Goal: Information Seeking & Learning: Learn about a topic

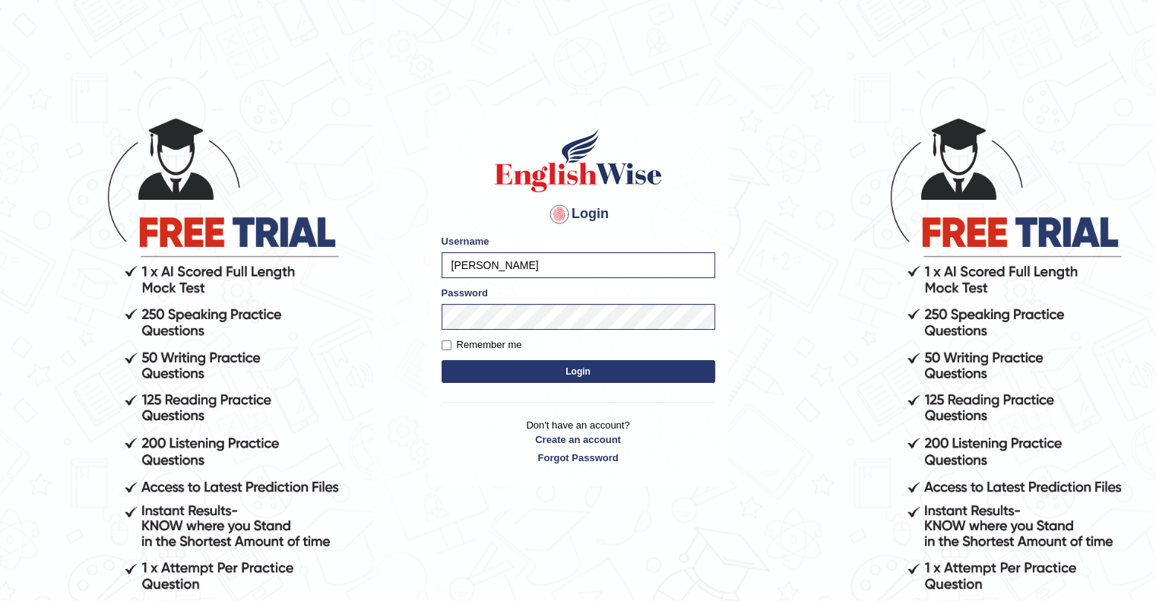
click at [572, 370] on button "Login" at bounding box center [579, 371] width 274 height 23
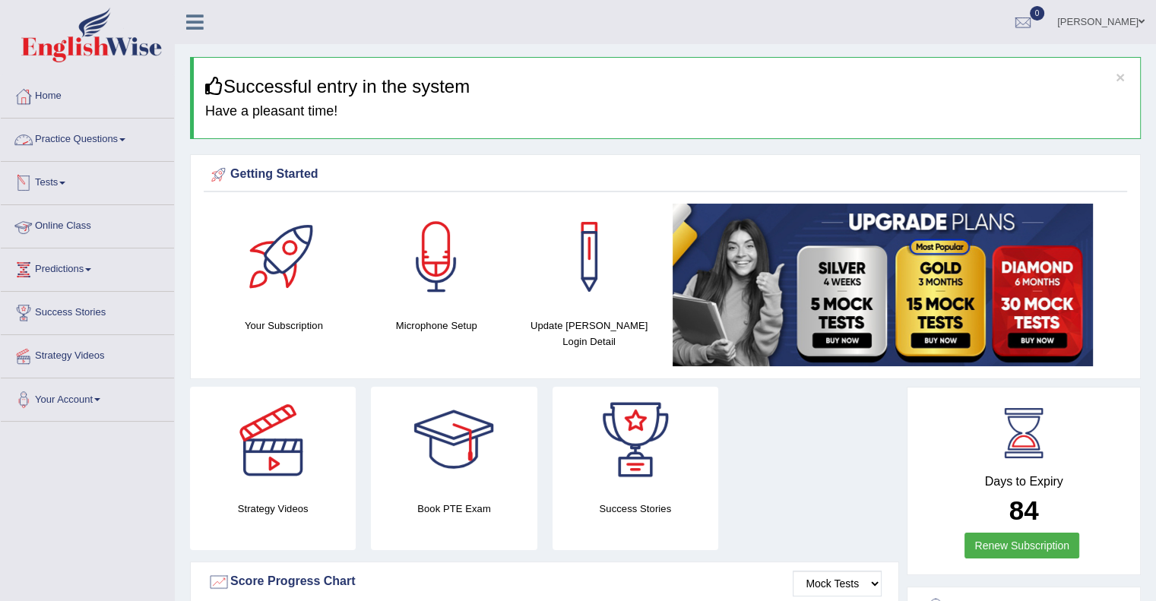
click at [100, 141] on link "Practice Questions" at bounding box center [87, 138] width 173 height 38
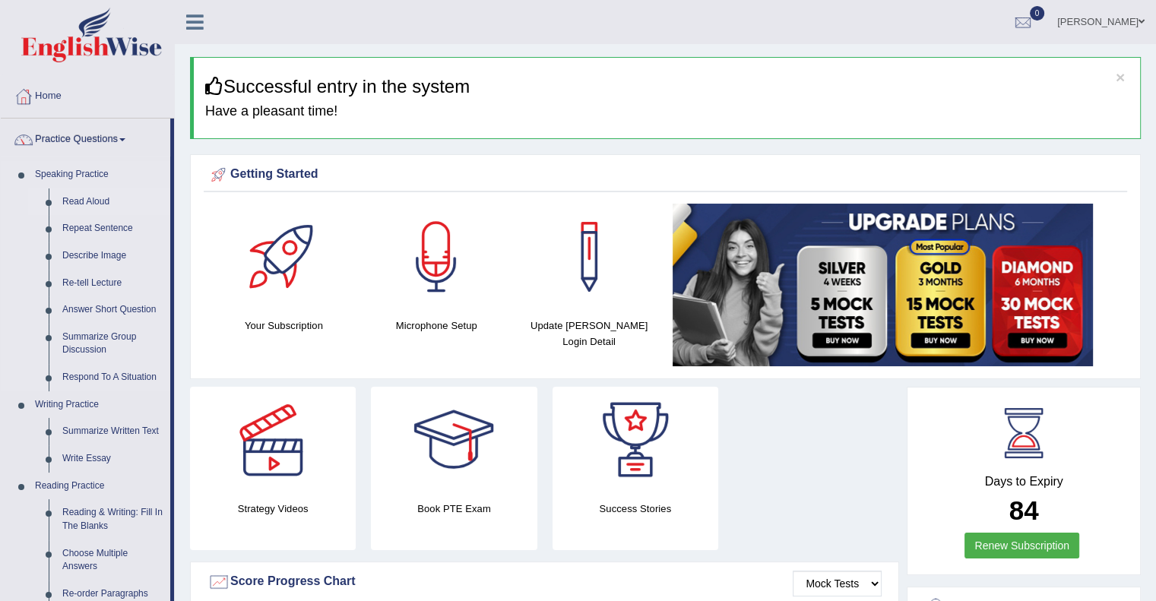
click at [92, 200] on link "Read Aloud" at bounding box center [112, 202] width 115 height 27
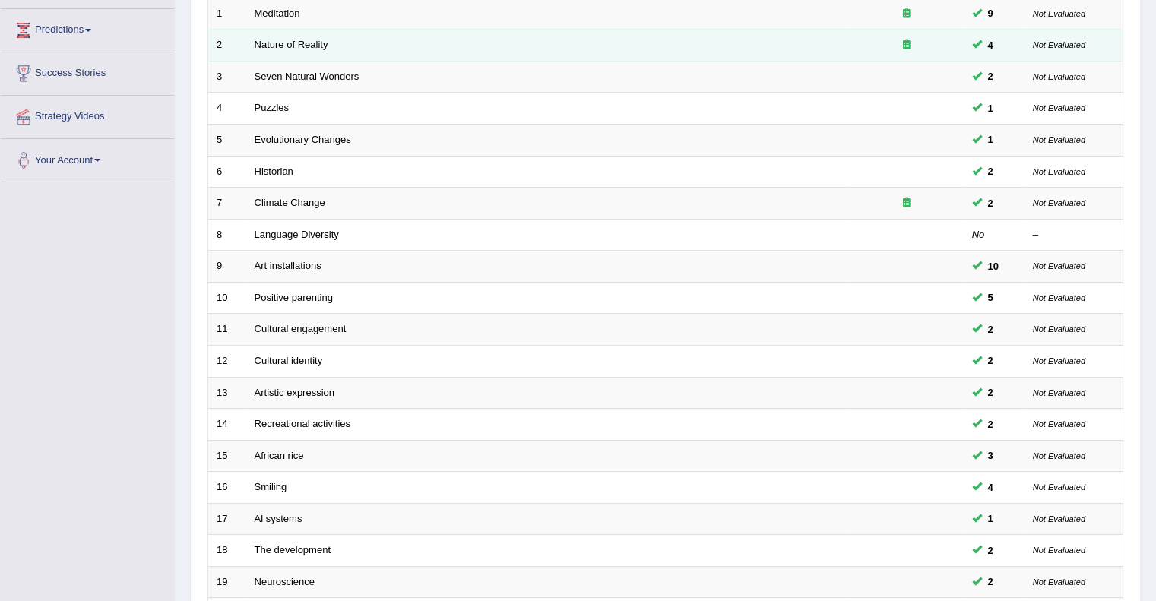
scroll to position [401, 0]
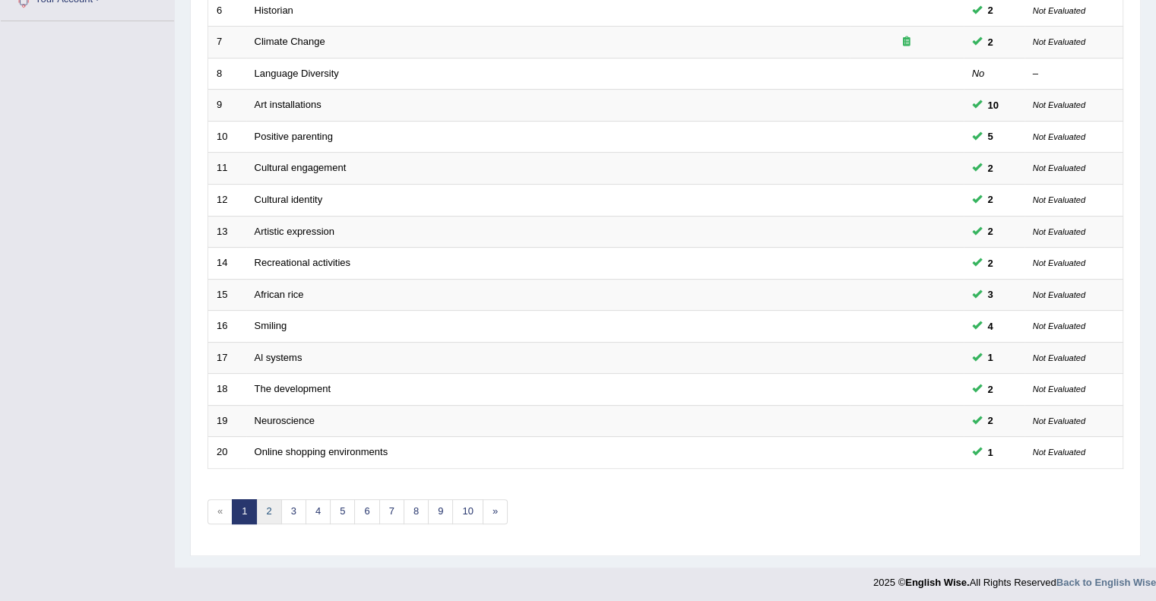
click at [267, 506] on link "2" at bounding box center [268, 511] width 25 height 25
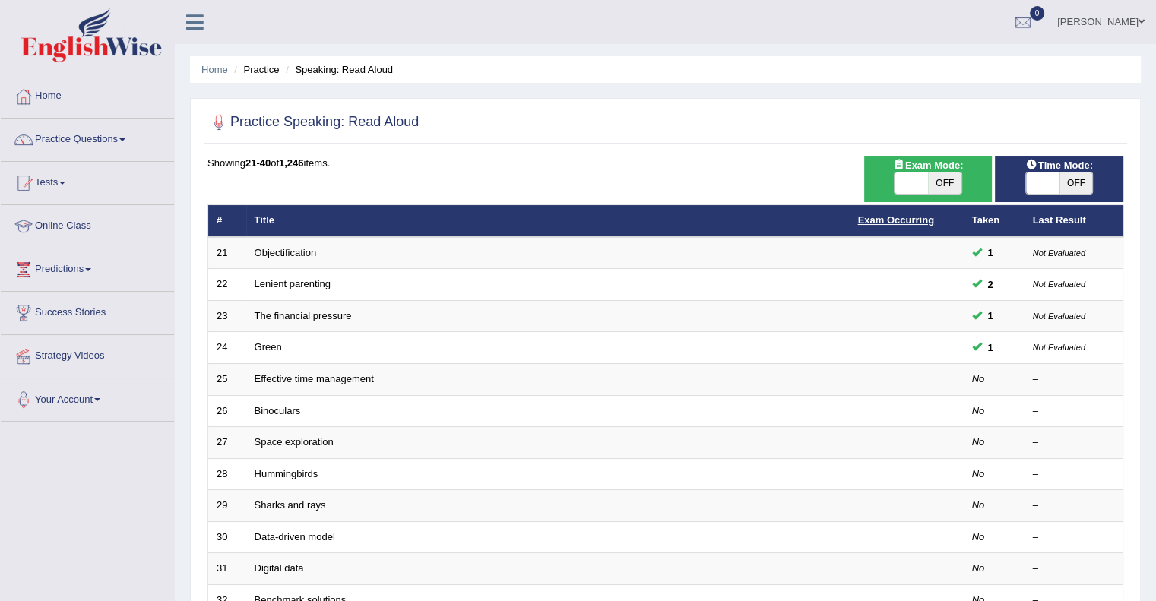
click at [905, 218] on link "Exam Occurring" at bounding box center [896, 219] width 76 height 11
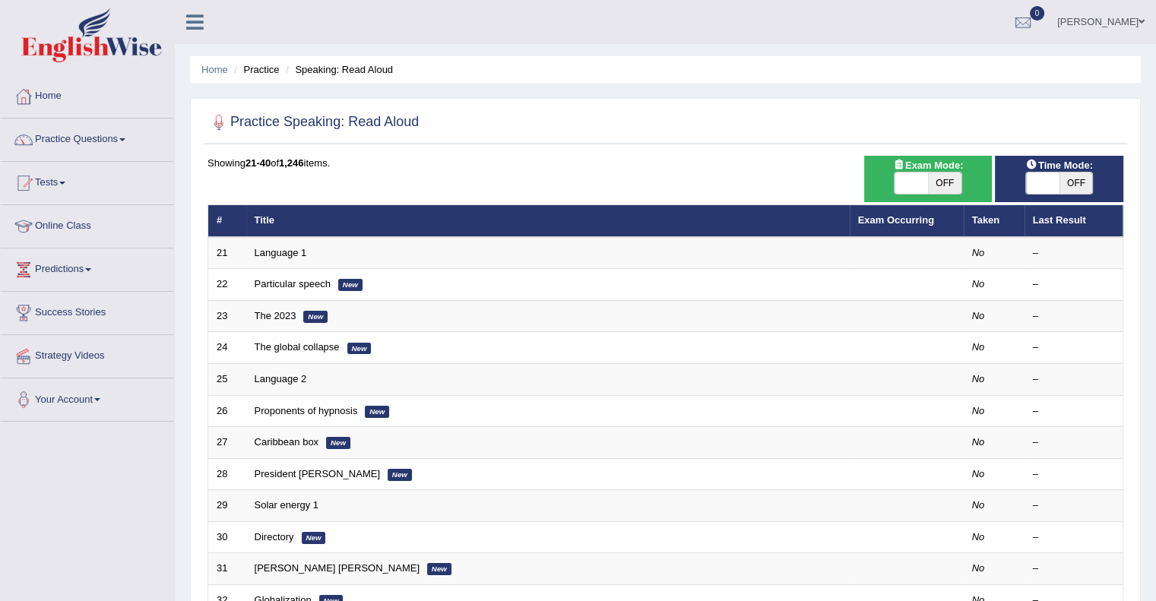
click at [905, 218] on link "Exam Occurring" at bounding box center [896, 219] width 76 height 11
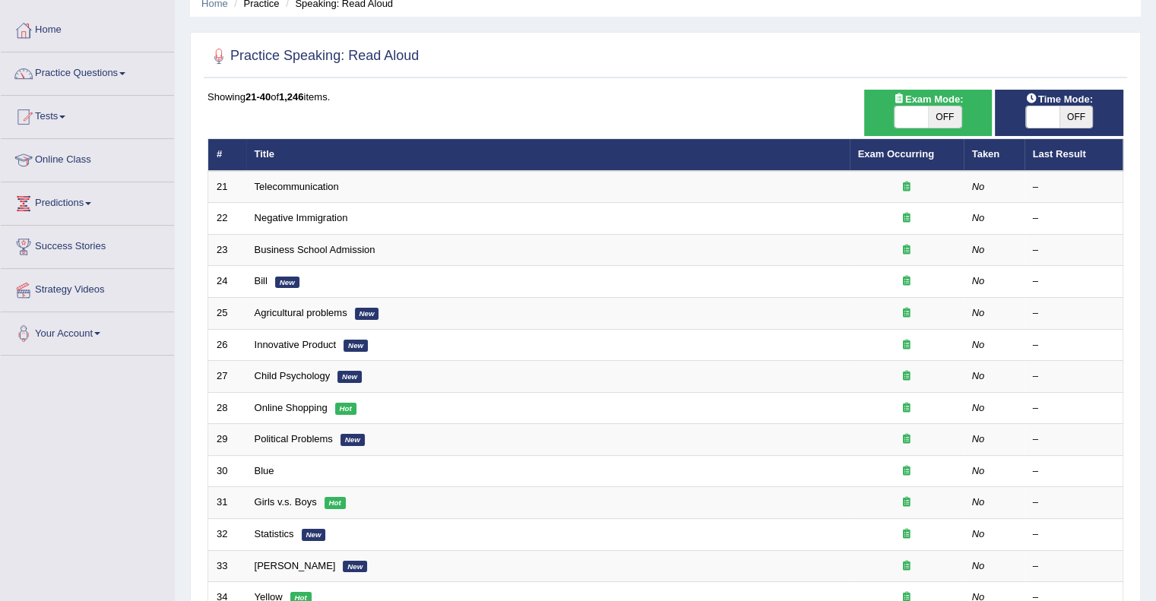
scroll to position [67, 0]
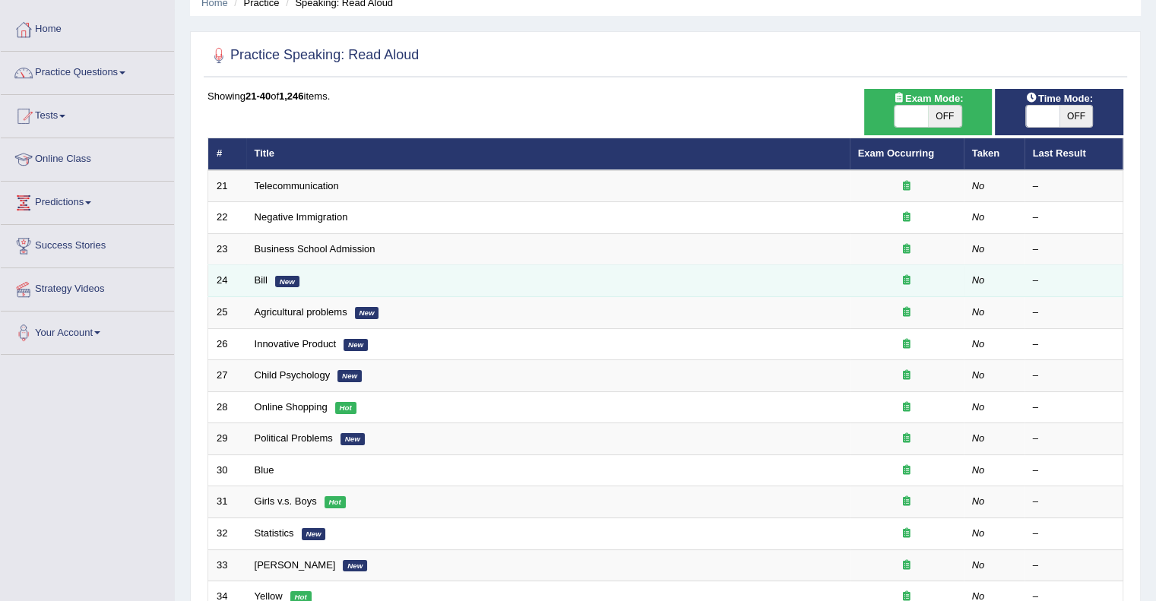
click at [279, 279] on em "New" at bounding box center [287, 282] width 24 height 12
click at [284, 279] on em "New" at bounding box center [287, 282] width 24 height 12
click at [375, 282] on td "Bill New" at bounding box center [548, 281] width 604 height 32
click at [912, 281] on div at bounding box center [906, 281] width 97 height 14
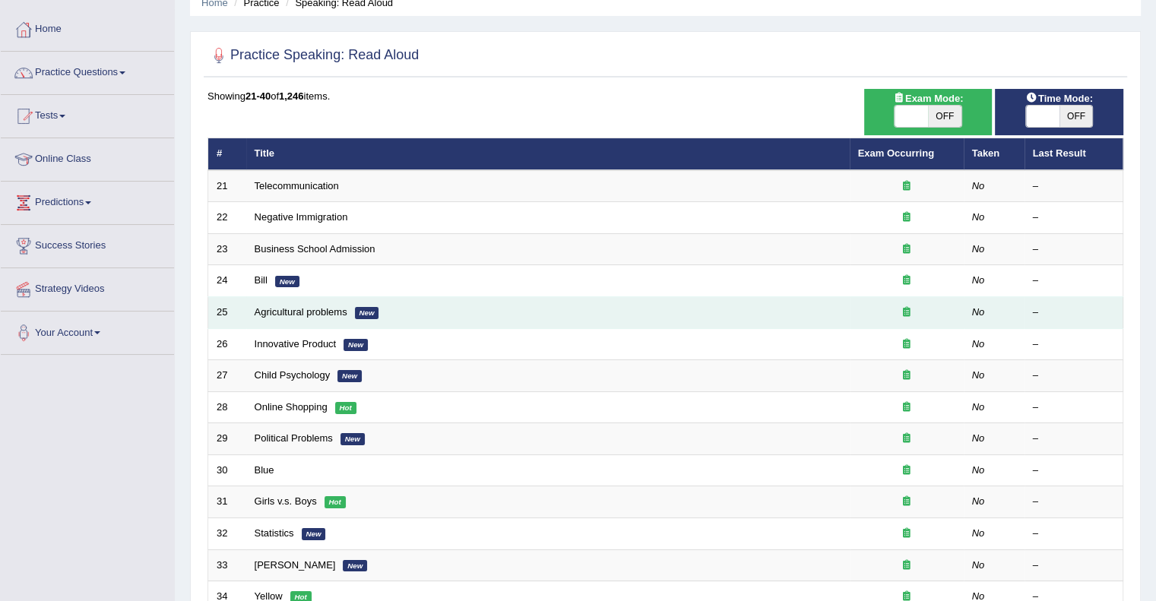
click at [909, 312] on icon at bounding box center [907, 312] width 8 height 10
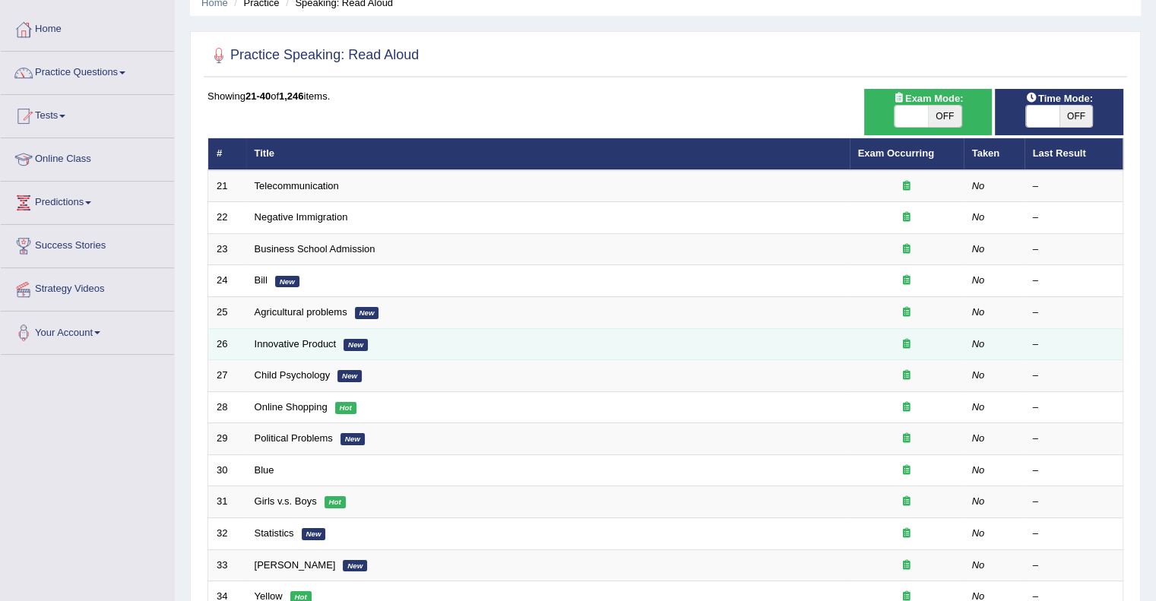
click at [910, 346] on div at bounding box center [906, 345] width 97 height 14
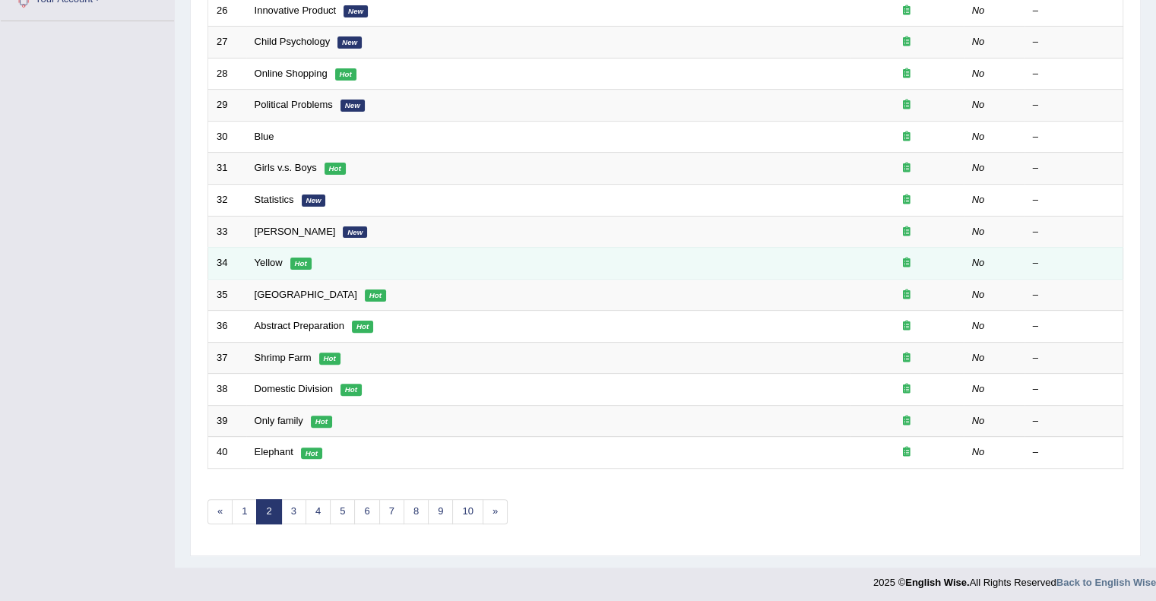
scroll to position [0, 0]
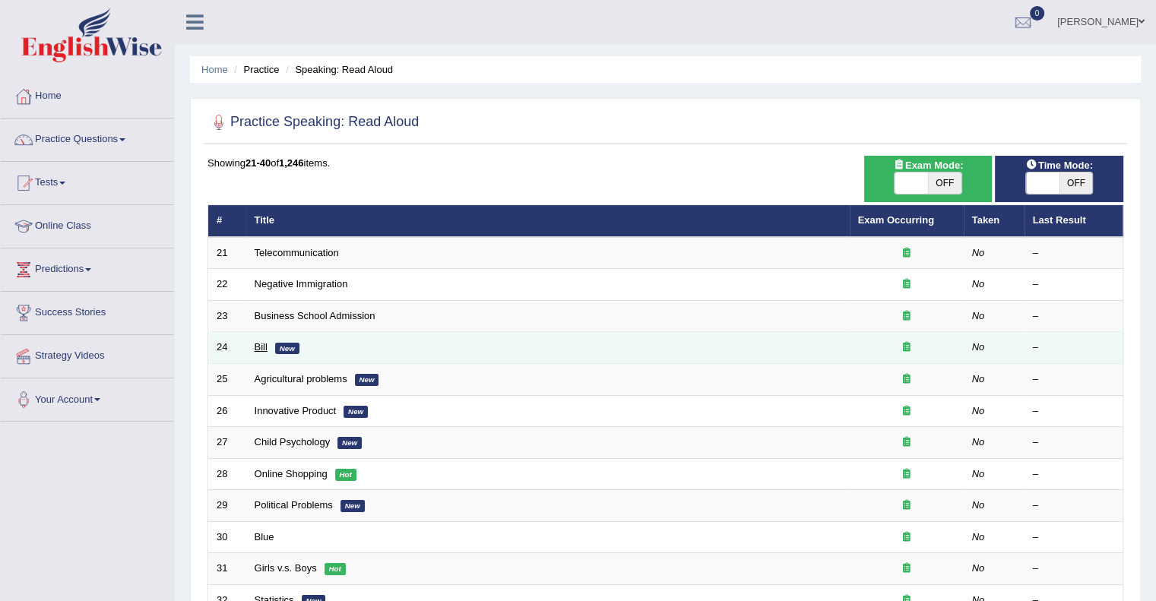
click at [265, 347] on link "Bill" at bounding box center [261, 346] width 13 height 11
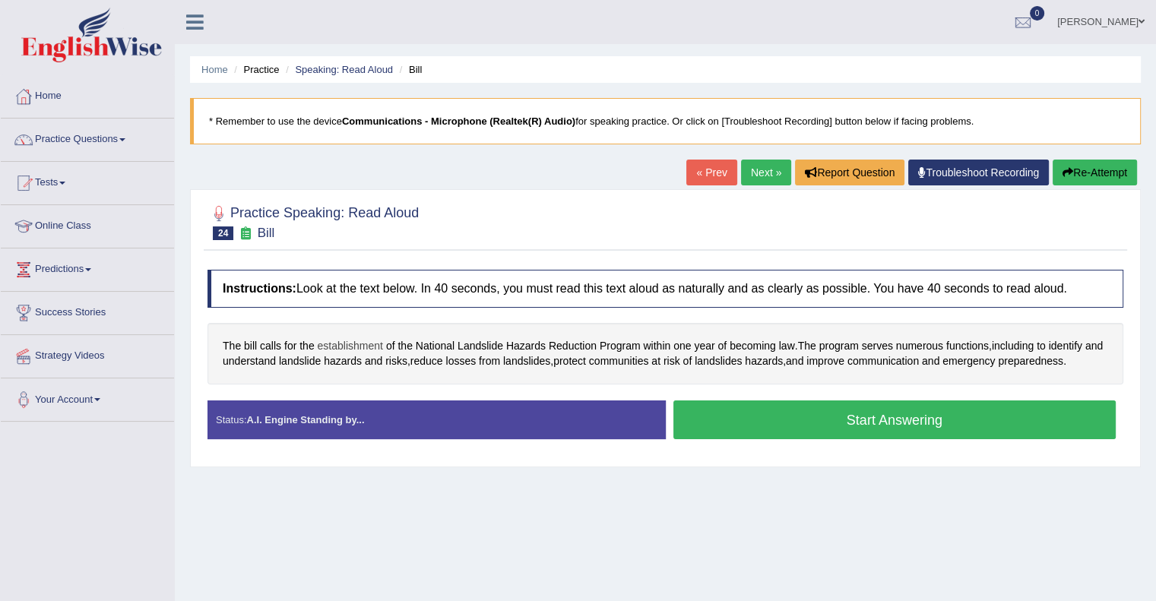
click at [354, 342] on span "establishment" at bounding box center [350, 346] width 65 height 16
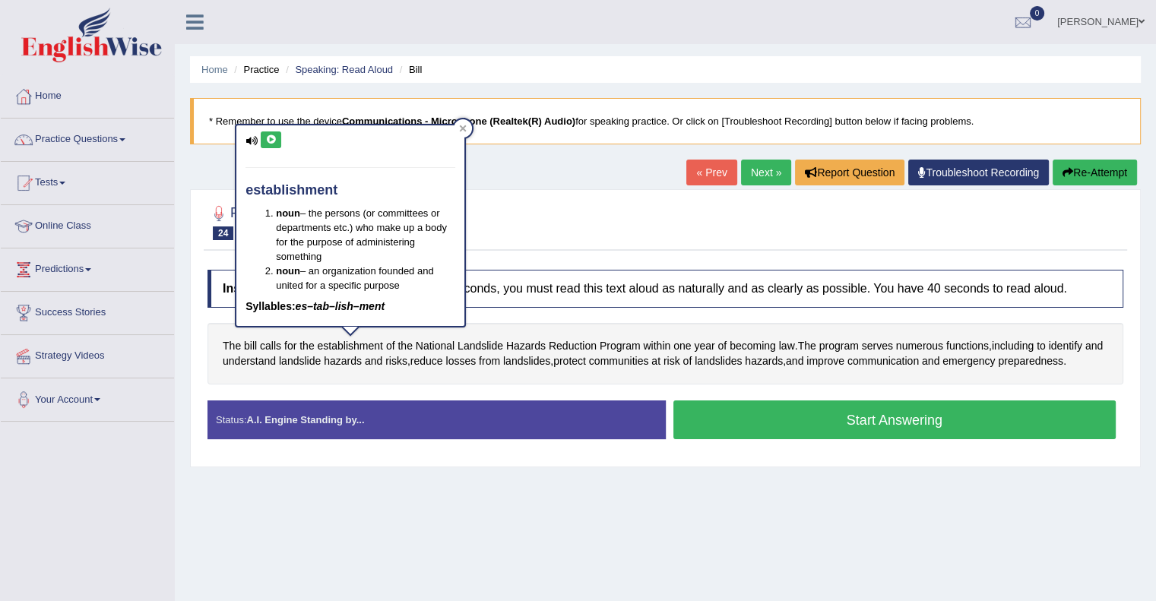
click at [273, 141] on icon at bounding box center [270, 139] width 11 height 9
click at [462, 134] on div at bounding box center [463, 128] width 18 height 18
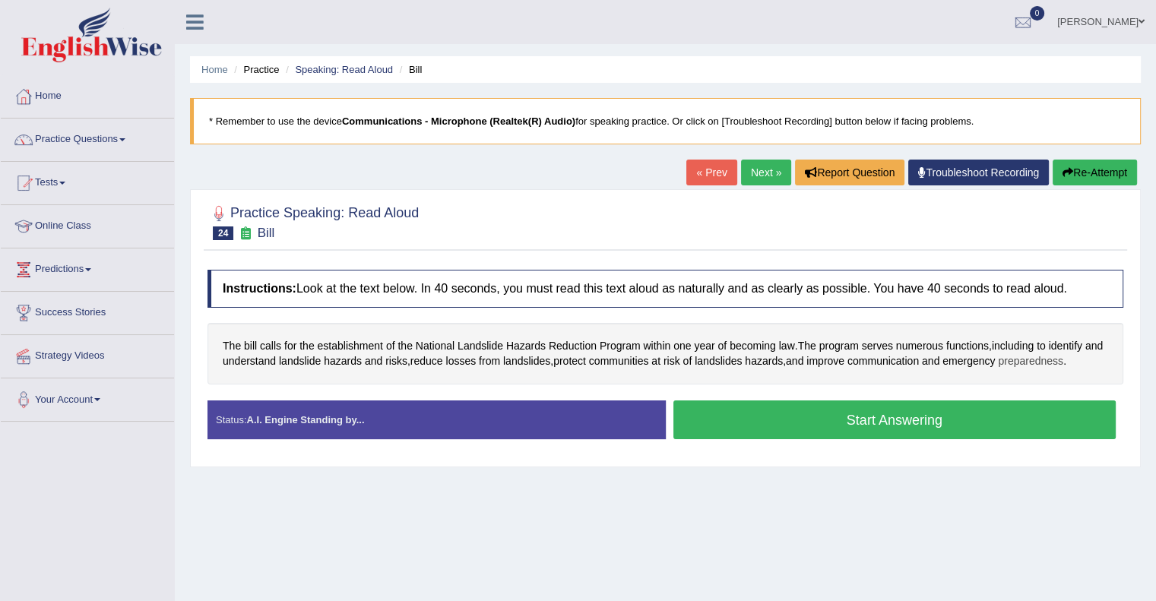
click at [1048, 364] on span "preparedness" at bounding box center [1030, 362] width 65 height 16
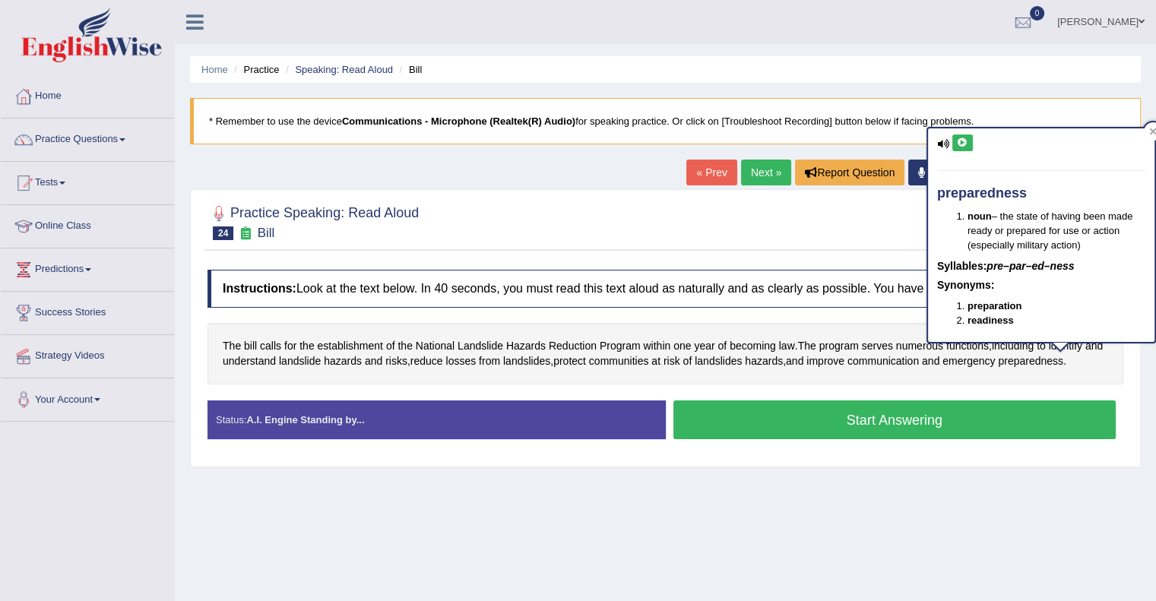
click at [962, 144] on icon at bounding box center [962, 142] width 11 height 9
click at [954, 138] on button at bounding box center [963, 143] width 21 height 17
click at [961, 138] on icon at bounding box center [962, 142] width 11 height 9
click at [1150, 128] on icon at bounding box center [1154, 132] width 8 height 8
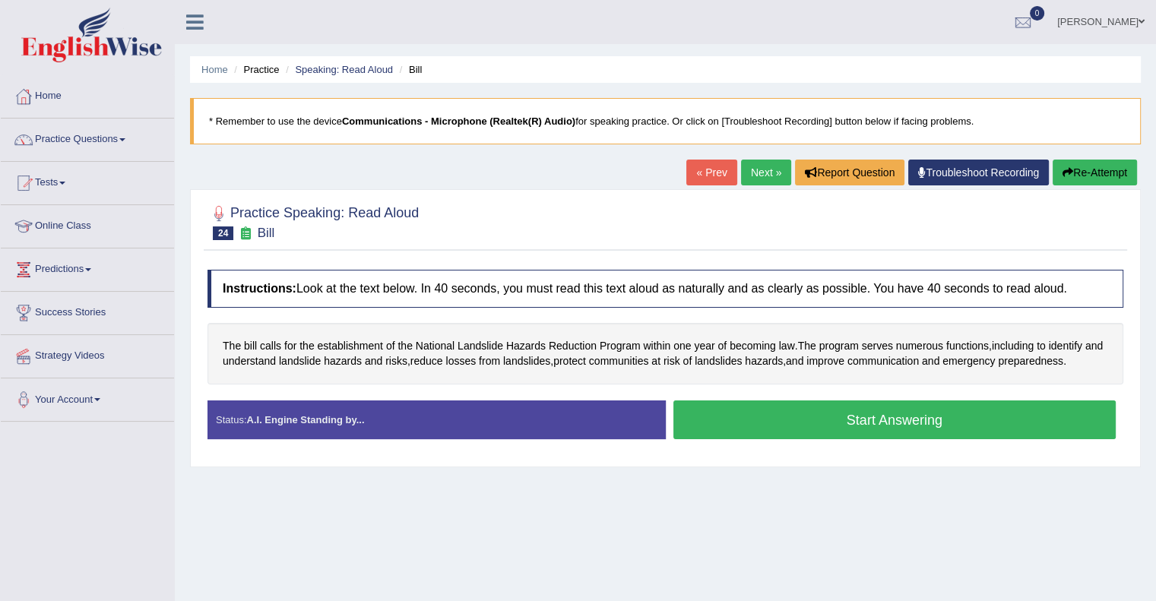
click at [858, 420] on button "Start Answering" at bounding box center [895, 420] width 443 height 39
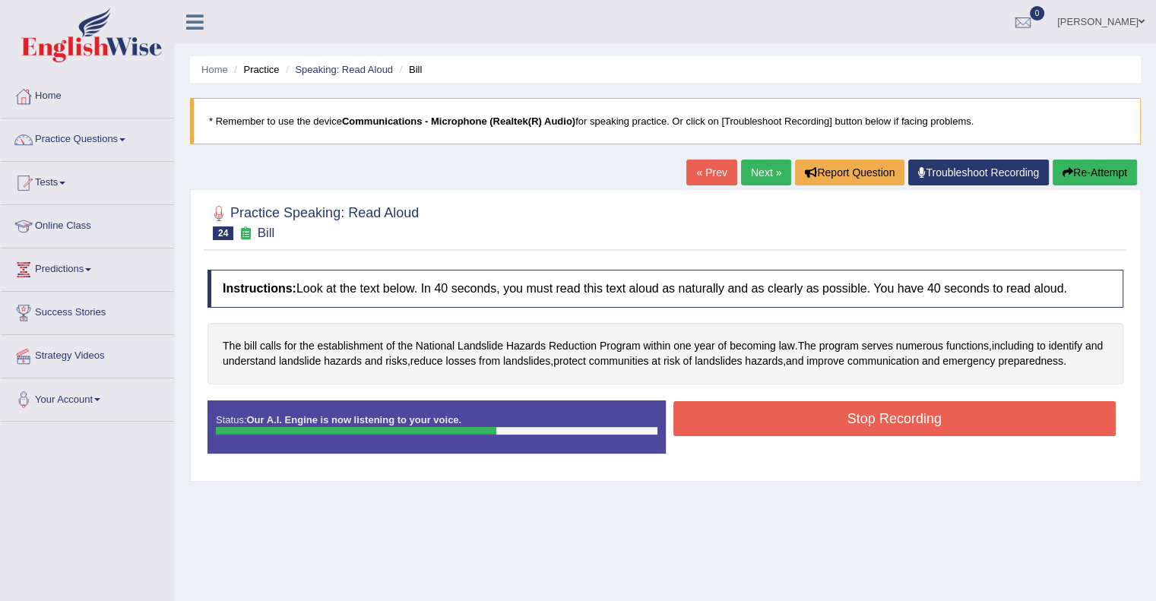
click at [858, 420] on button "Stop Recording" at bounding box center [895, 418] width 443 height 35
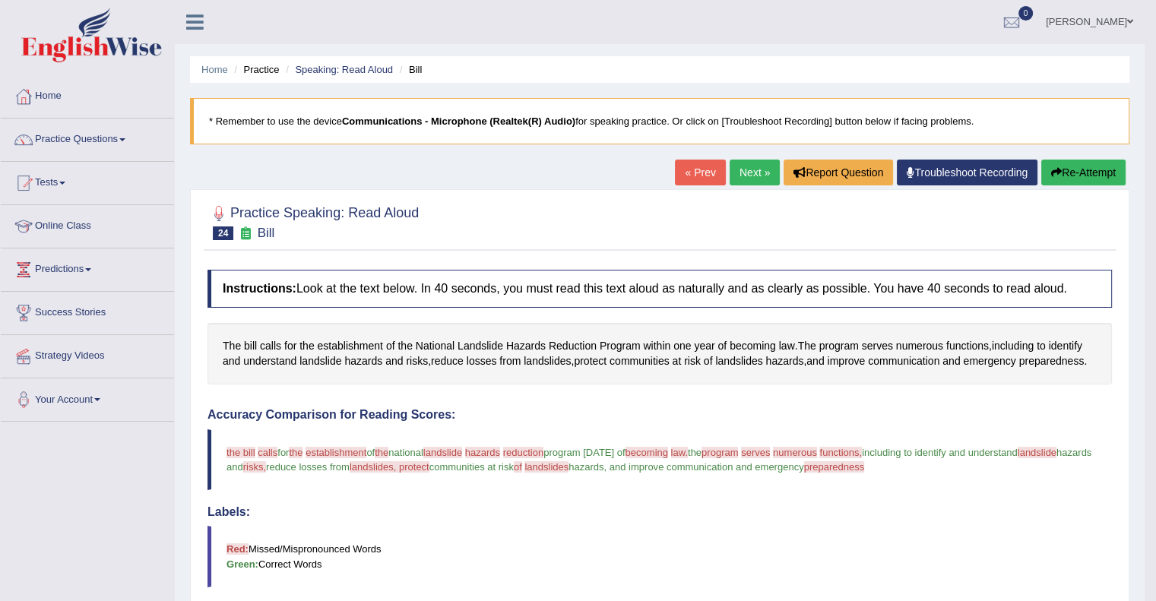
click at [752, 170] on link "Next »" at bounding box center [755, 173] width 50 height 26
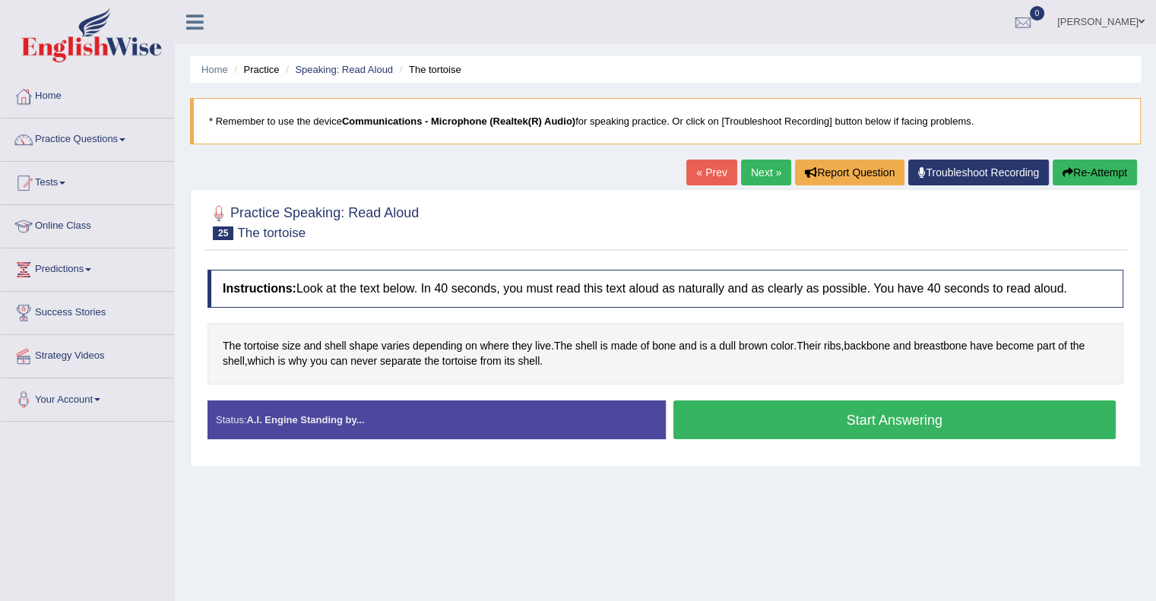
click at [865, 413] on button "Start Answering" at bounding box center [895, 420] width 443 height 39
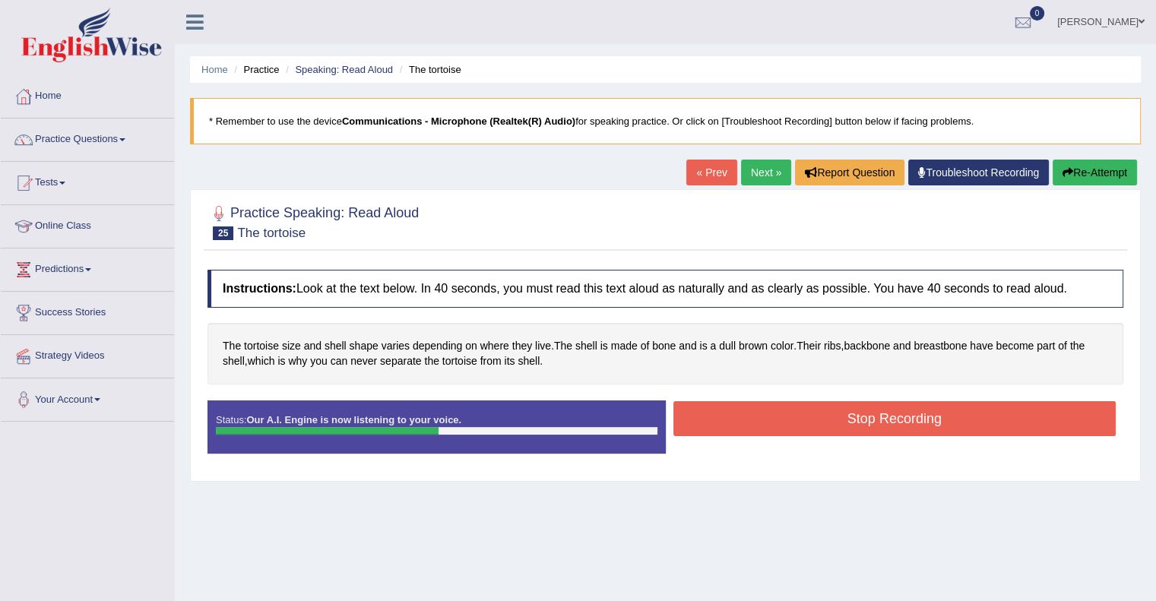
click at [865, 413] on button "Stop Recording" at bounding box center [895, 418] width 443 height 35
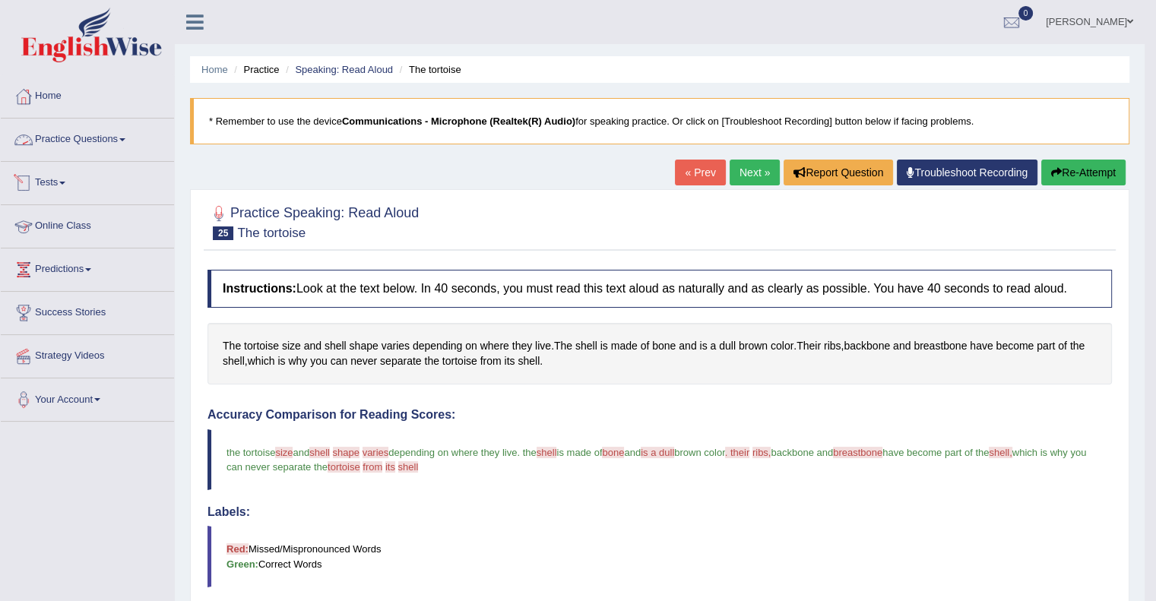
click at [125, 146] on link "Practice Questions" at bounding box center [87, 138] width 173 height 38
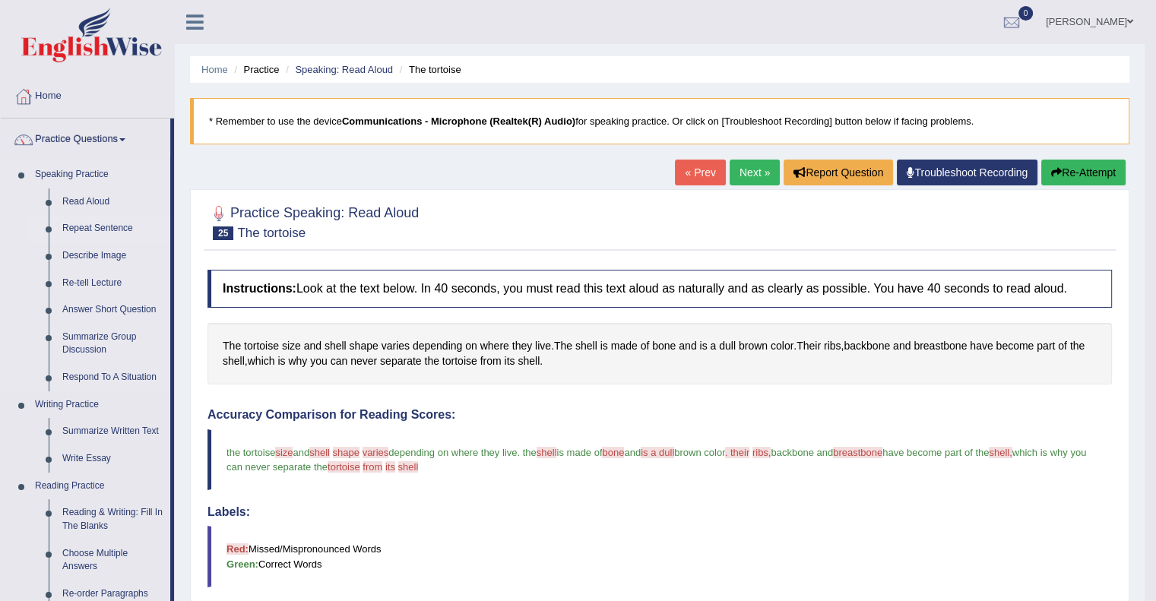
click at [103, 229] on link "Repeat Sentence" at bounding box center [112, 228] width 115 height 27
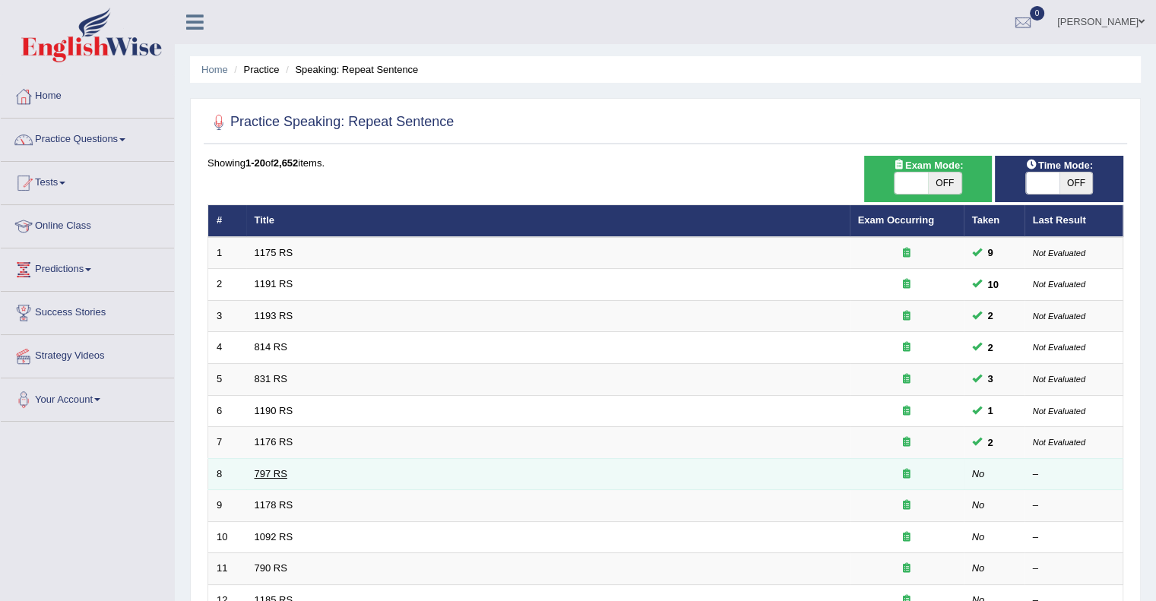
click at [276, 470] on link "797 RS" at bounding box center [271, 473] width 33 height 11
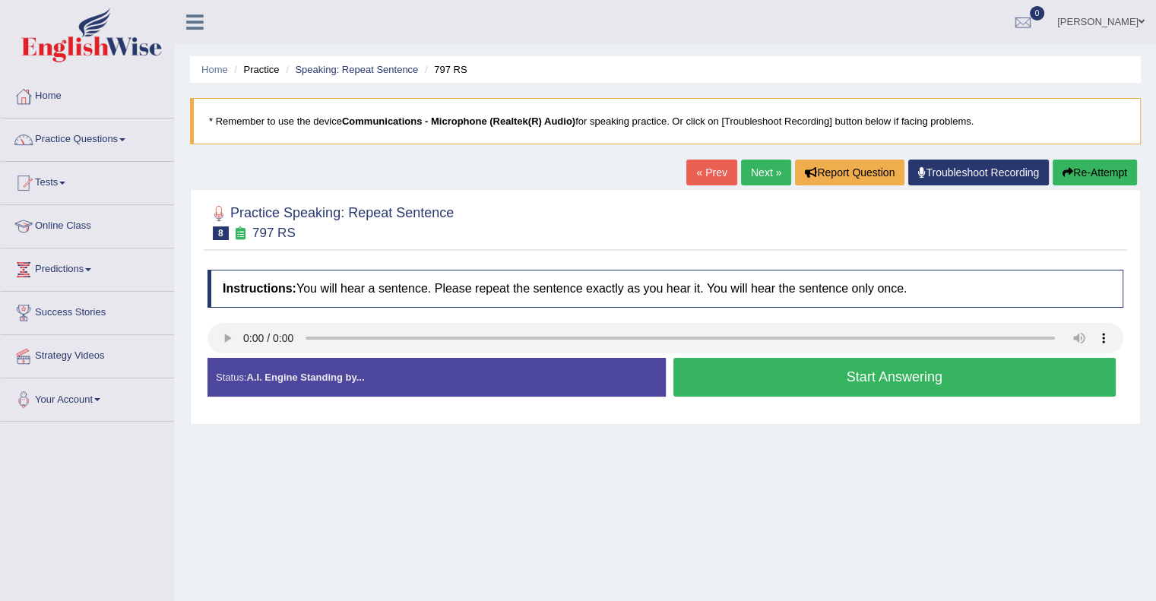
click at [879, 370] on button "Start Answering" at bounding box center [895, 377] width 443 height 39
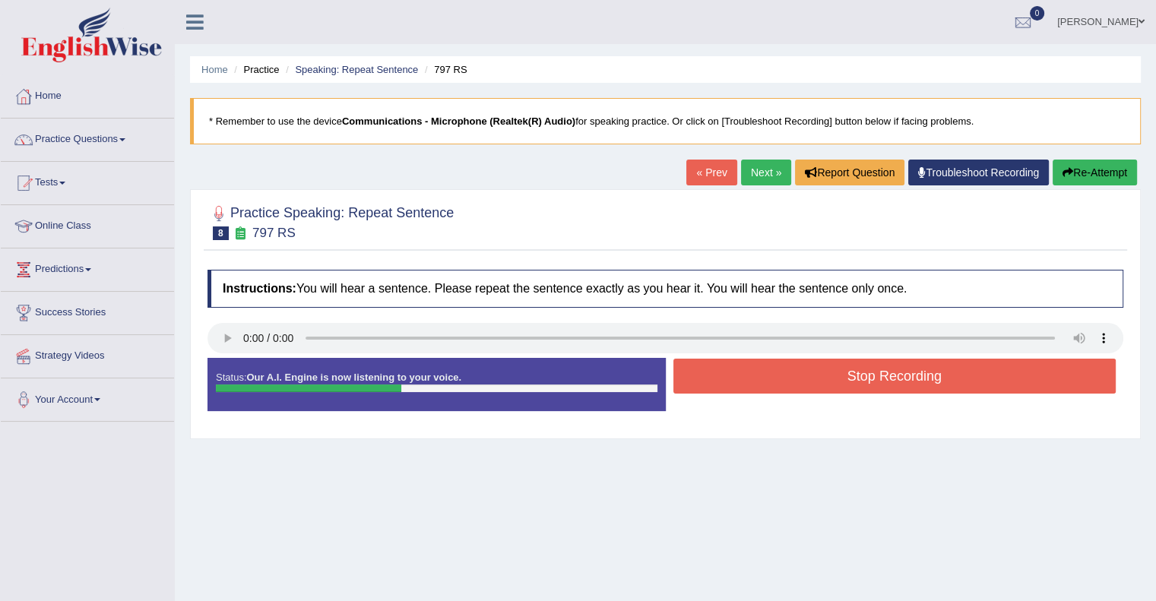
click at [879, 370] on button "Stop Recording" at bounding box center [895, 376] width 443 height 35
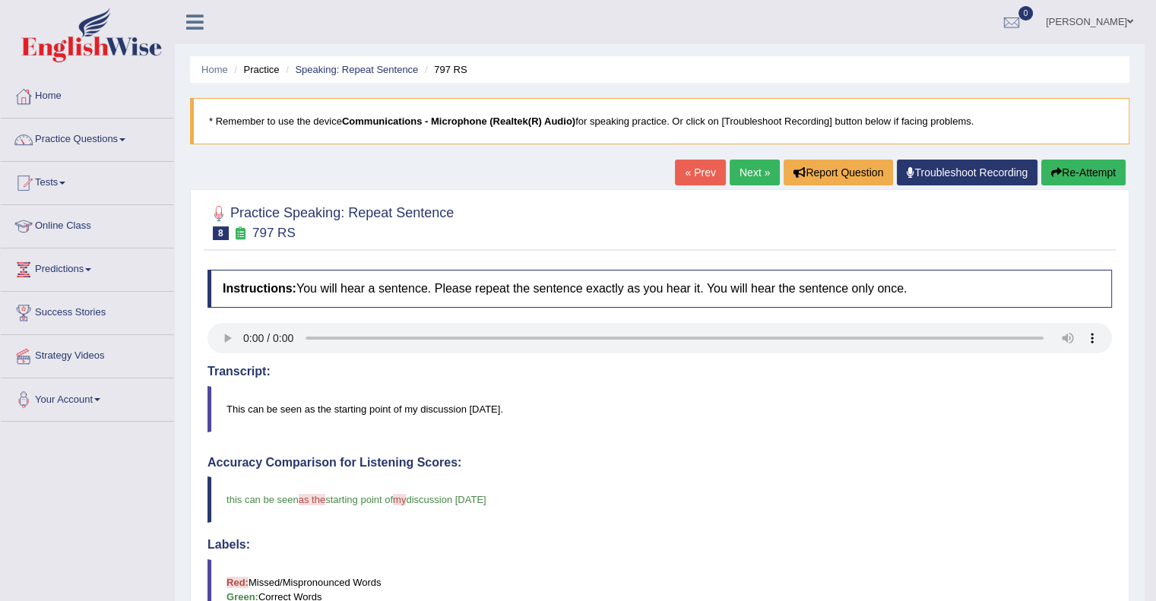
click at [745, 168] on link "Next »" at bounding box center [755, 173] width 50 height 26
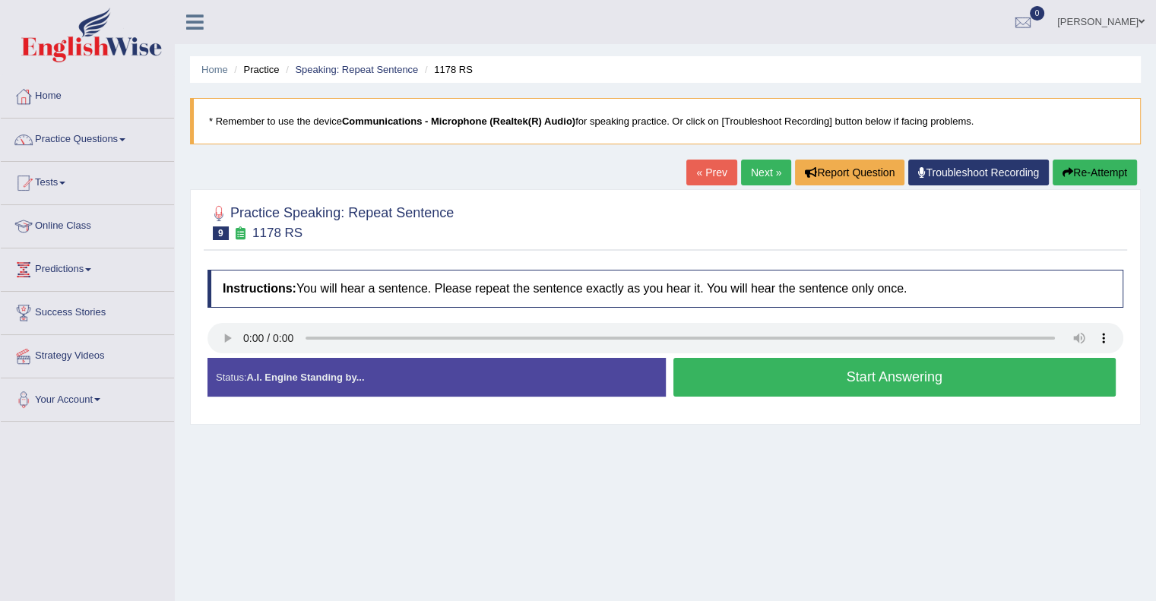
click at [879, 385] on button "Start Answering" at bounding box center [895, 377] width 443 height 39
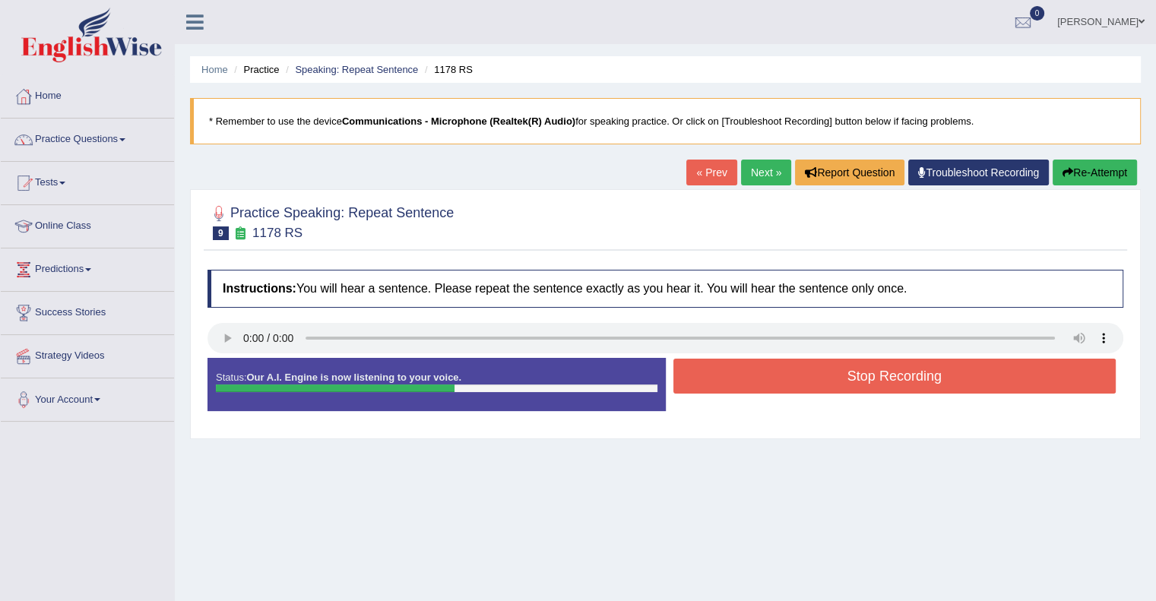
click at [879, 385] on button "Stop Recording" at bounding box center [895, 376] width 443 height 35
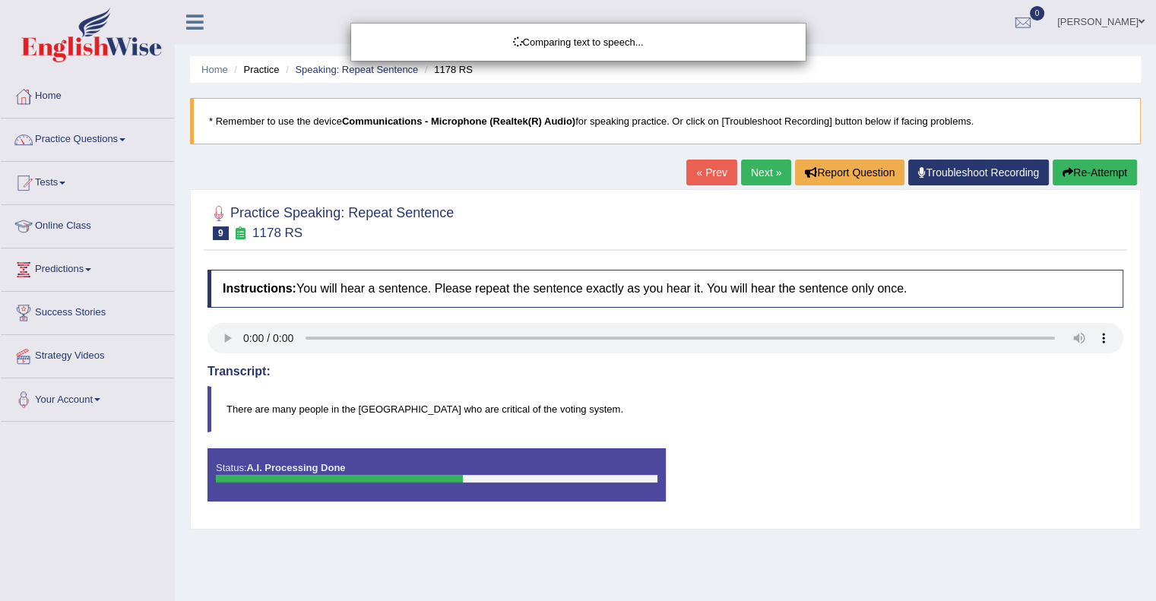
click at [879, 385] on div "Comparing text to speech..." at bounding box center [578, 300] width 1156 height 601
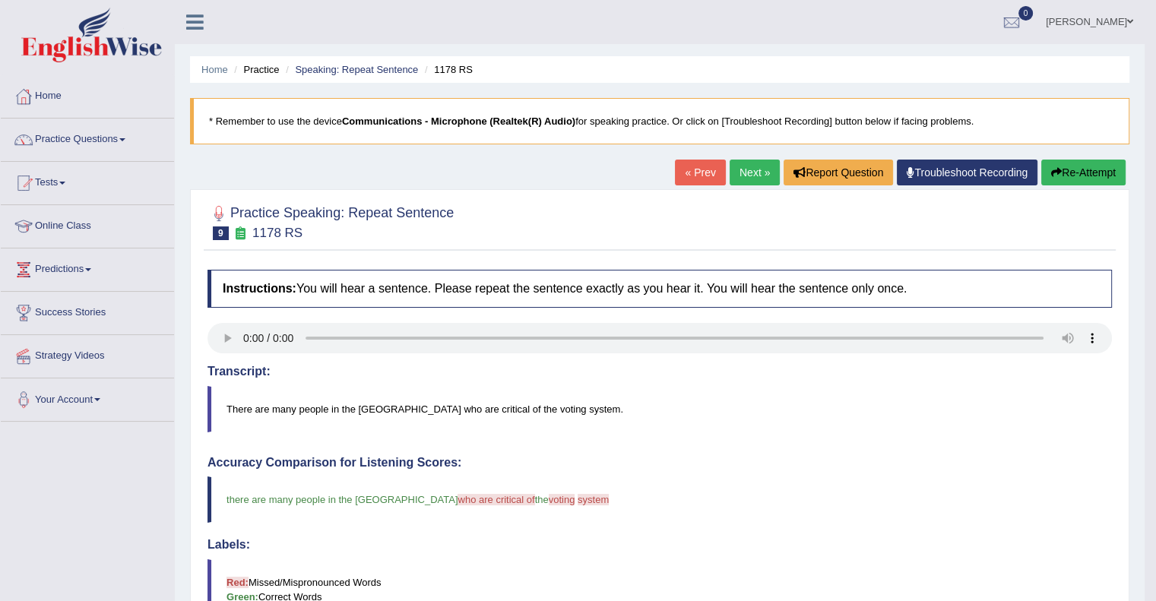
click at [1073, 166] on button "Re-Attempt" at bounding box center [1084, 173] width 84 height 26
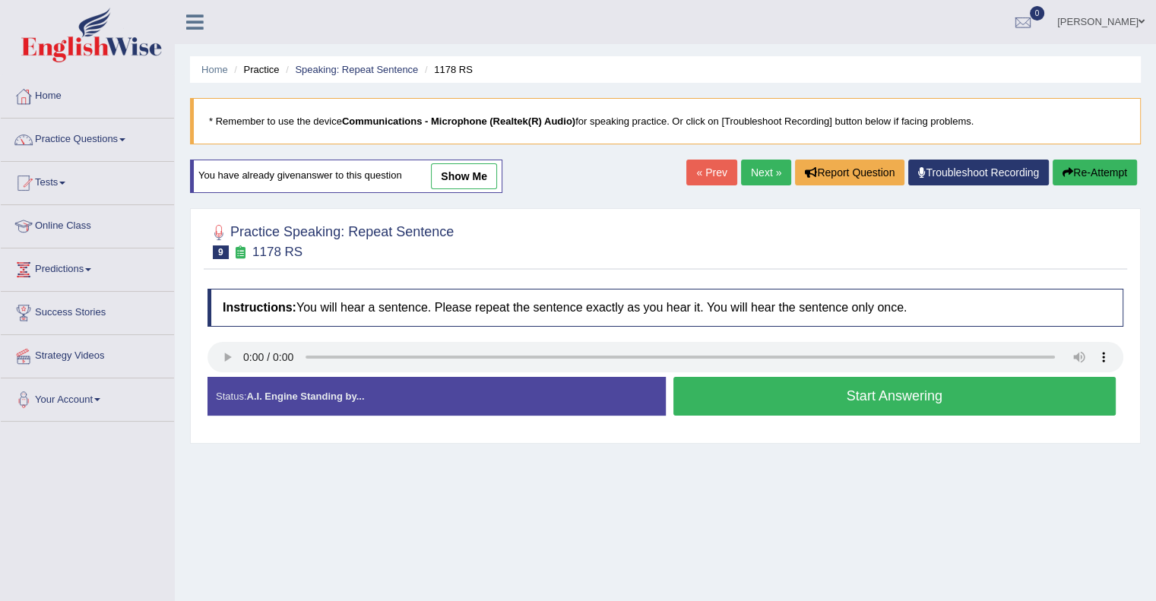
click at [791, 411] on button "Start Answering" at bounding box center [895, 396] width 443 height 39
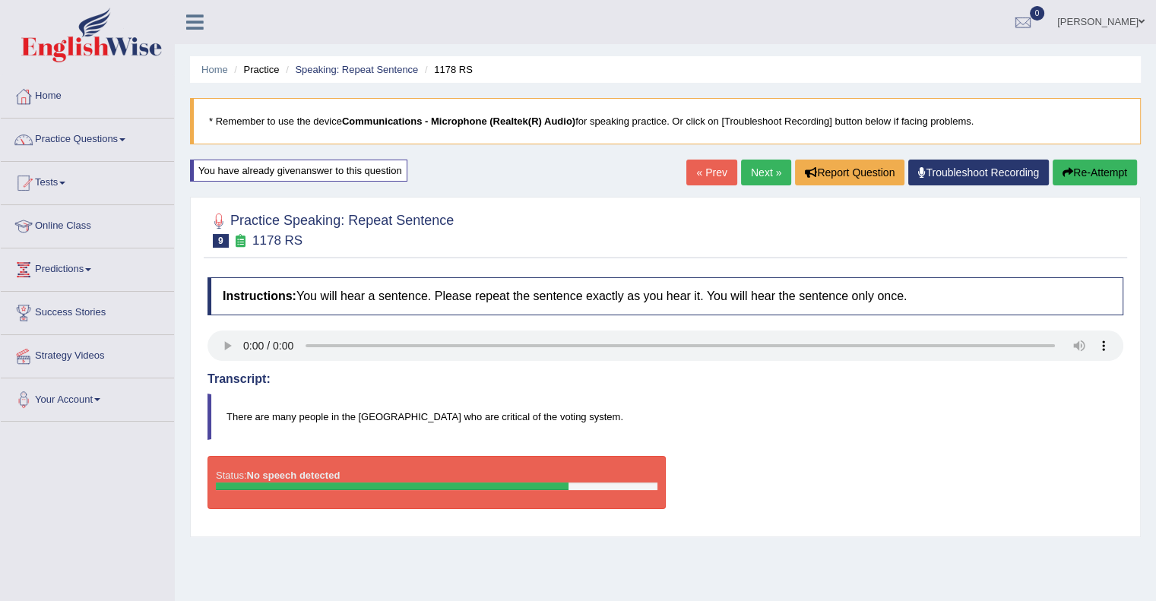
click at [1083, 170] on button "Re-Attempt" at bounding box center [1095, 173] width 84 height 26
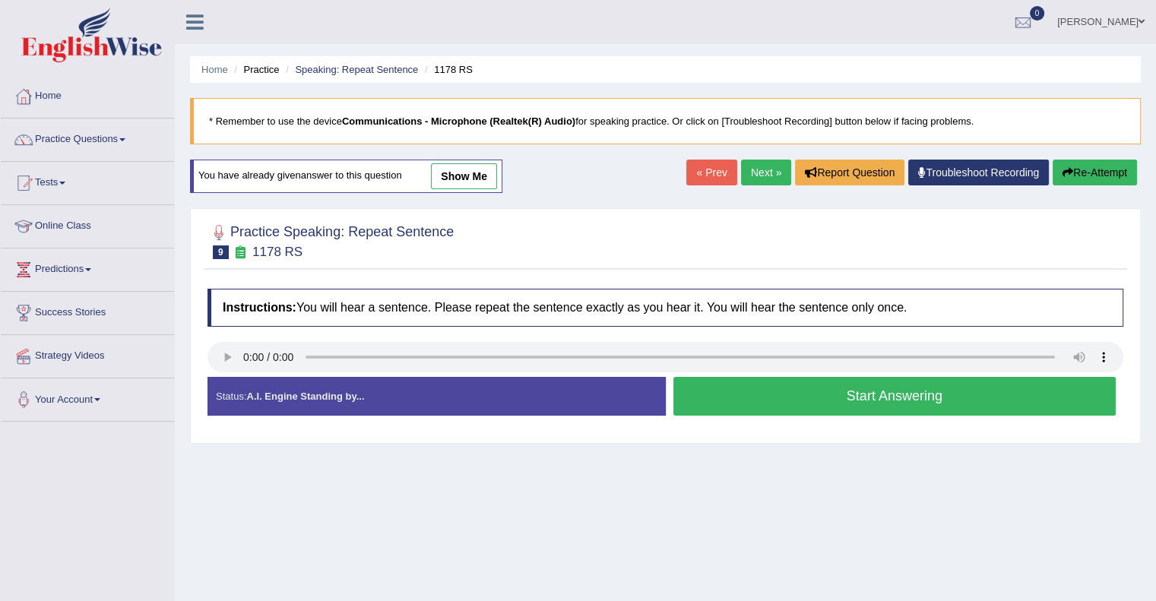
click at [877, 395] on button "Start Answering" at bounding box center [895, 396] width 443 height 39
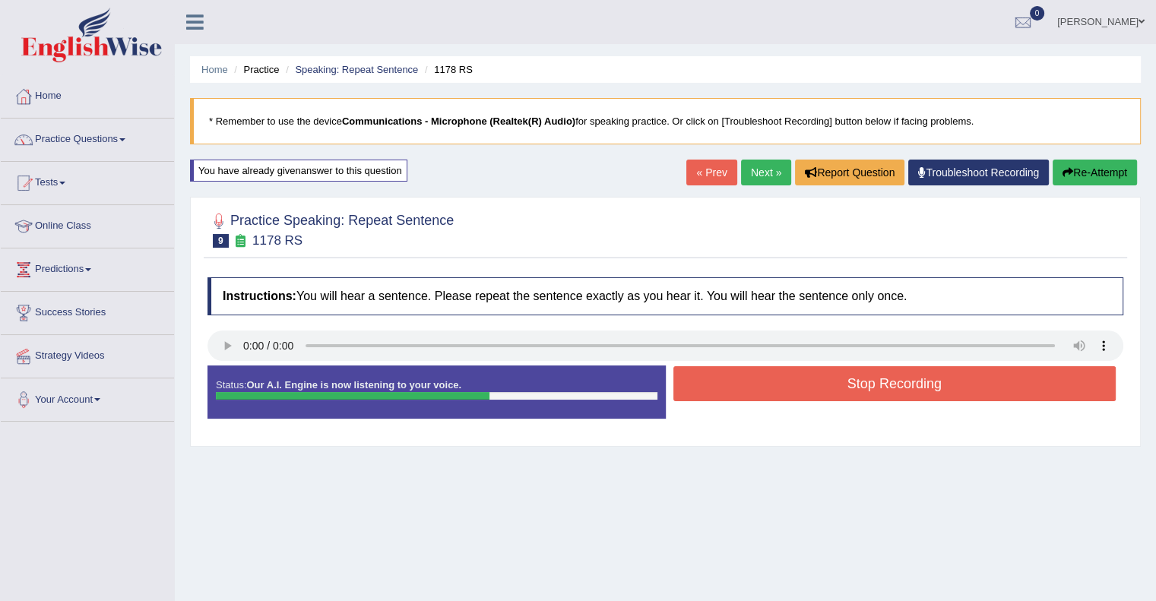
click at [877, 387] on button "Stop Recording" at bounding box center [895, 383] width 443 height 35
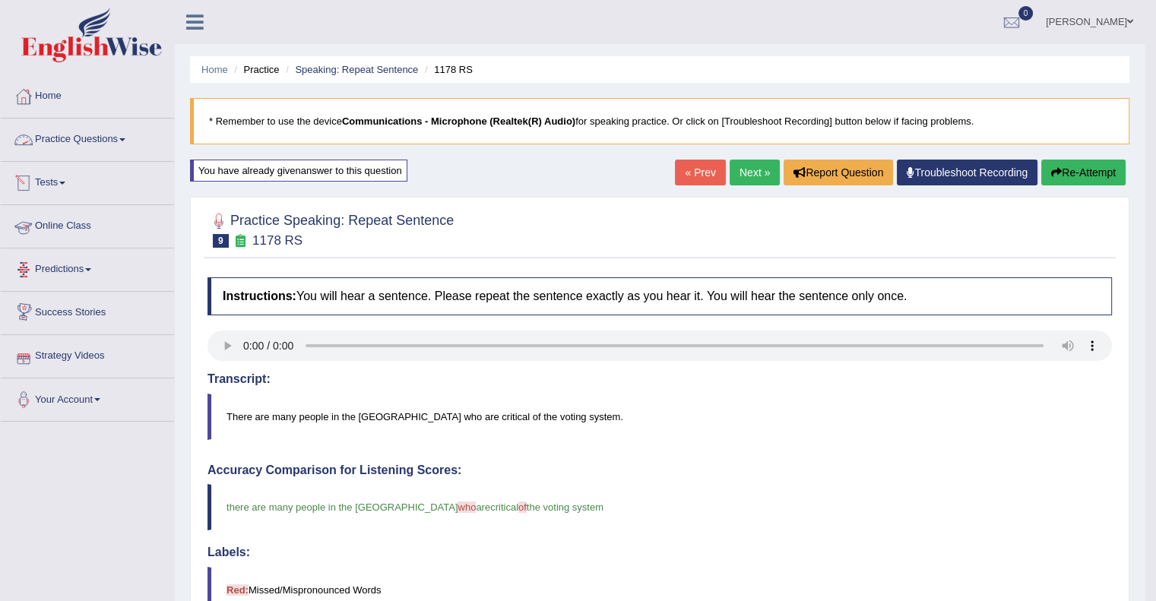
click at [103, 138] on link "Practice Questions" at bounding box center [87, 138] width 173 height 38
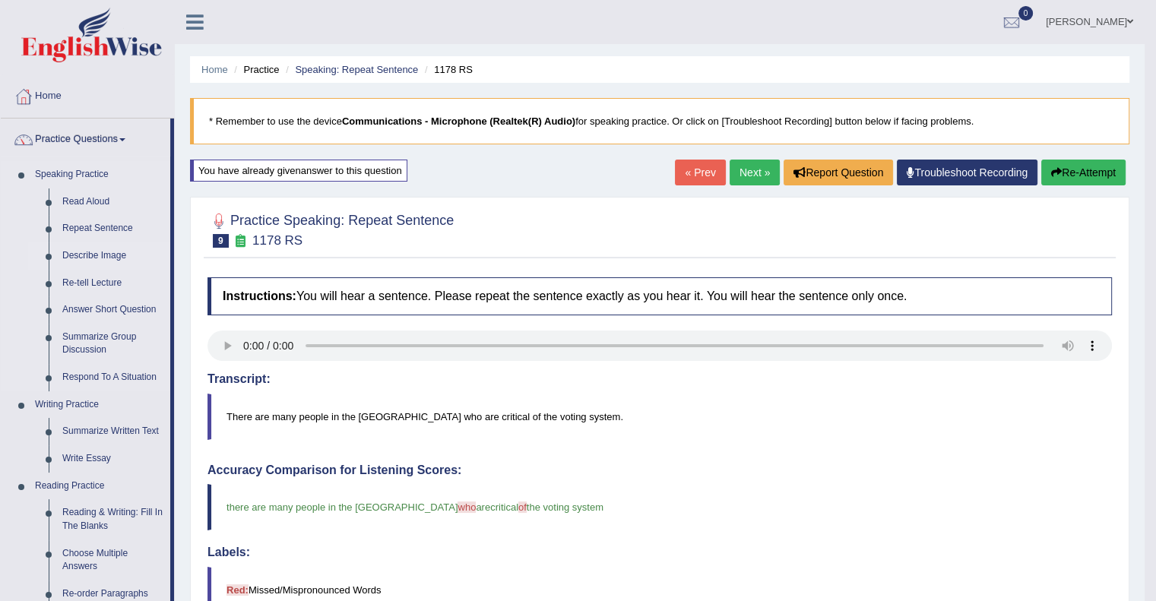
click at [103, 258] on link "Describe Image" at bounding box center [112, 256] width 115 height 27
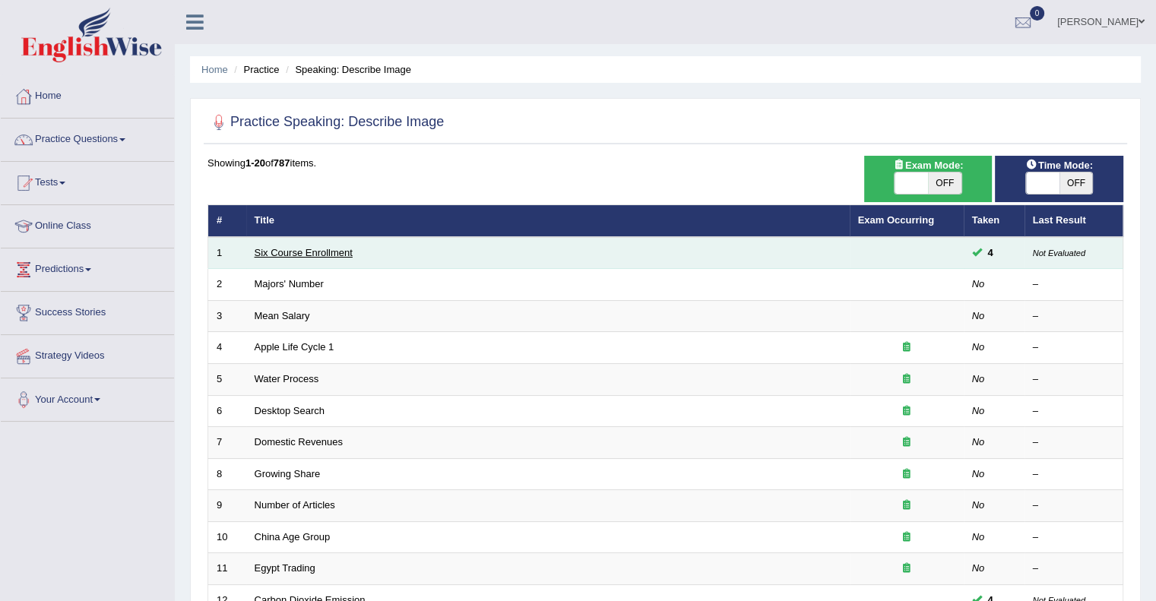
click at [310, 252] on link "Six Course Enrollment" at bounding box center [304, 252] width 98 height 11
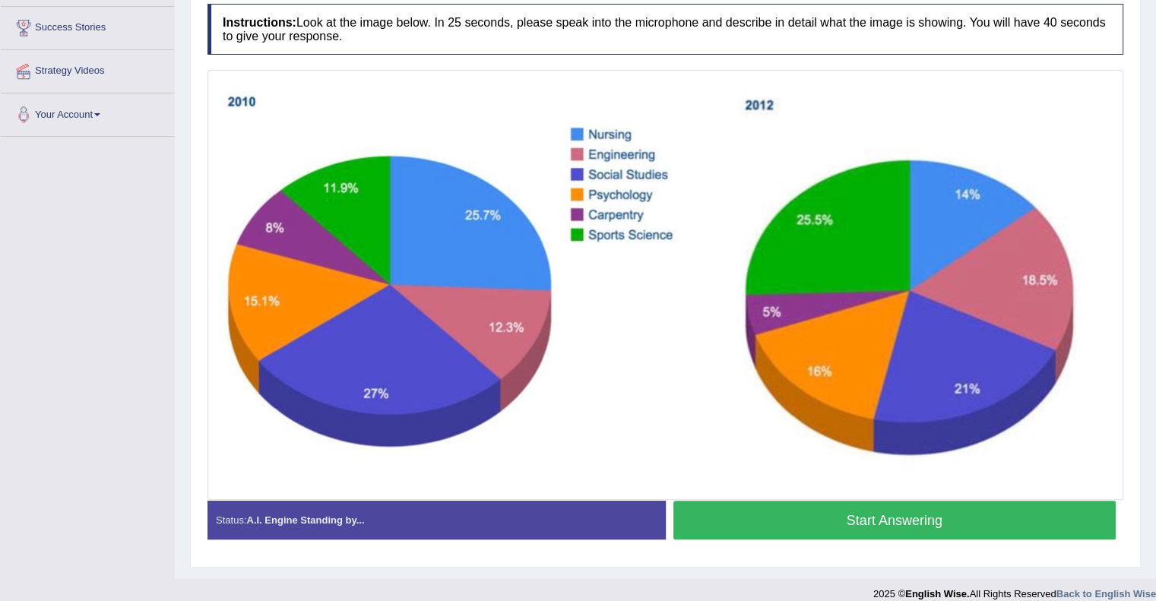
scroll to position [286, 0]
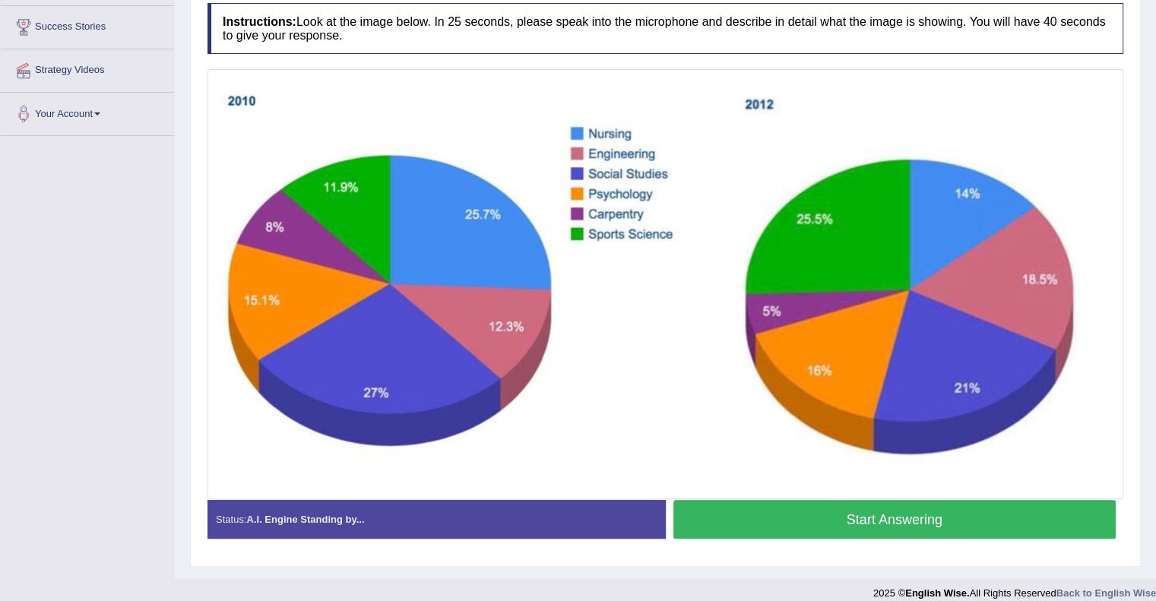
click at [823, 525] on button "Start Answering" at bounding box center [895, 519] width 443 height 39
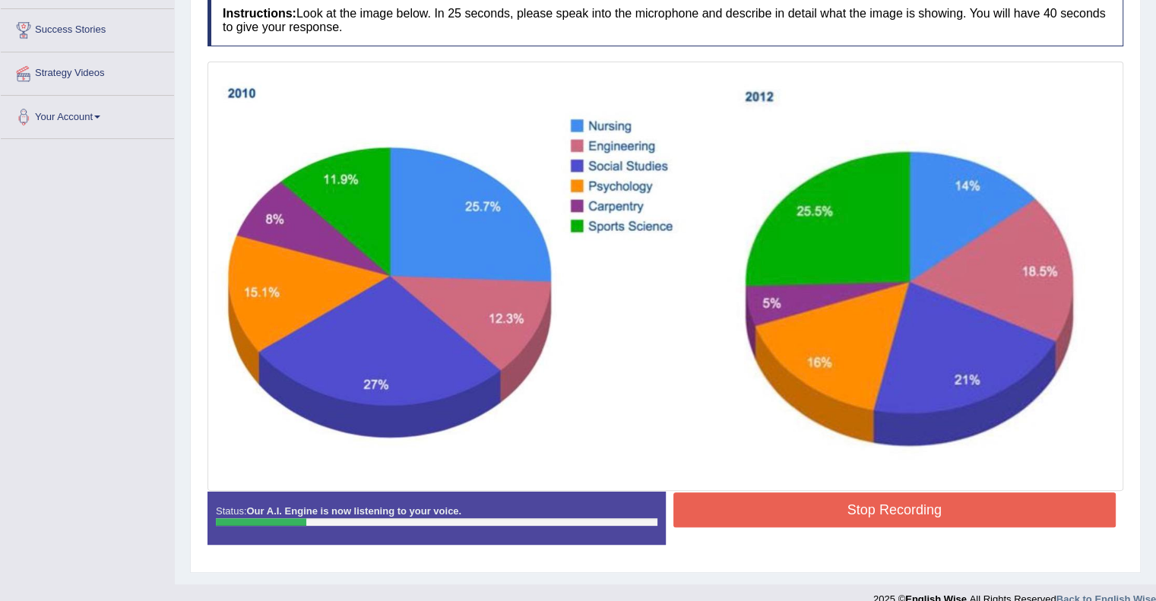
scroll to position [289, 0]
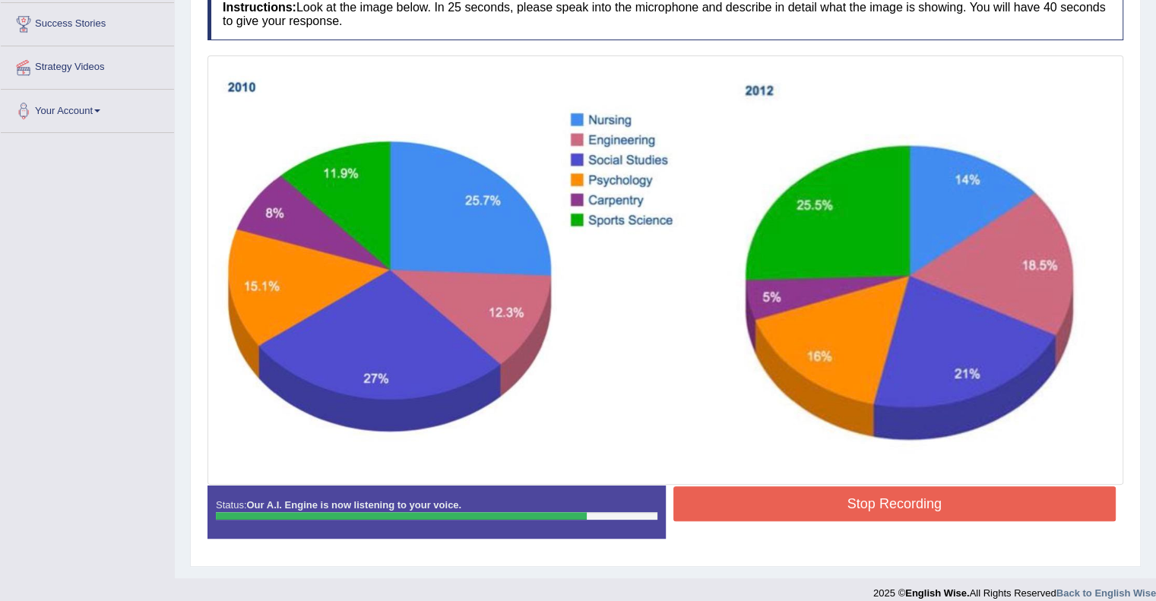
click at [896, 507] on button "Stop Recording" at bounding box center [895, 504] width 443 height 35
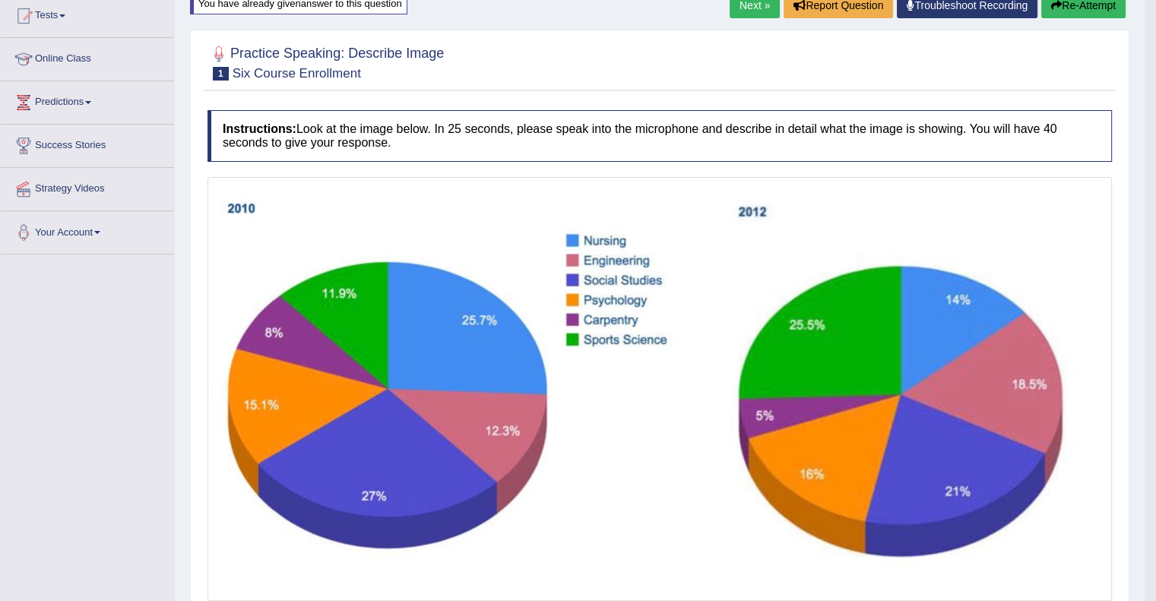
scroll to position [0, 0]
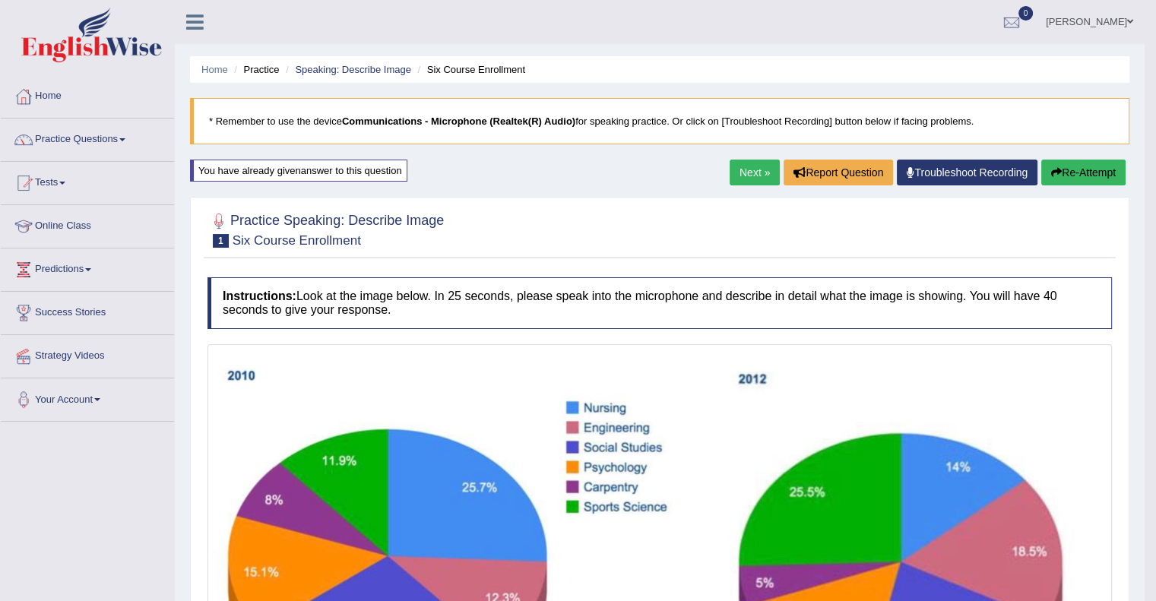
click at [742, 166] on link "Next »" at bounding box center [755, 173] width 50 height 26
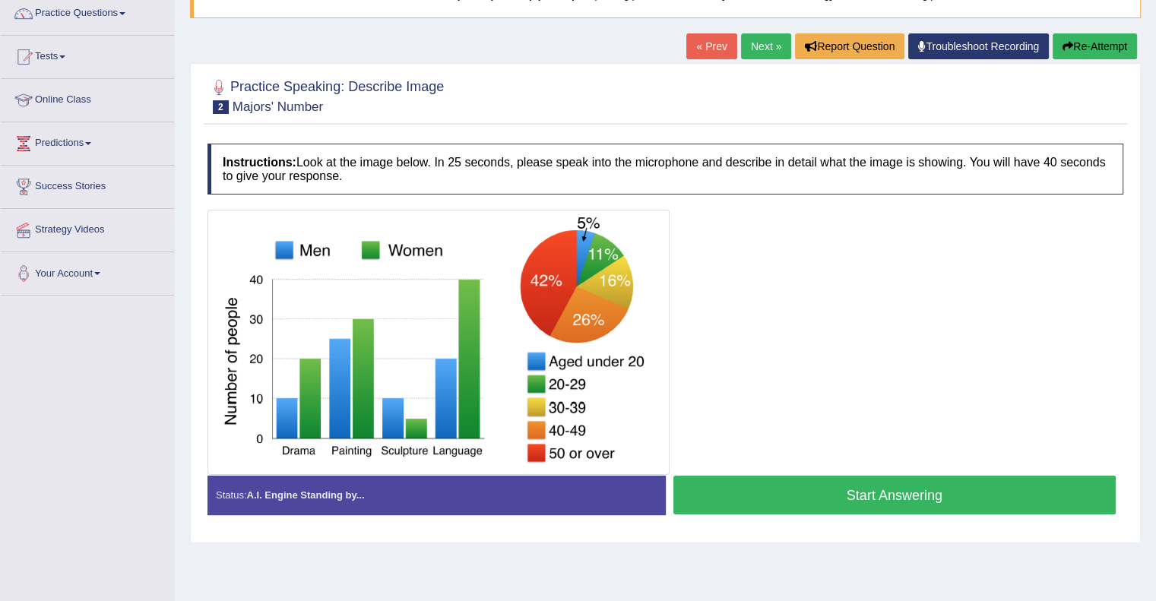
scroll to position [127, 0]
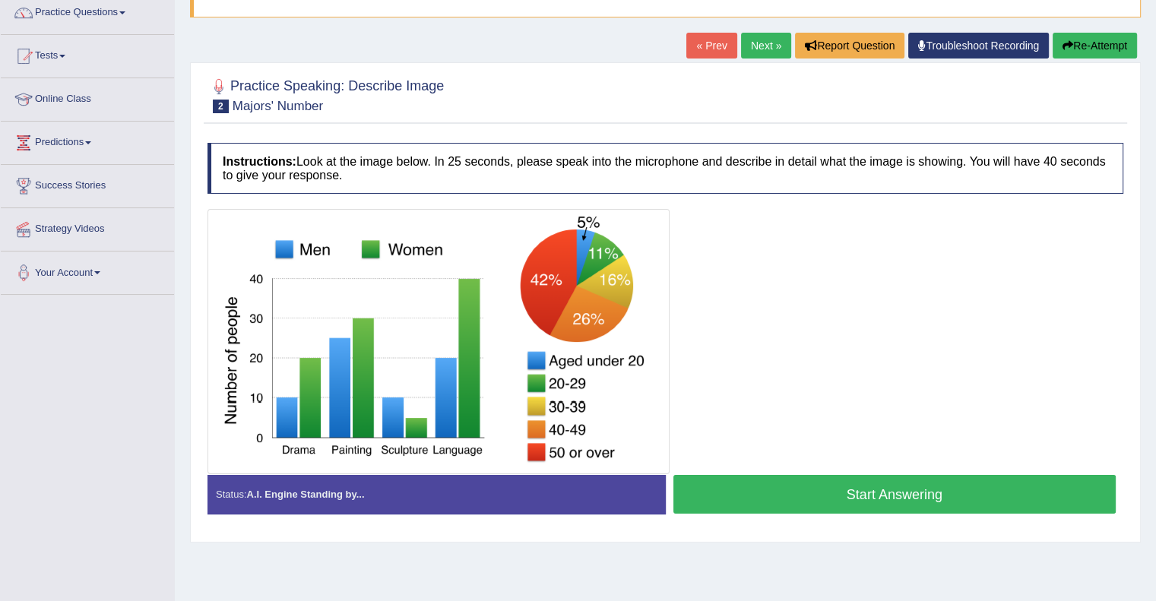
click at [863, 490] on button "Start Answering" at bounding box center [895, 494] width 443 height 39
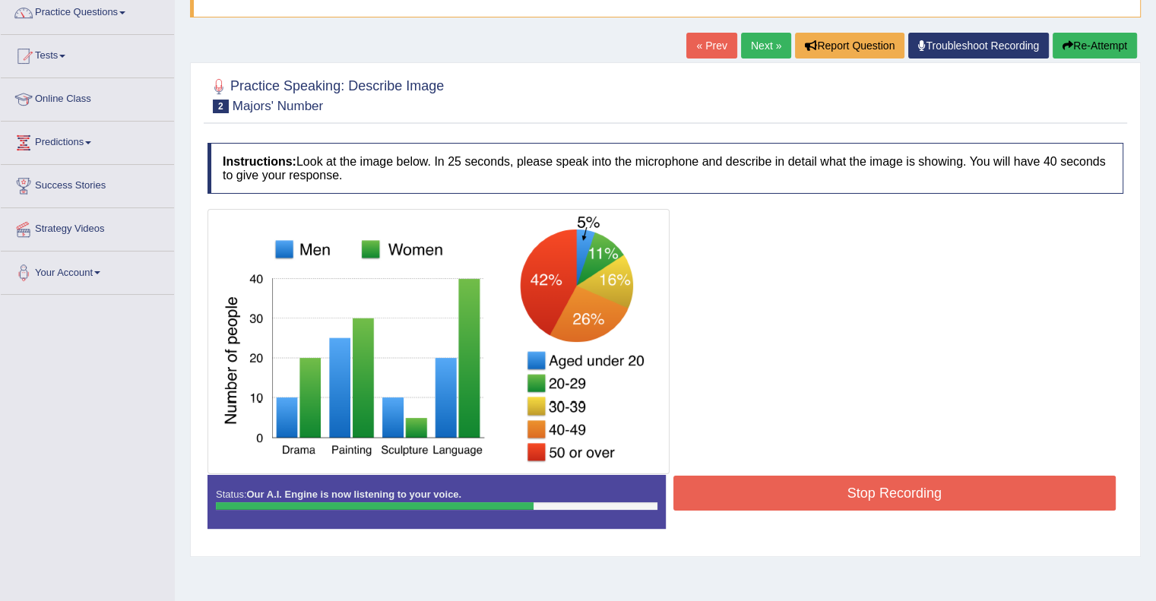
click at [863, 490] on button "Stop Recording" at bounding box center [895, 493] width 443 height 35
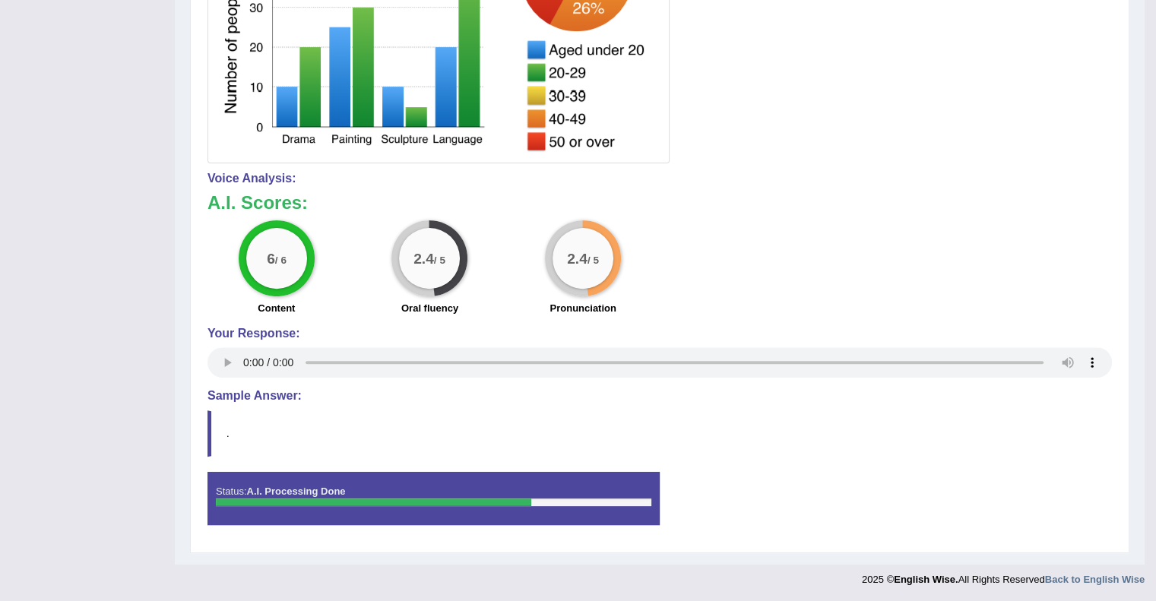
scroll to position [0, 0]
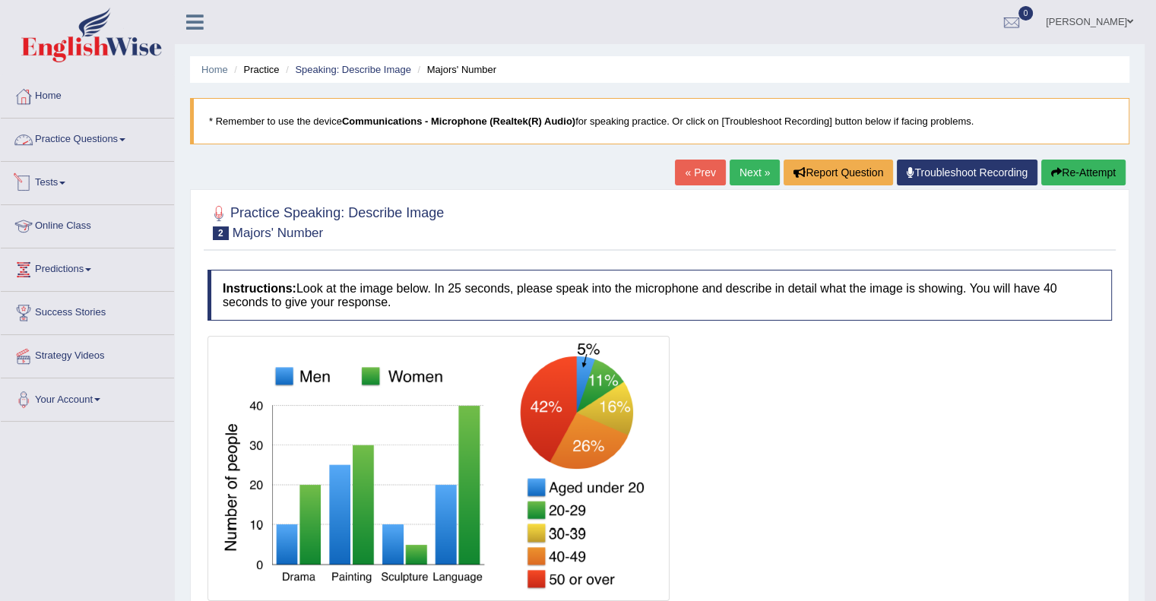
click at [109, 148] on link "Practice Questions" at bounding box center [87, 138] width 173 height 38
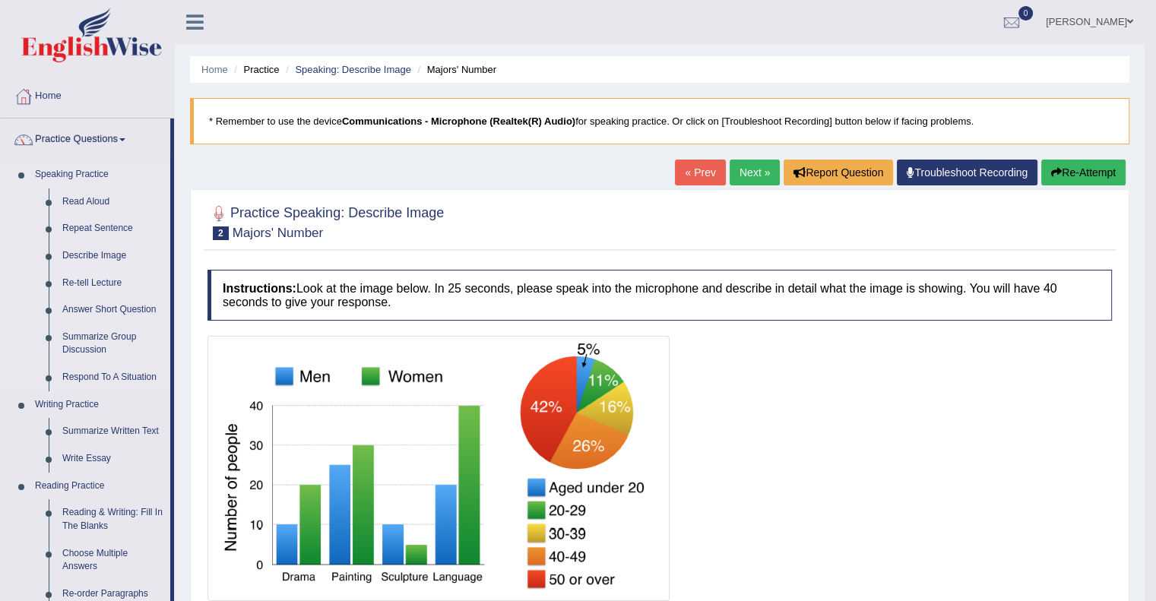
click at [94, 276] on link "Re-tell Lecture" at bounding box center [112, 283] width 115 height 27
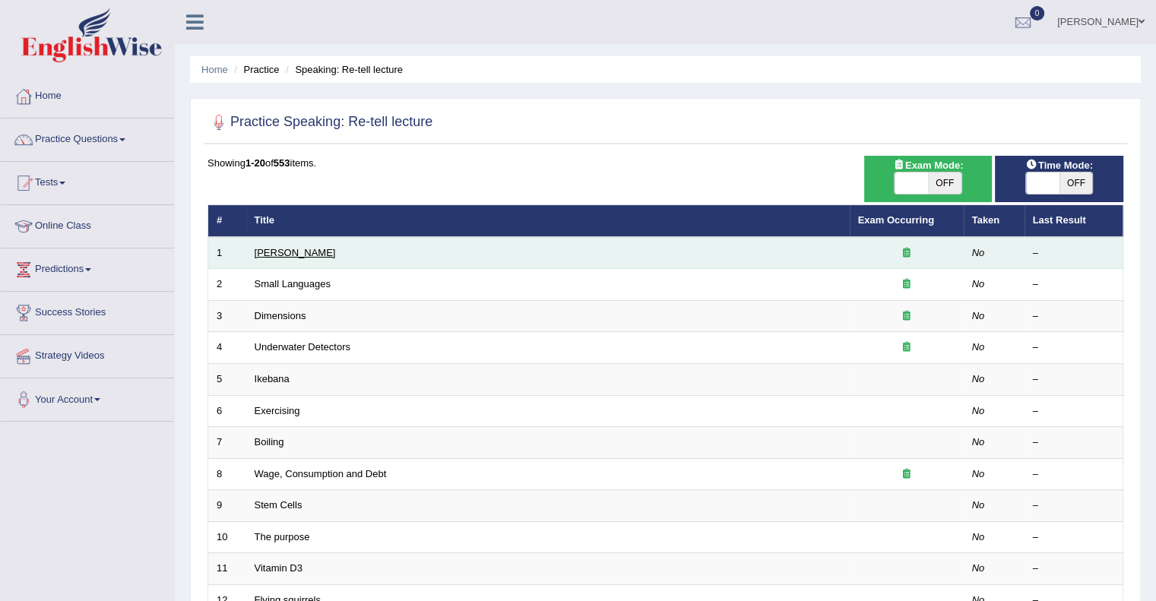
click at [286, 254] on link "[PERSON_NAME]" at bounding box center [295, 252] width 81 height 11
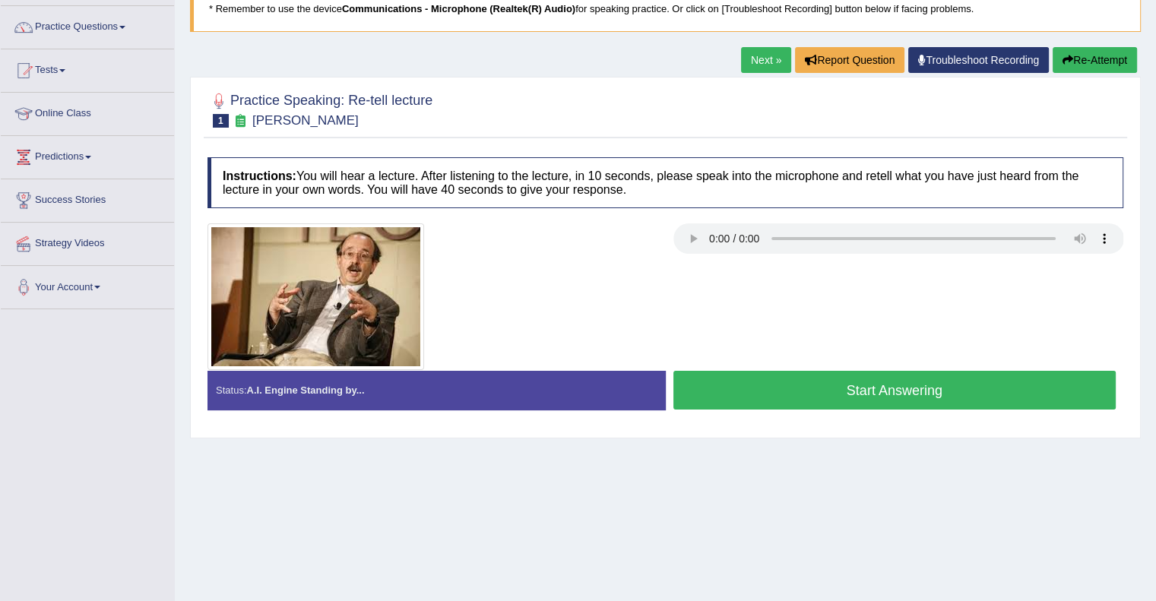
scroll to position [113, 0]
click at [902, 383] on button "Start Answering" at bounding box center [895, 390] width 443 height 39
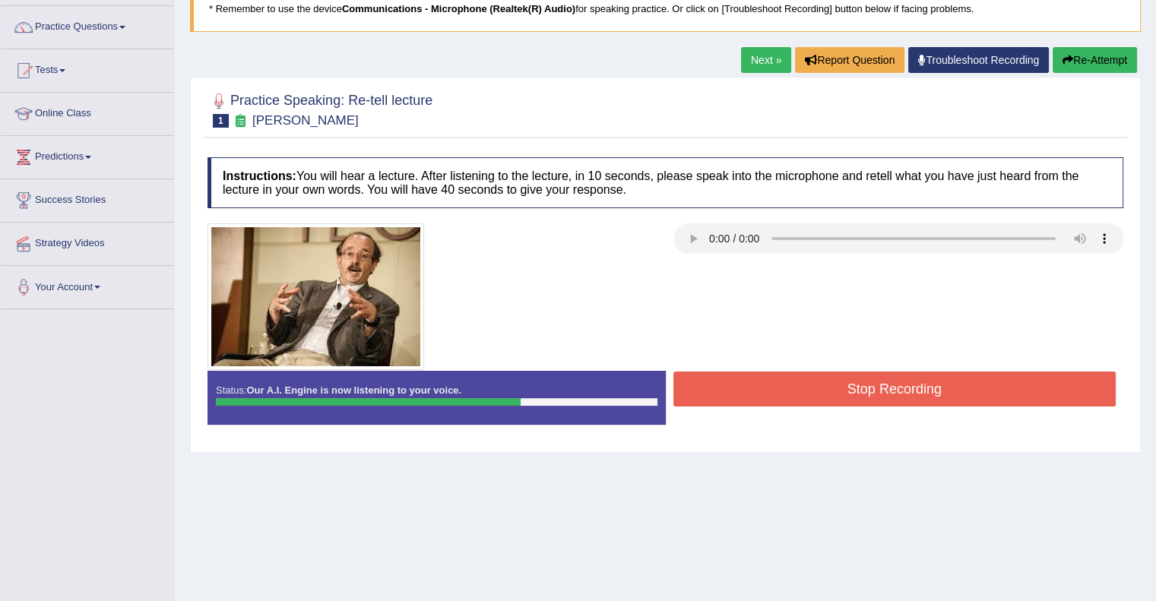
click at [902, 383] on button "Stop Recording" at bounding box center [895, 389] width 443 height 35
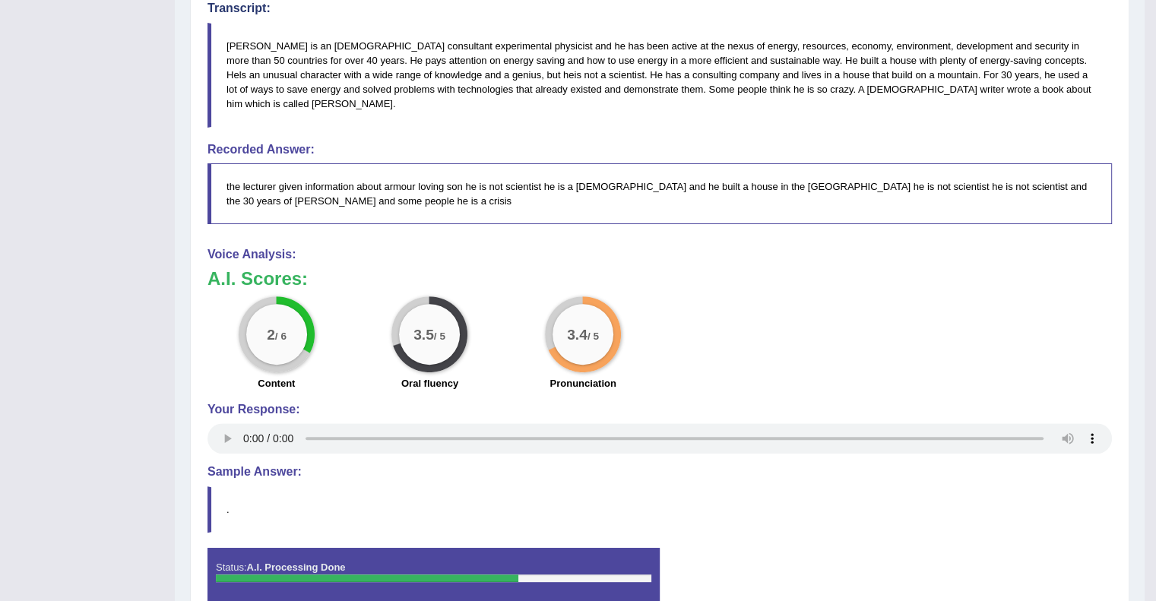
scroll to position [0, 0]
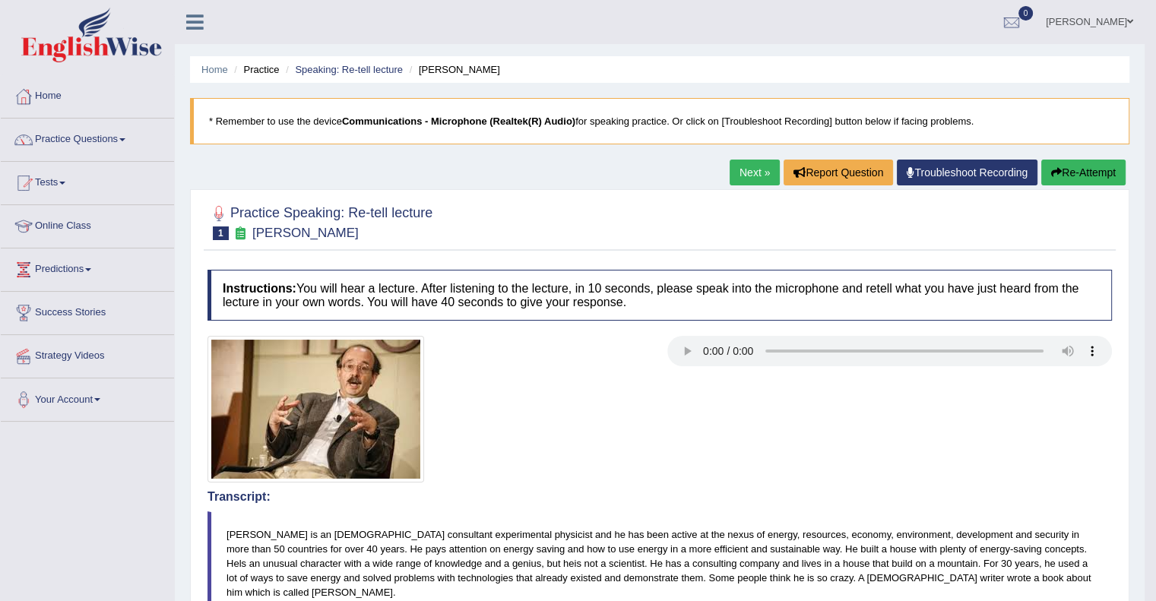
click at [741, 166] on link "Next »" at bounding box center [755, 173] width 50 height 26
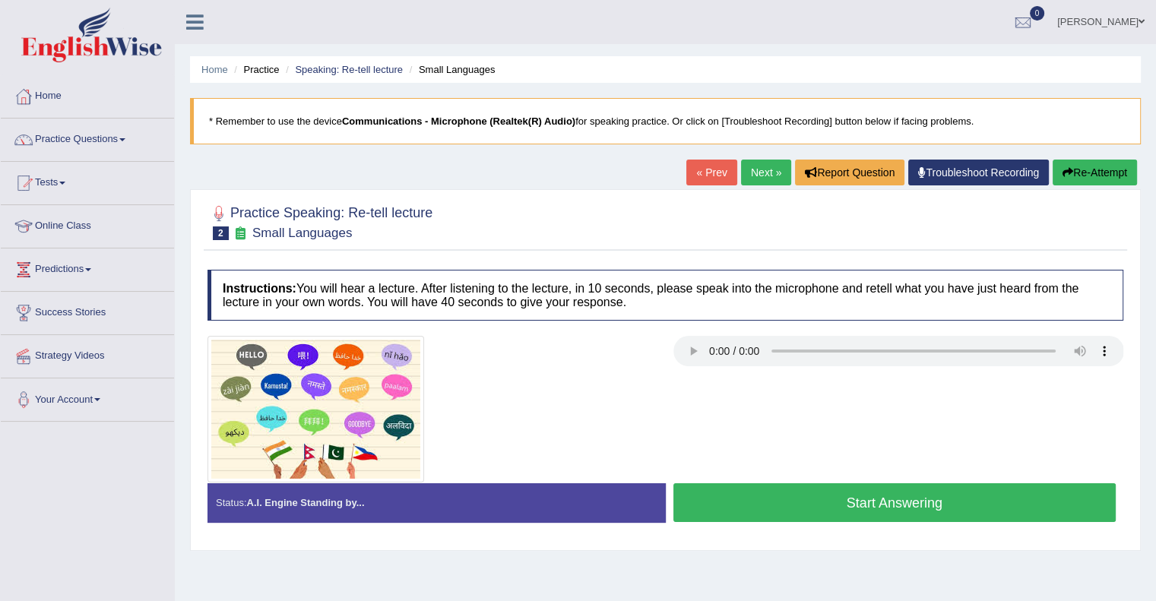
click at [864, 509] on button "Start Answering" at bounding box center [895, 503] width 443 height 39
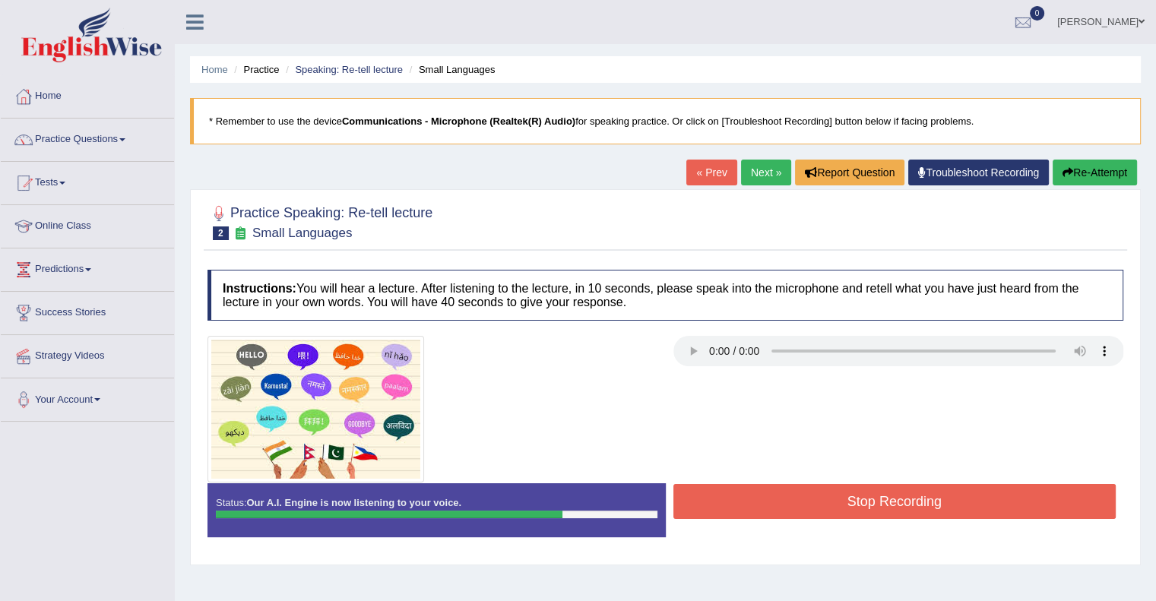
click at [864, 509] on button "Stop Recording" at bounding box center [895, 501] width 443 height 35
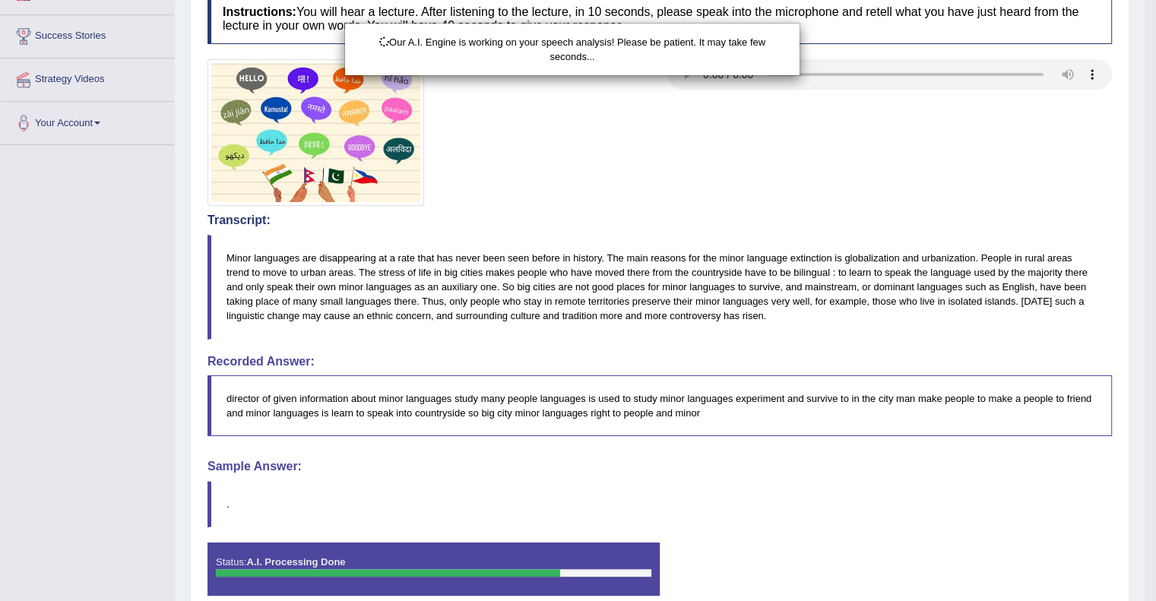
scroll to position [278, 0]
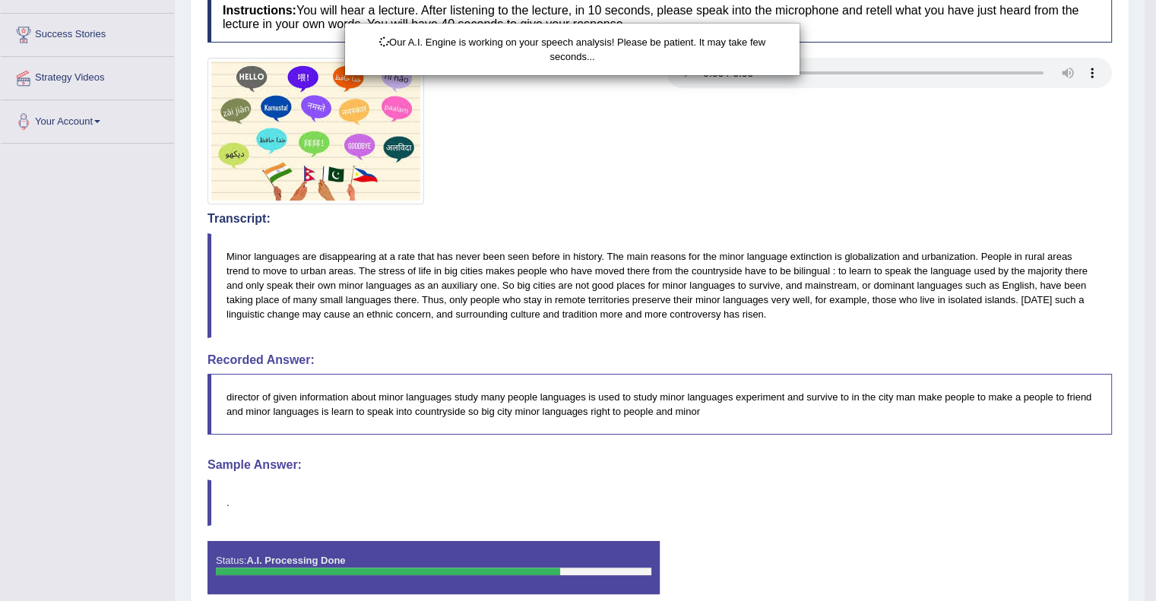
click at [864, 509] on div "Our A.I. Engine is working on your speech analysis! Please be patient. It may t…" at bounding box center [578, 300] width 1156 height 601
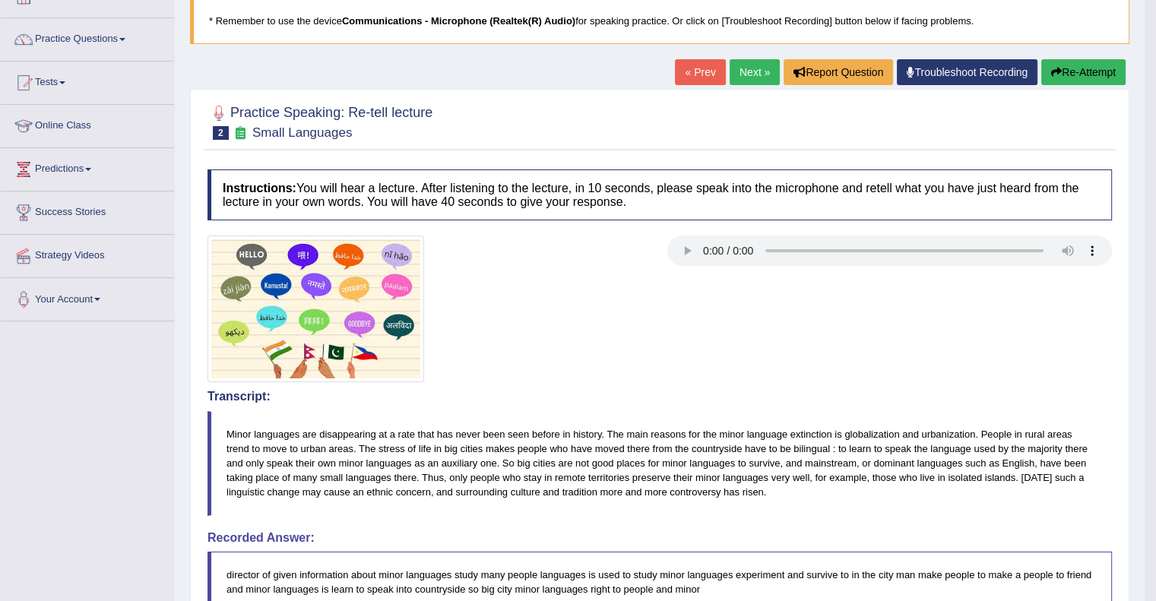
scroll to position [100, 0]
click at [751, 66] on link "Next »" at bounding box center [755, 73] width 50 height 26
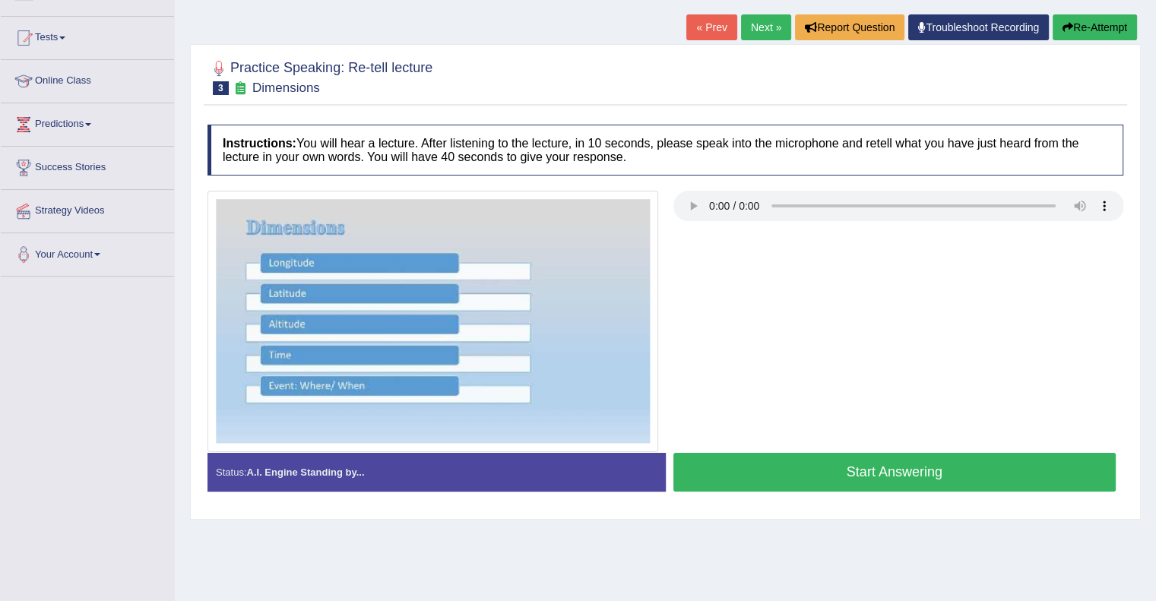
scroll to position [146, 0]
click at [1089, 26] on button "Re-Attempt" at bounding box center [1095, 27] width 84 height 26
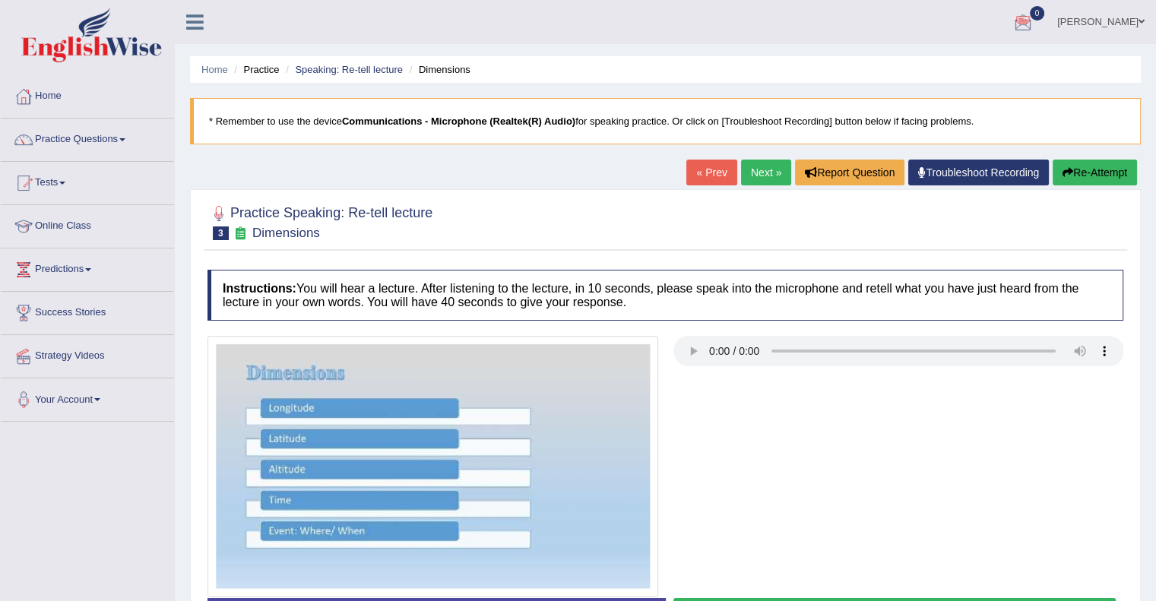
click at [1046, 495] on div at bounding box center [665, 466] width 931 height 261
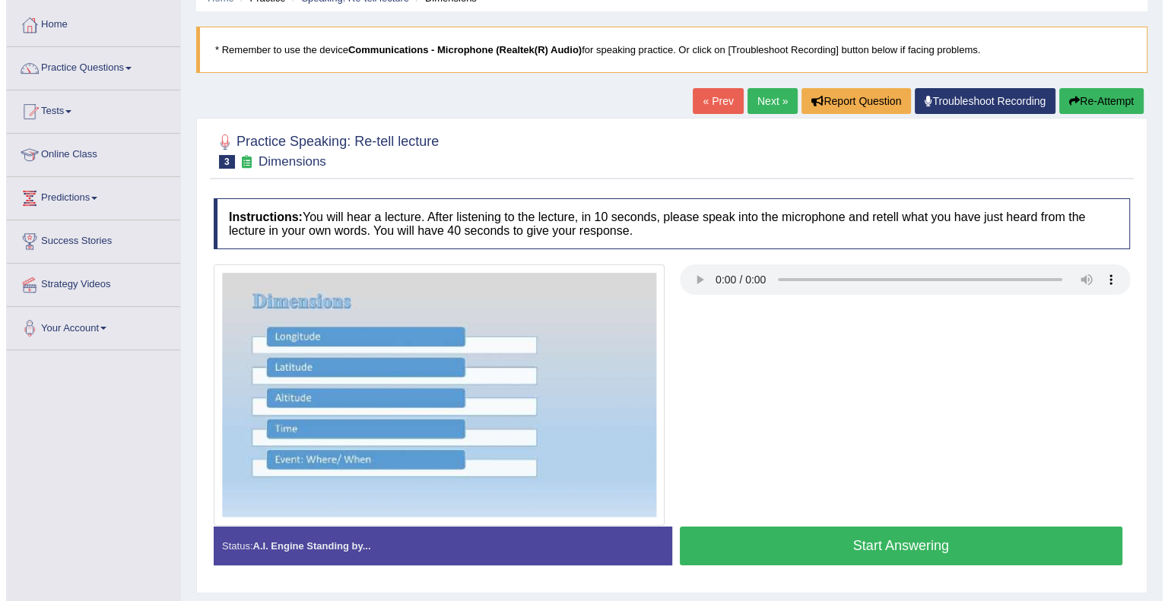
scroll to position [197, 0]
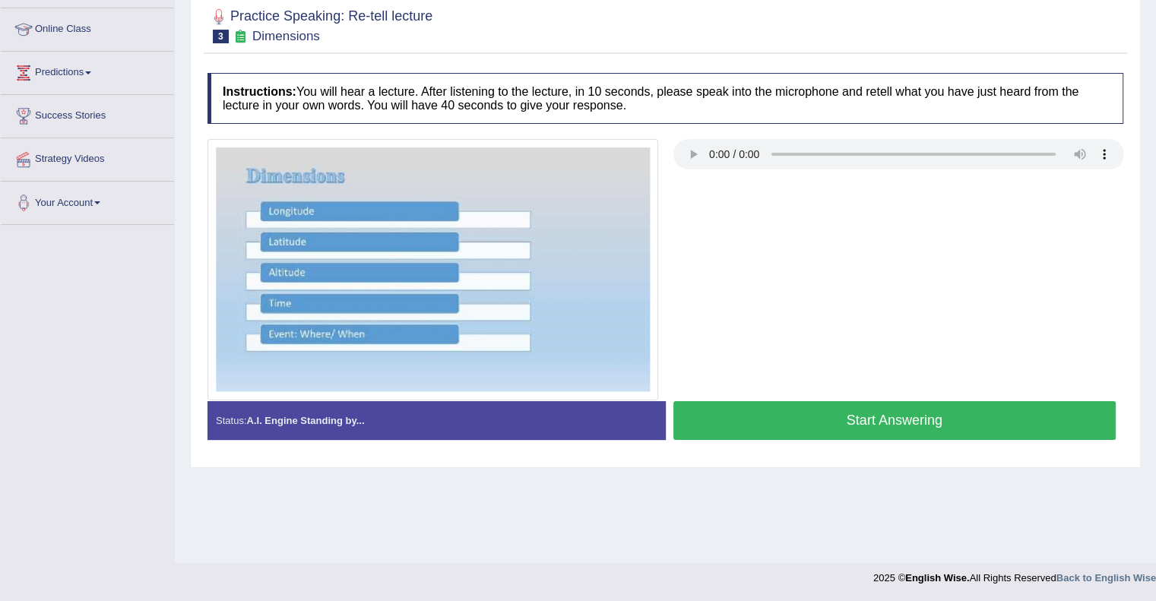
click at [818, 434] on button "Start Answering" at bounding box center [895, 420] width 443 height 39
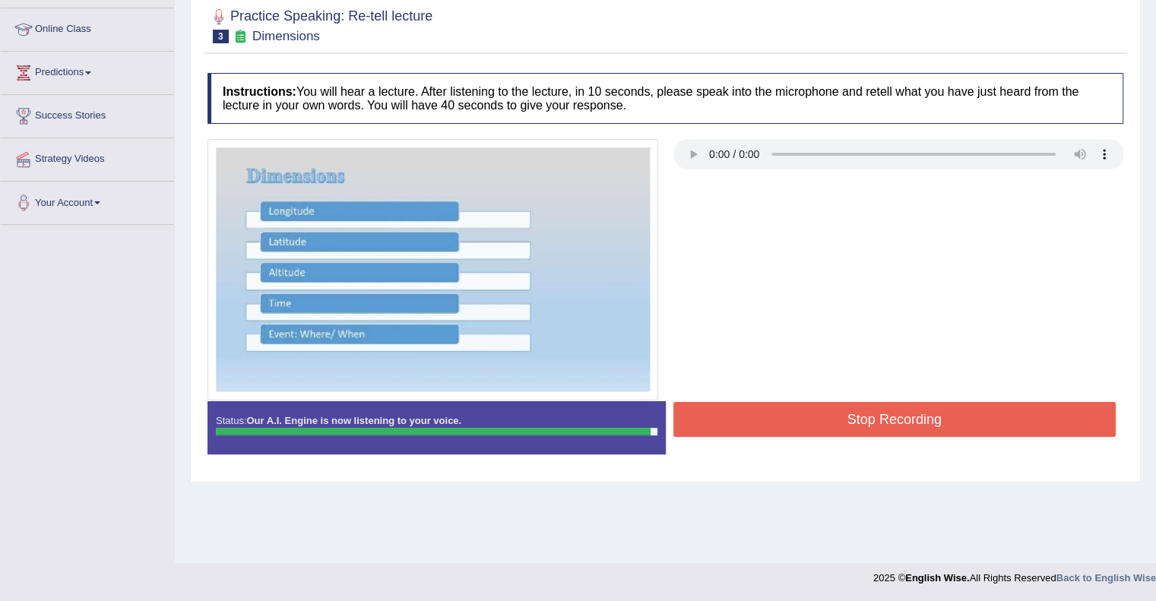
click at [818, 434] on button "Stop Recording" at bounding box center [895, 419] width 443 height 35
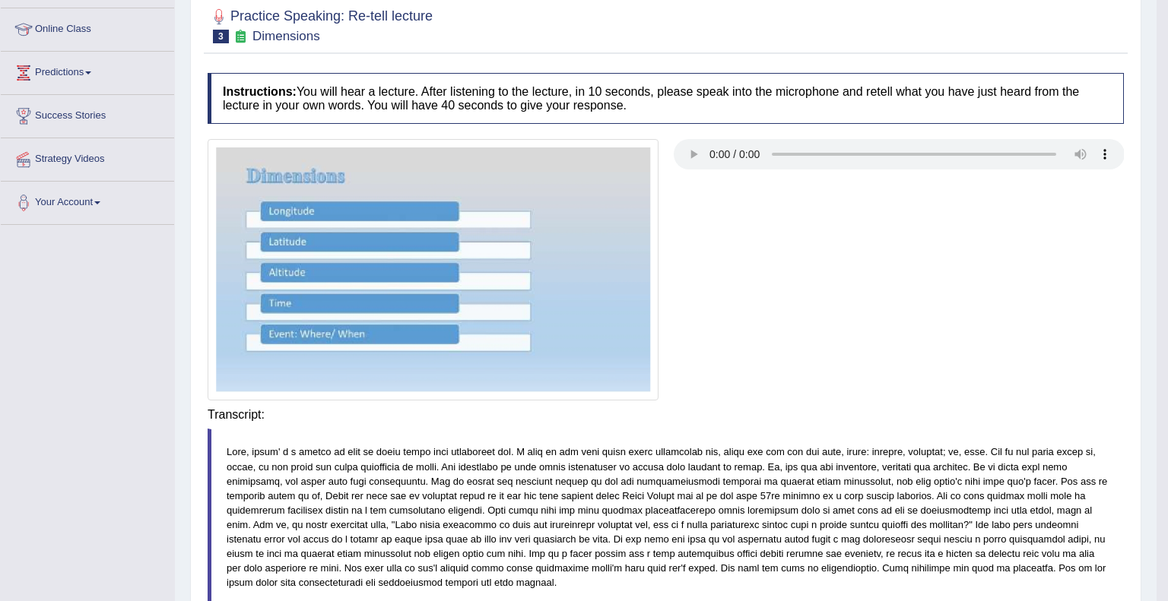
click at [818, 404] on body "Toggle navigation Home Practice Questions Speaking Practice Read Aloud Repeat S…" at bounding box center [584, 103] width 1168 height 601
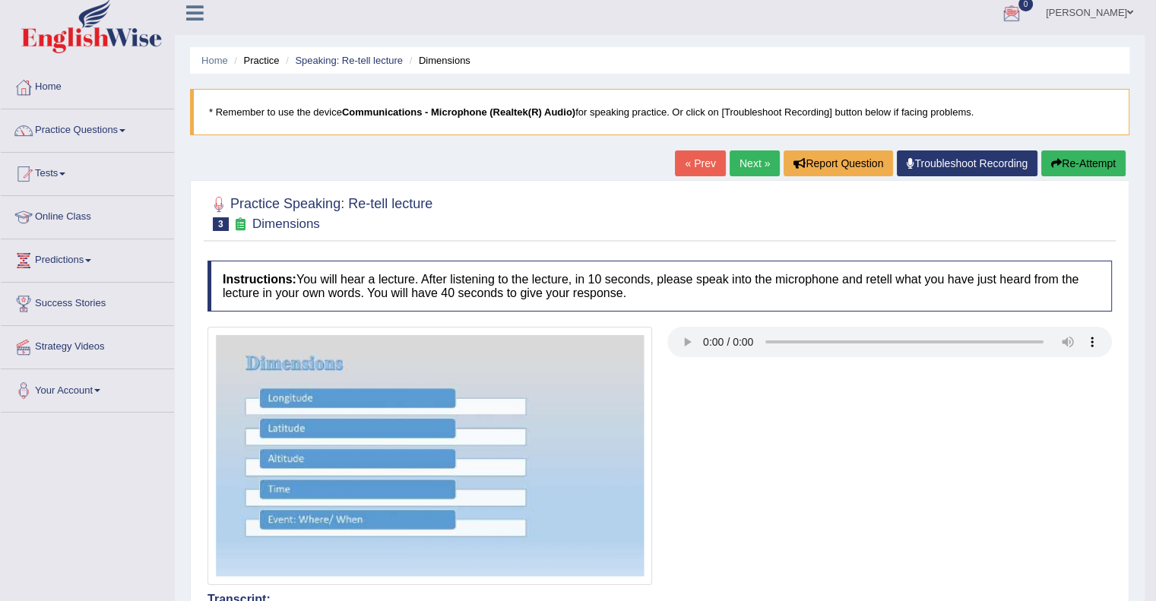
scroll to position [11, 0]
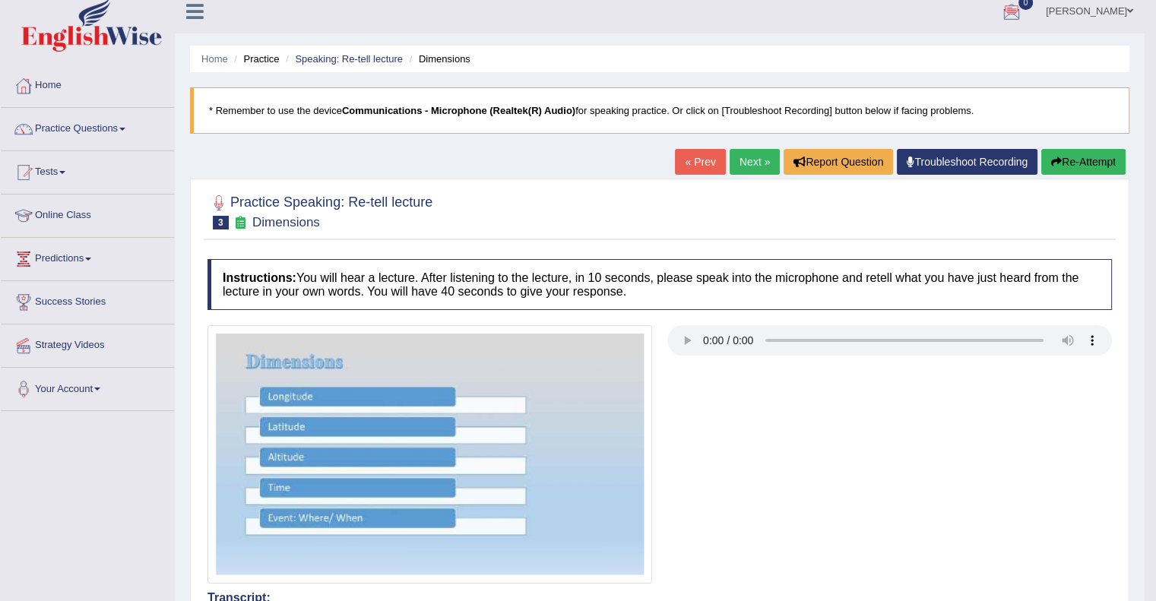
click at [745, 163] on link "Next »" at bounding box center [755, 162] width 50 height 26
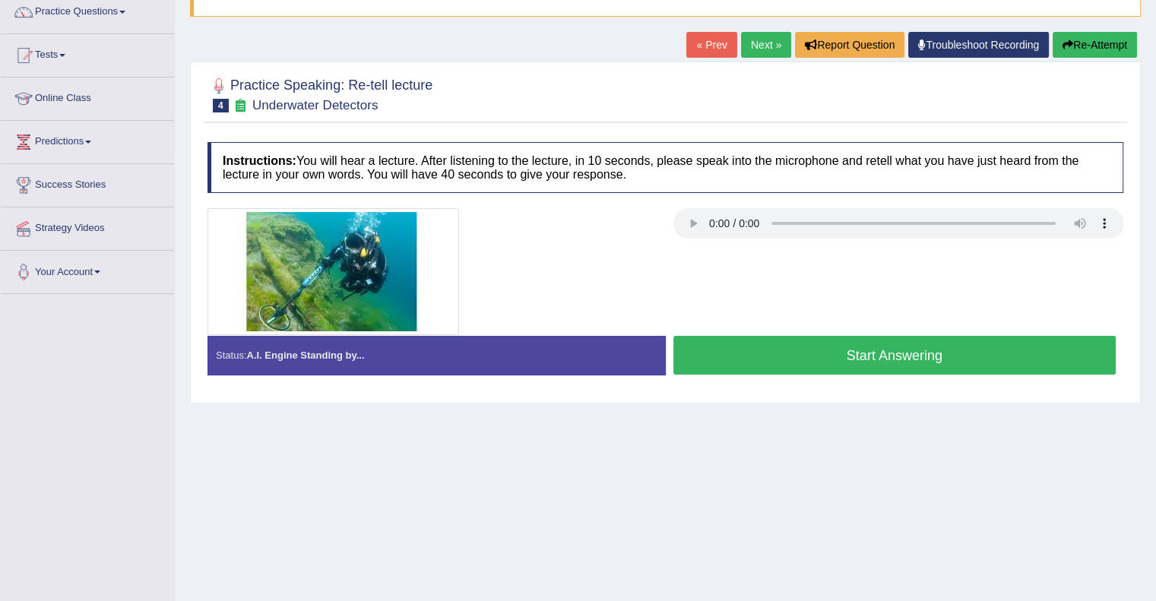
scroll to position [129, 0]
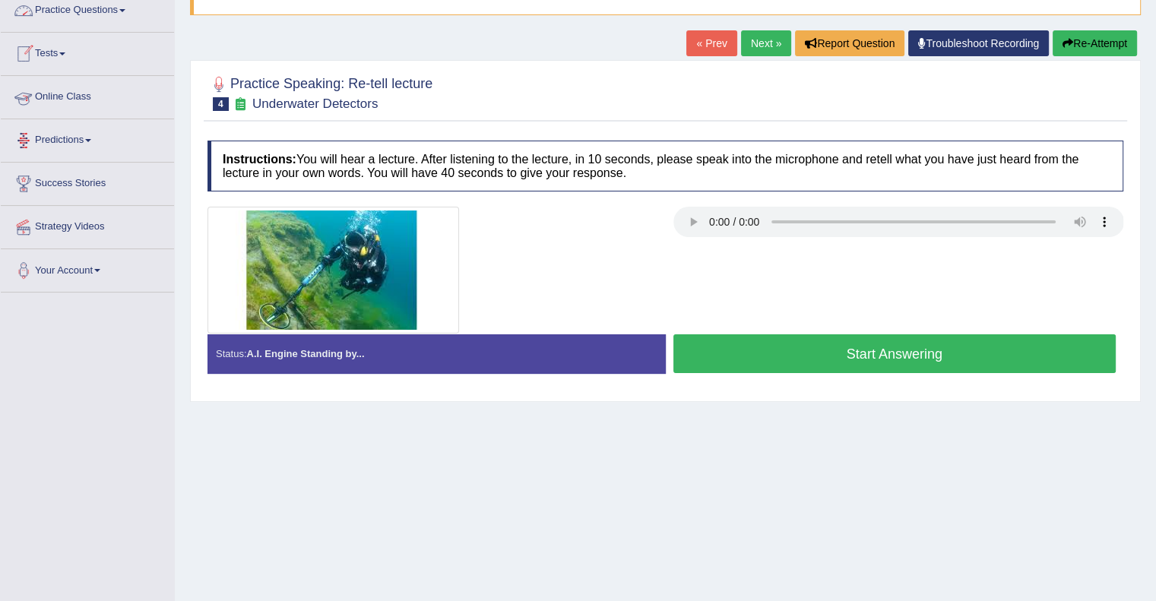
click at [119, 5] on link "Practice Questions" at bounding box center [87, 8] width 173 height 38
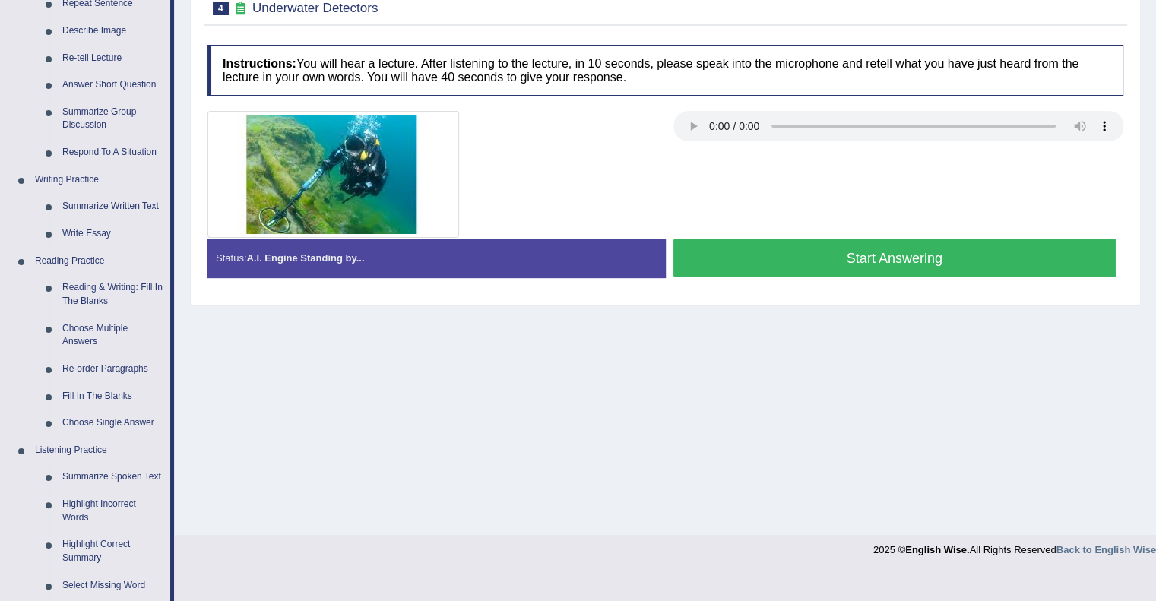
scroll to position [219, 0]
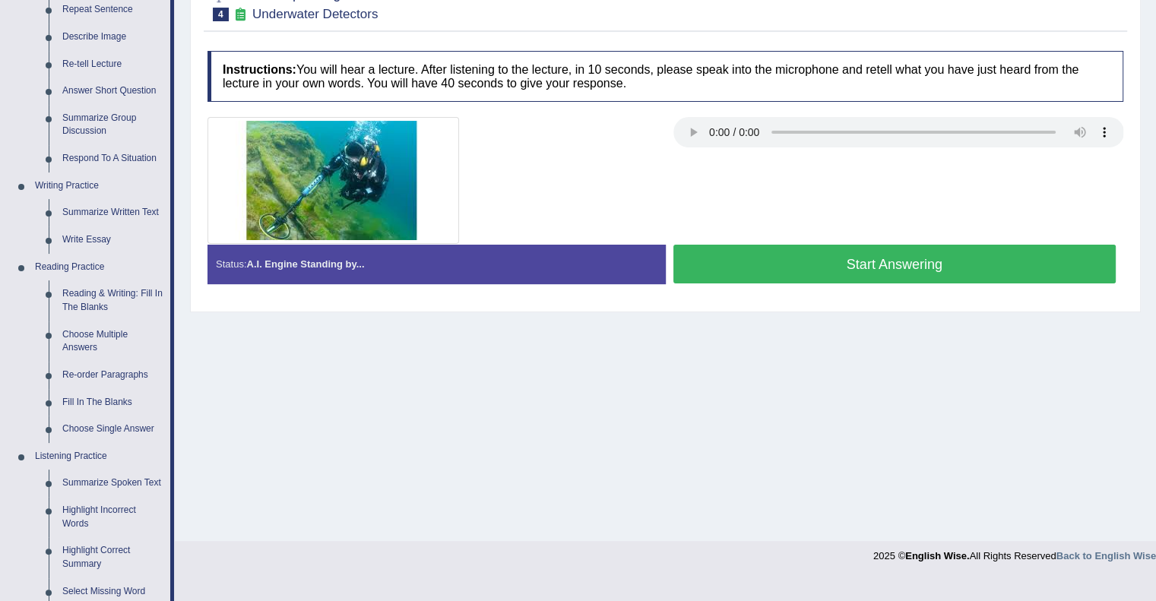
click at [880, 258] on button "Start Answering" at bounding box center [895, 264] width 443 height 39
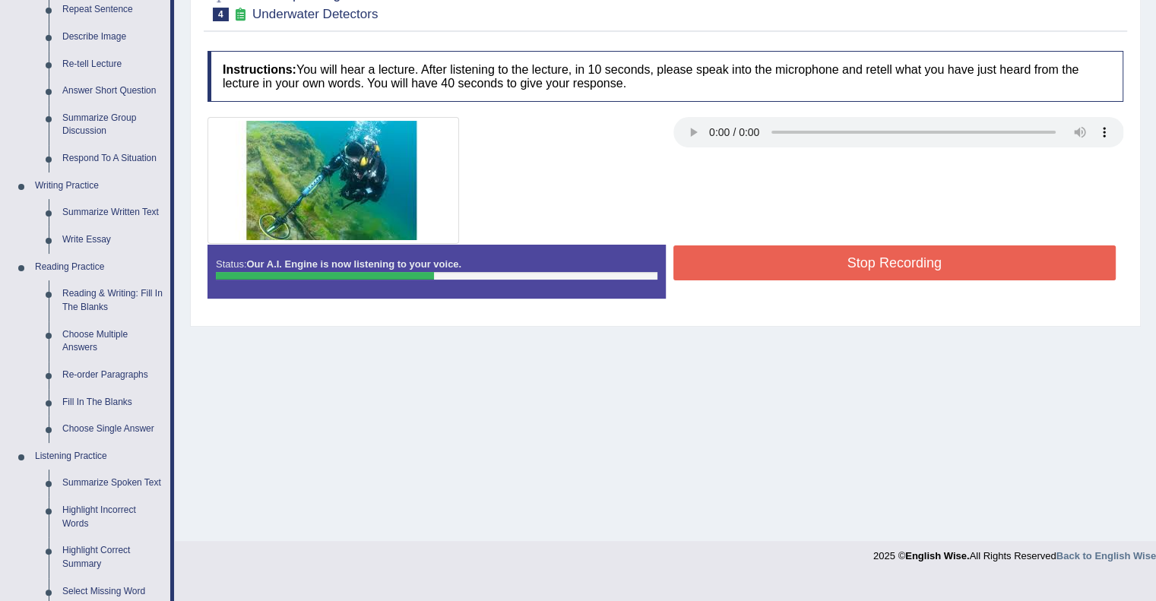
click at [880, 258] on button "Stop Recording" at bounding box center [895, 263] width 443 height 35
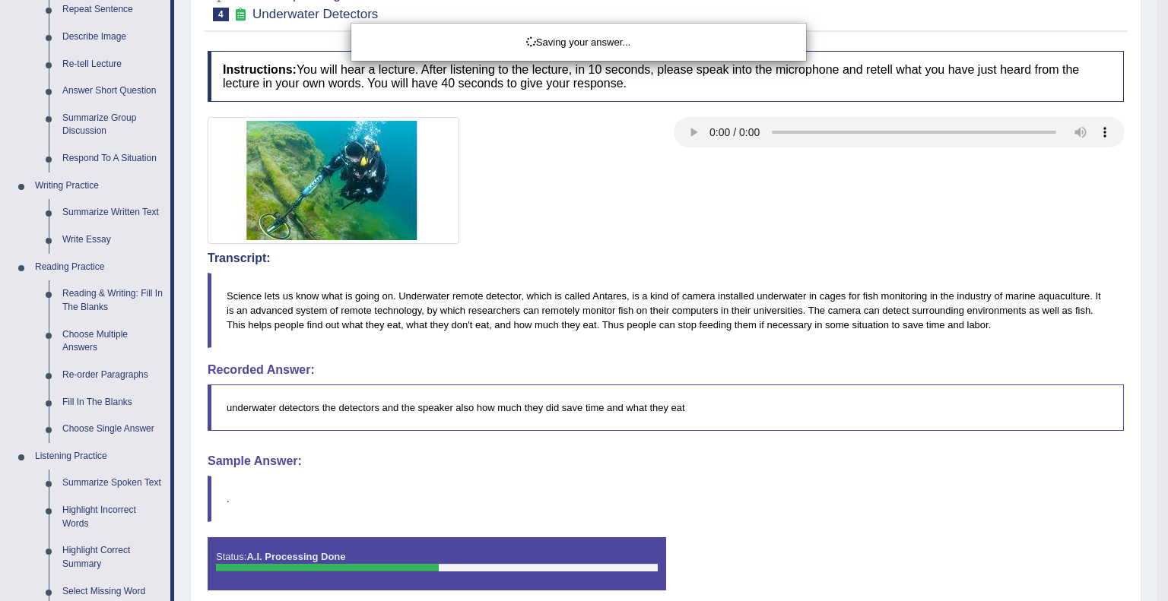
click at [954, 180] on div "Saving your answer..." at bounding box center [584, 300] width 1168 height 601
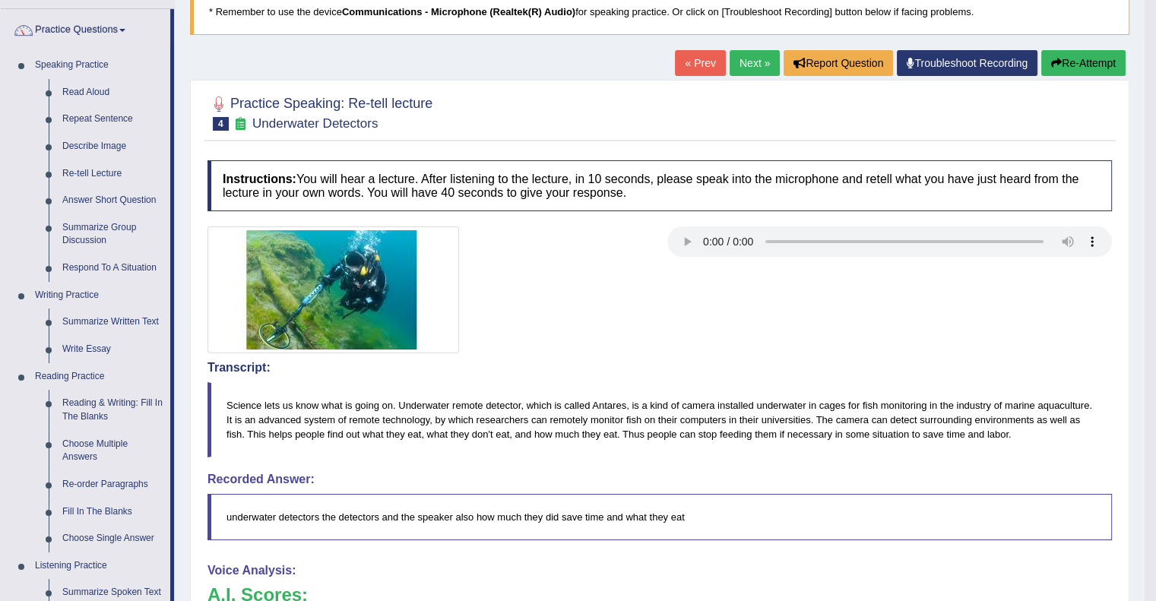
scroll to position [106, 0]
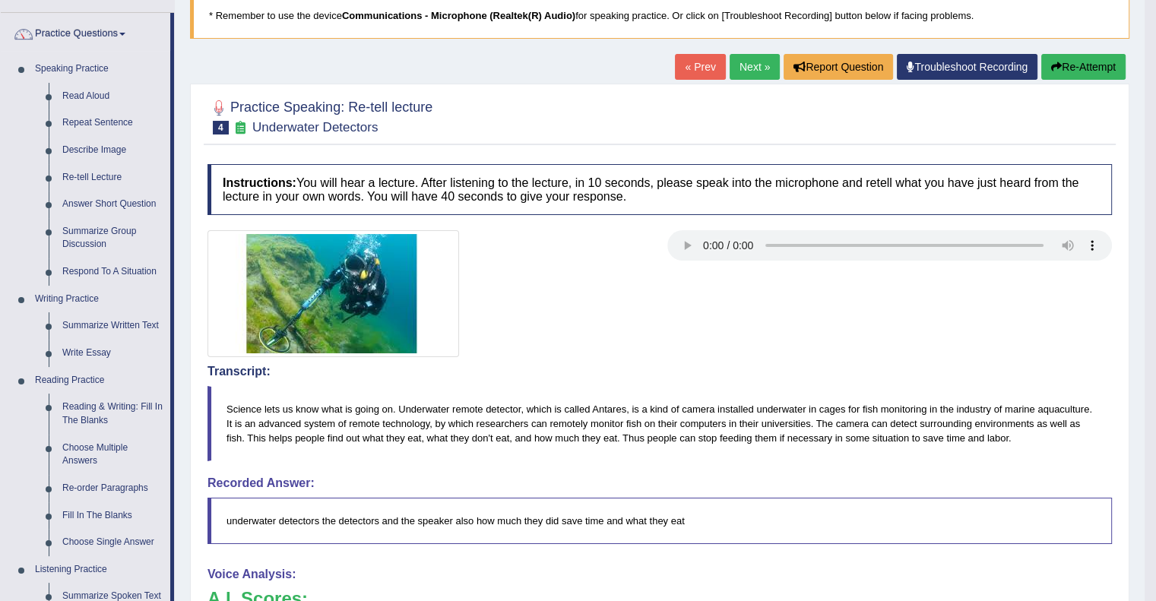
click at [1088, 60] on button "Re-Attempt" at bounding box center [1084, 67] width 84 height 26
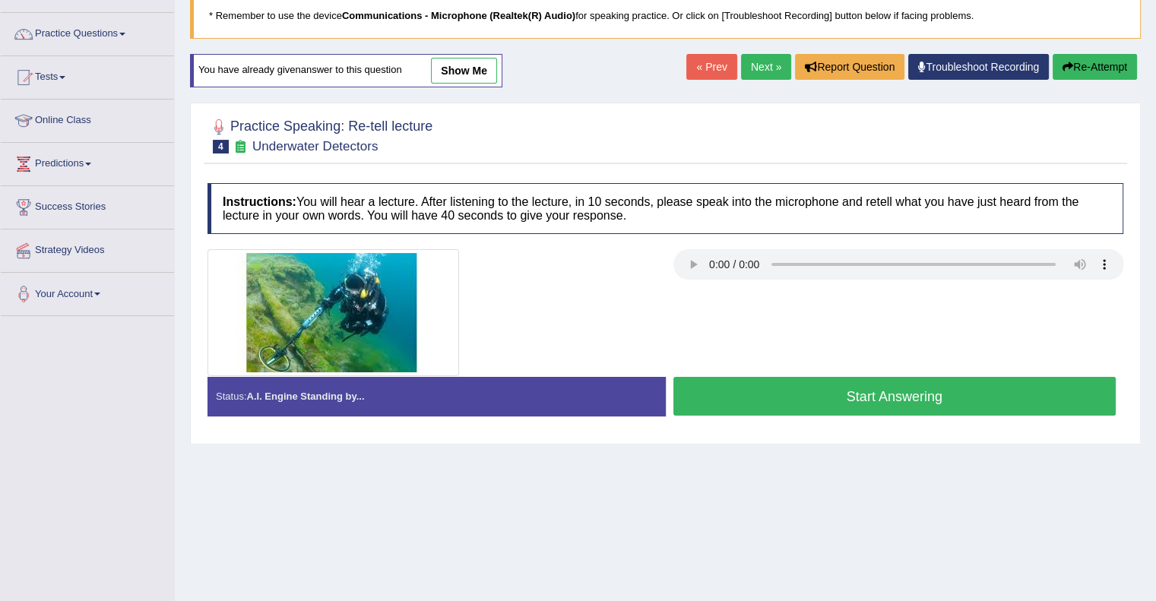
click at [851, 398] on button "Start Answering" at bounding box center [895, 396] width 443 height 39
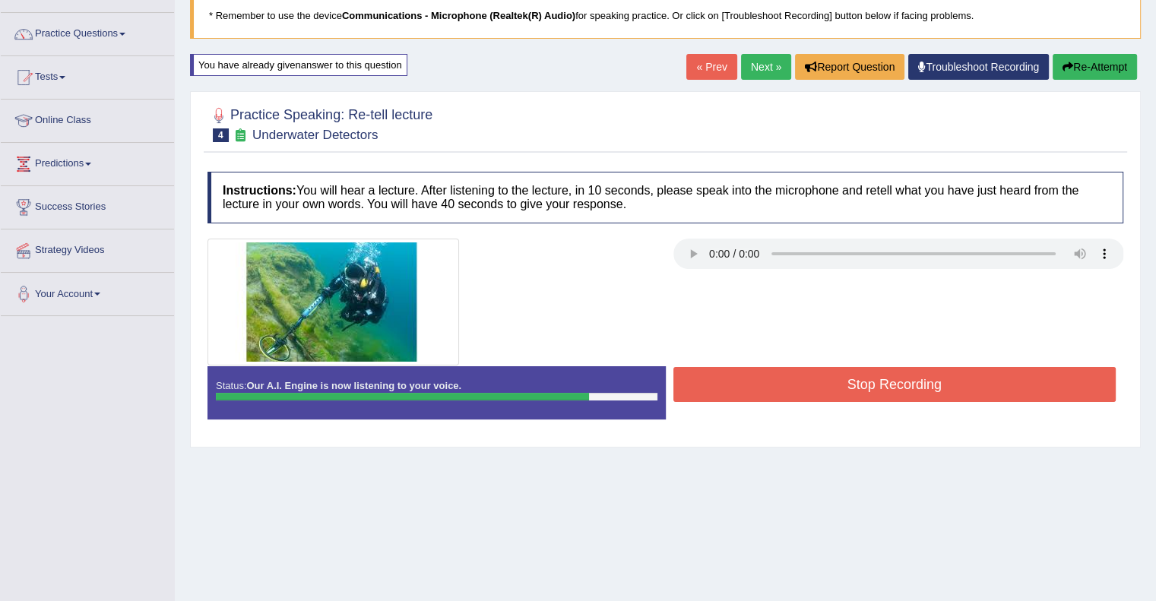
click at [851, 395] on button "Stop Recording" at bounding box center [895, 384] width 443 height 35
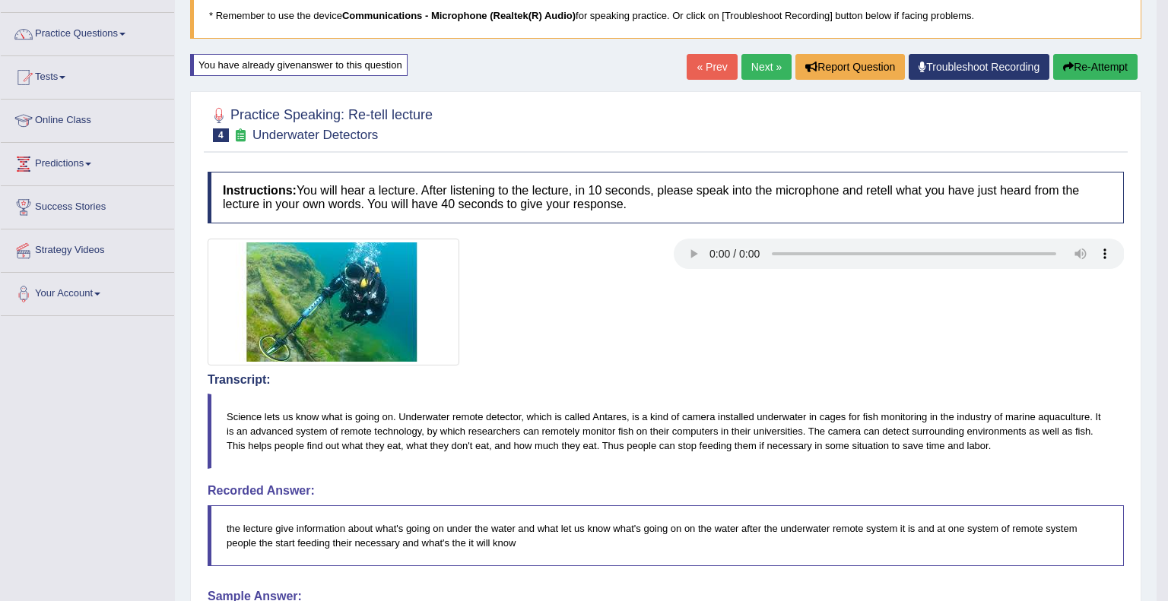
click at [851, 395] on body "Toggle navigation Home Practice Questions Speaking Practice Read Aloud Repeat S…" at bounding box center [584, 194] width 1168 height 601
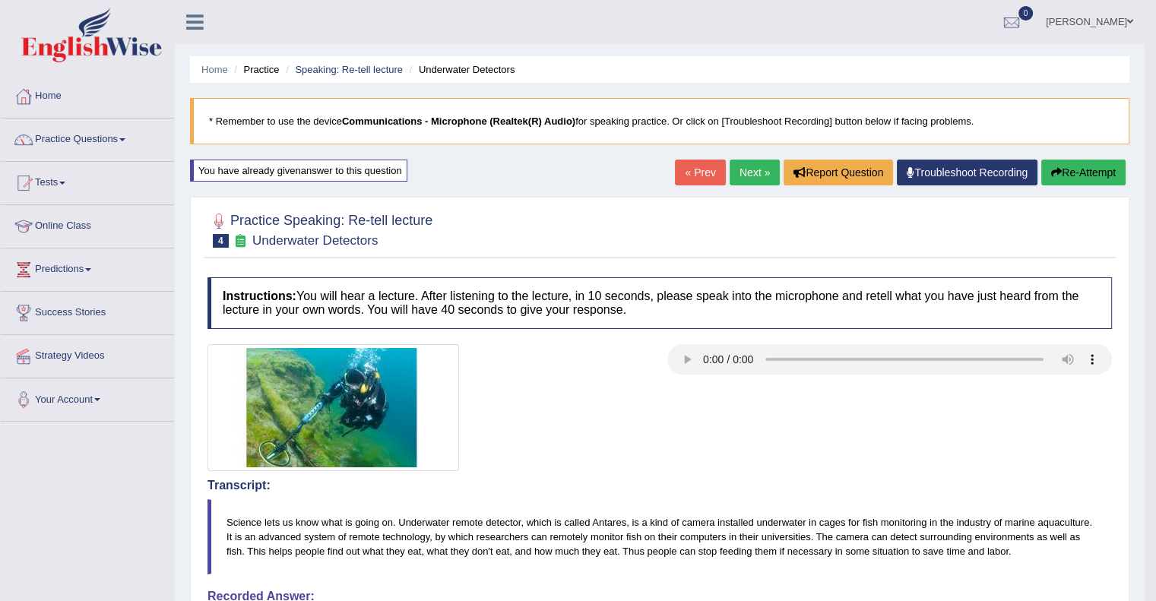
click at [730, 170] on link "Next »" at bounding box center [755, 173] width 50 height 26
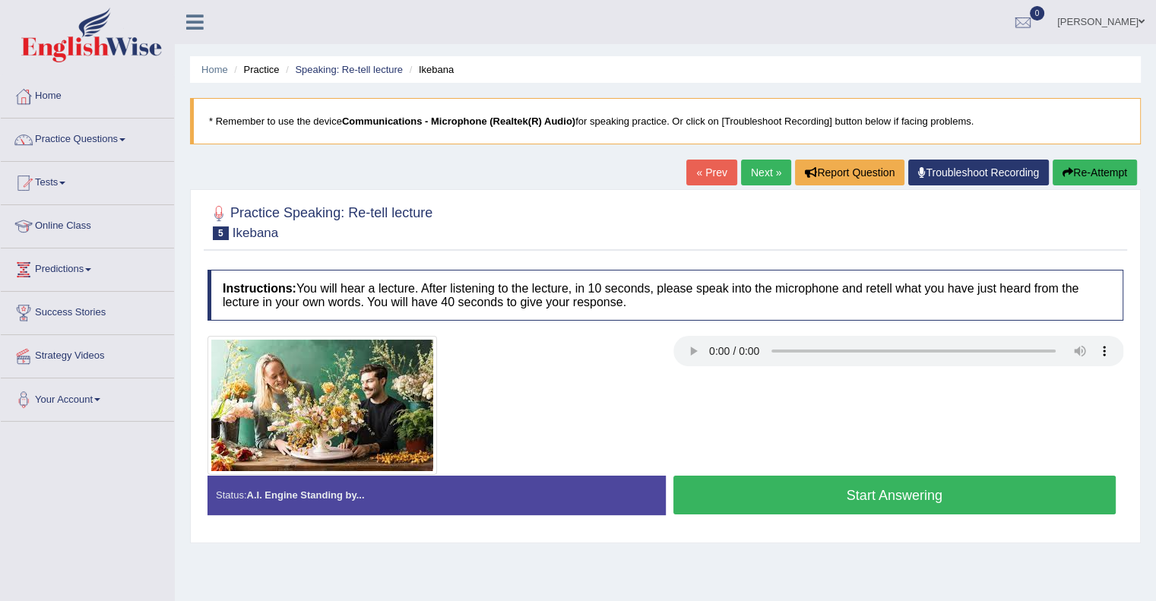
drag, startPoint x: 1069, startPoint y: 170, endPoint x: 977, endPoint y: 466, distance: 310.4
click at [977, 466] on div "Home Practice Speaking: Re-tell lecture Ikebana * Remember to use the device Co…" at bounding box center [665, 380] width 981 height 760
click at [760, 176] on link "Next »" at bounding box center [766, 173] width 50 height 26
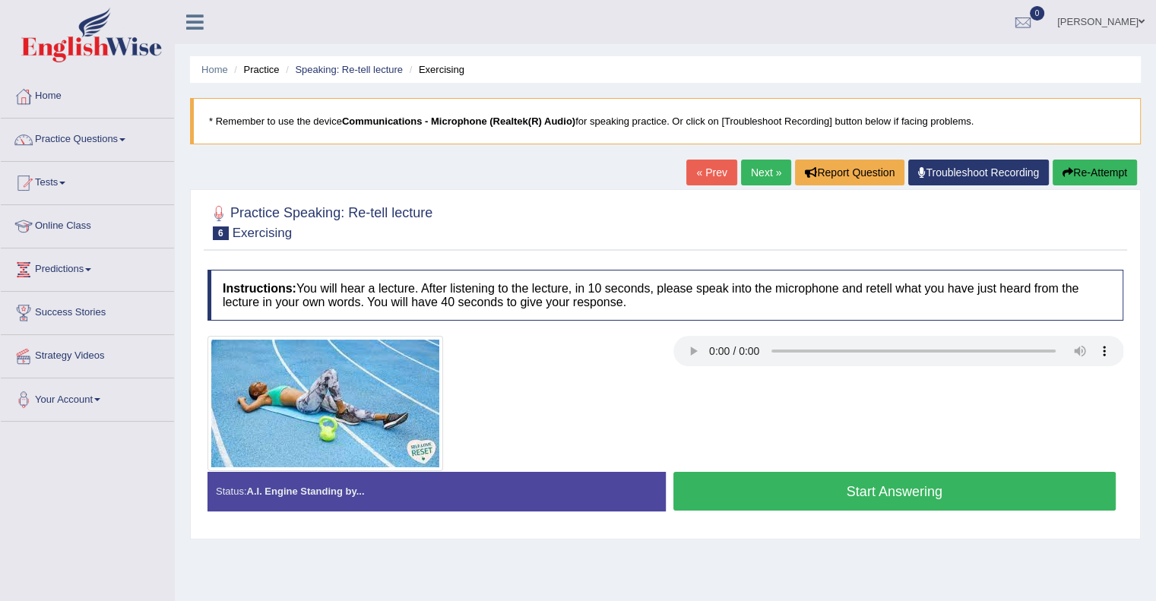
click at [827, 482] on button "Start Answering" at bounding box center [895, 491] width 443 height 39
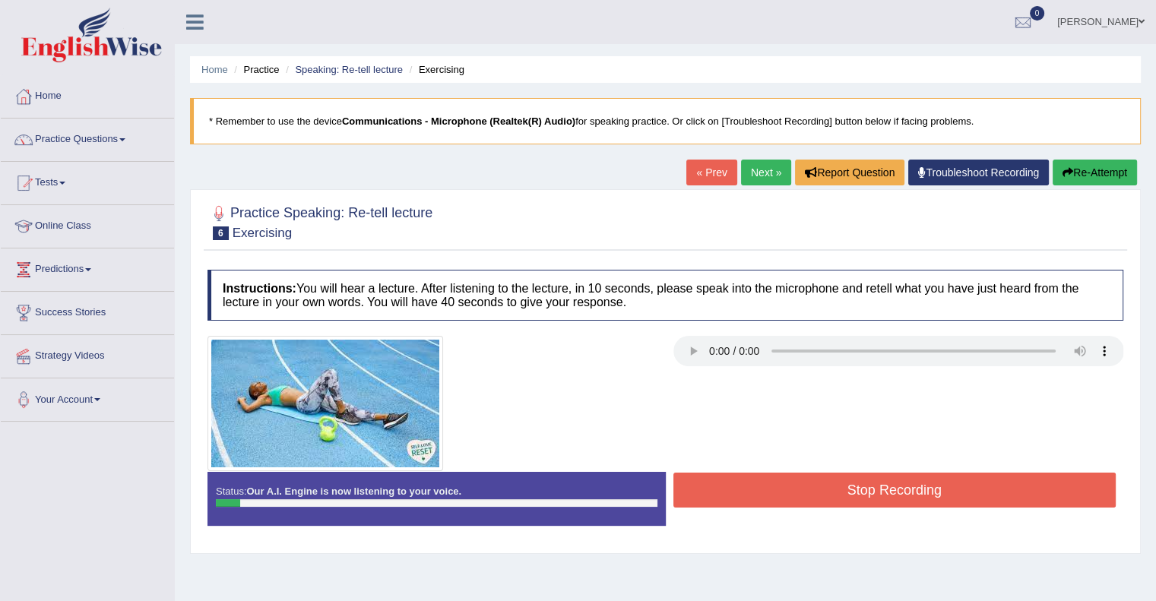
click at [827, 482] on button "Stop Recording" at bounding box center [895, 490] width 443 height 35
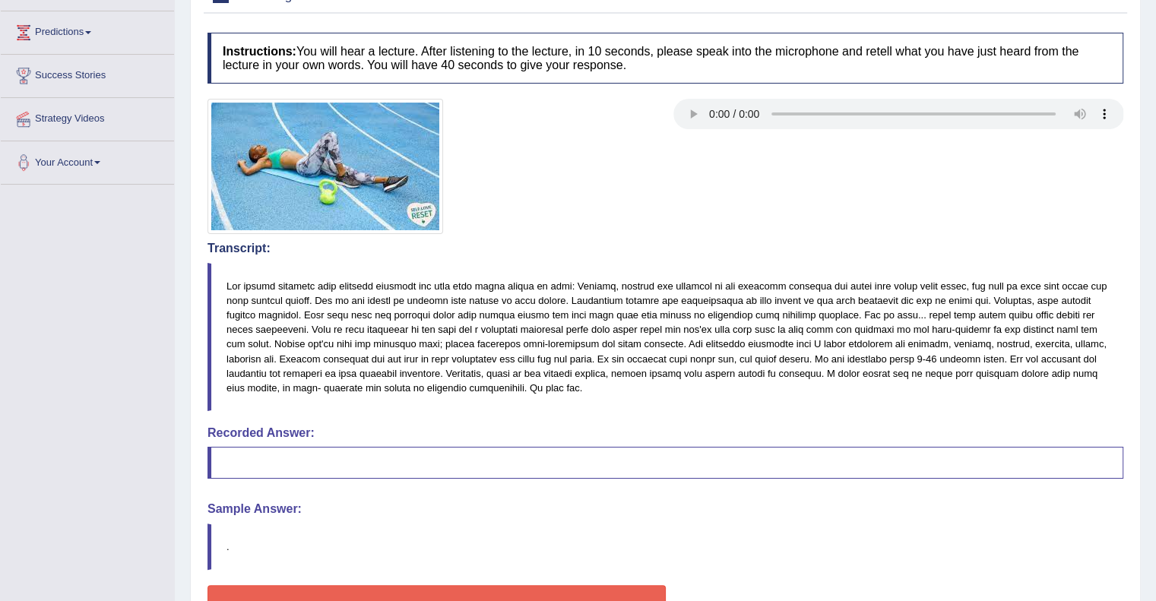
scroll to position [237, 0]
click at [827, 482] on div "Instructions: You will hear a lecture. After listening to the lecture, in 10 se…" at bounding box center [666, 341] width 924 height 633
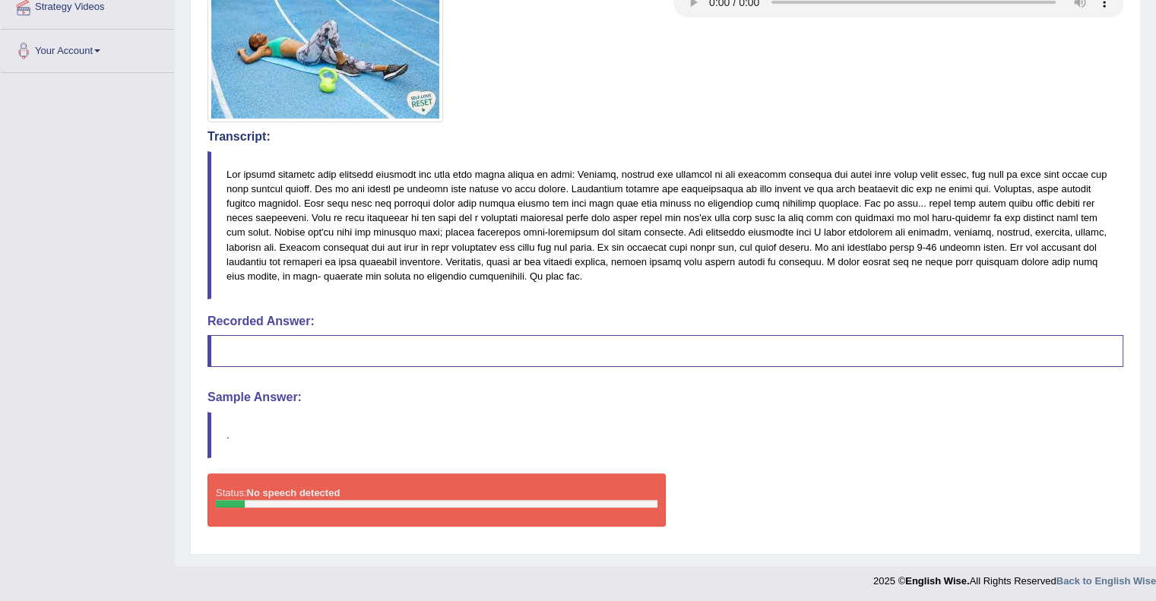
scroll to position [0, 0]
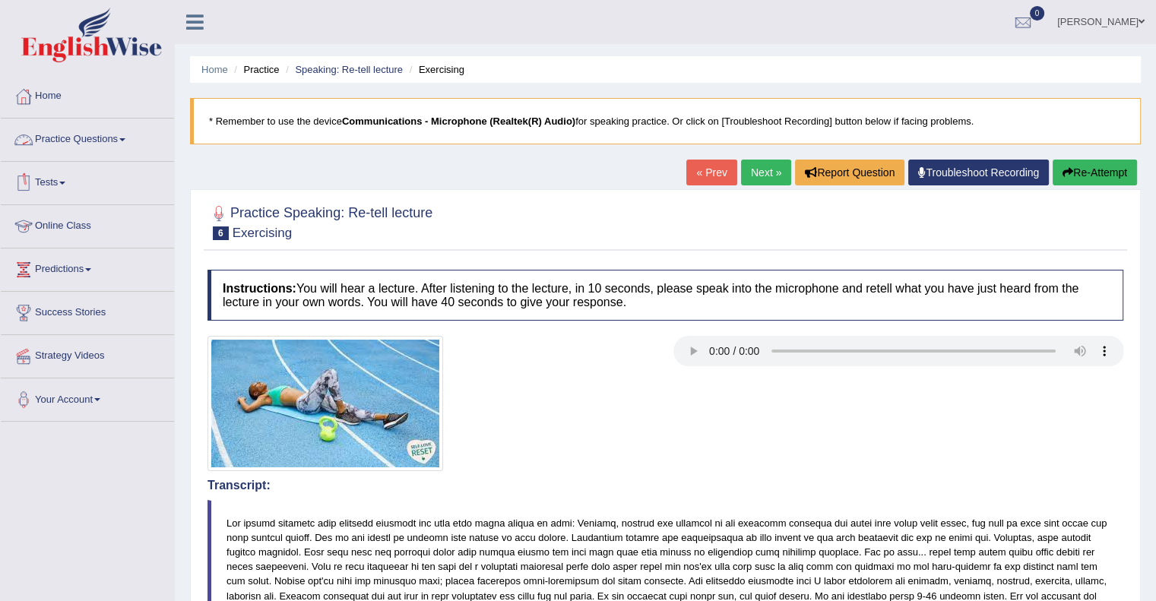
click at [105, 138] on link "Practice Questions" at bounding box center [87, 138] width 173 height 38
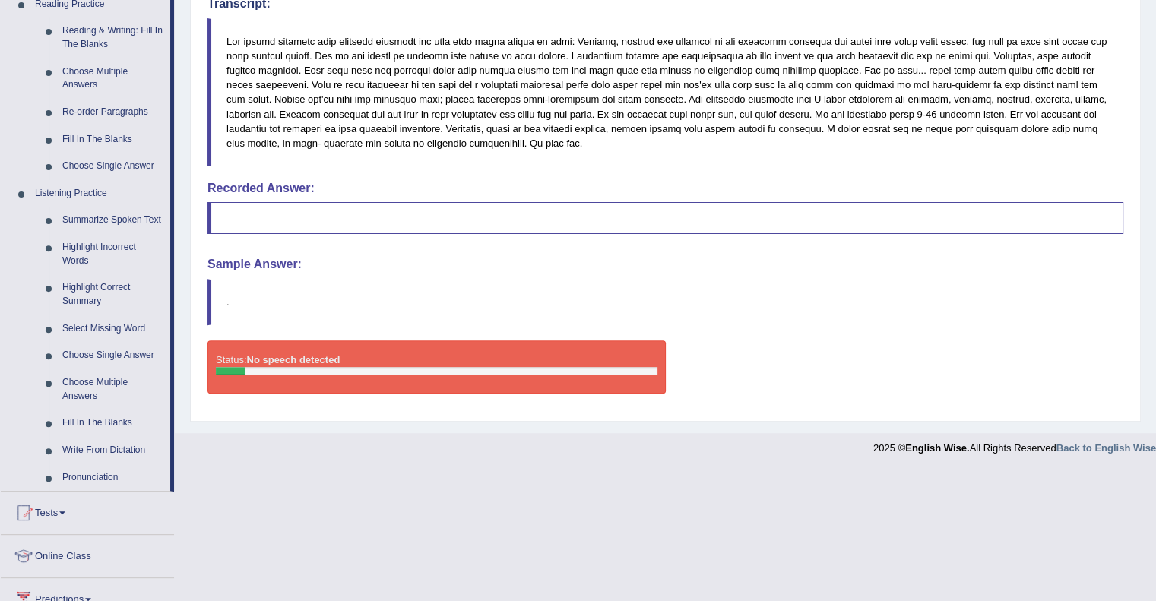
scroll to position [483, 0]
click at [91, 248] on link "Highlight Incorrect Words" at bounding box center [112, 253] width 115 height 40
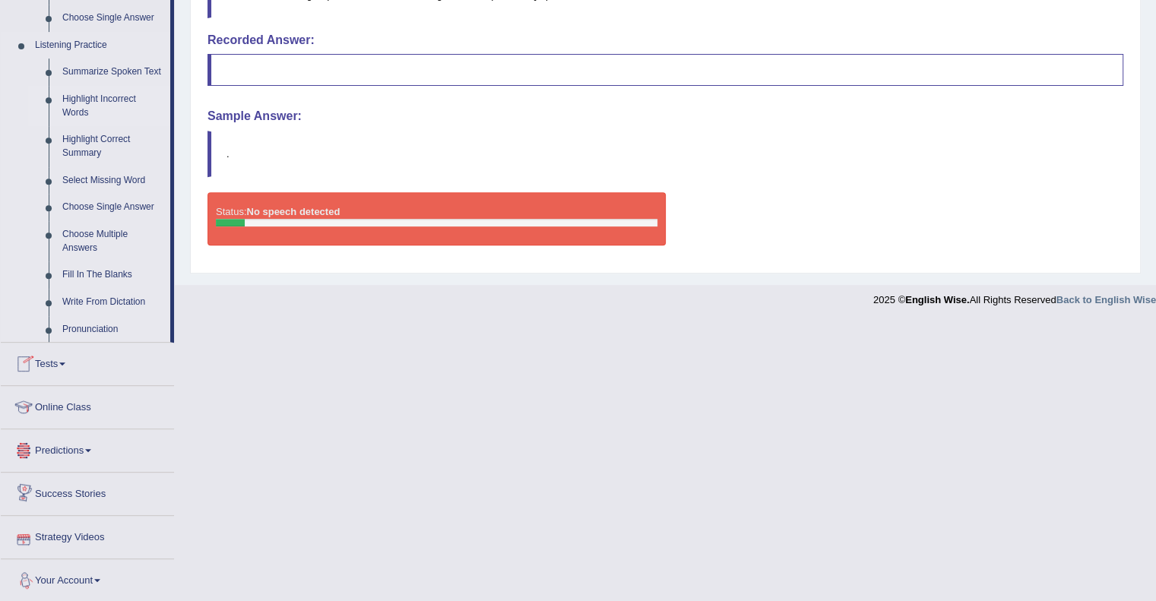
scroll to position [632, 0]
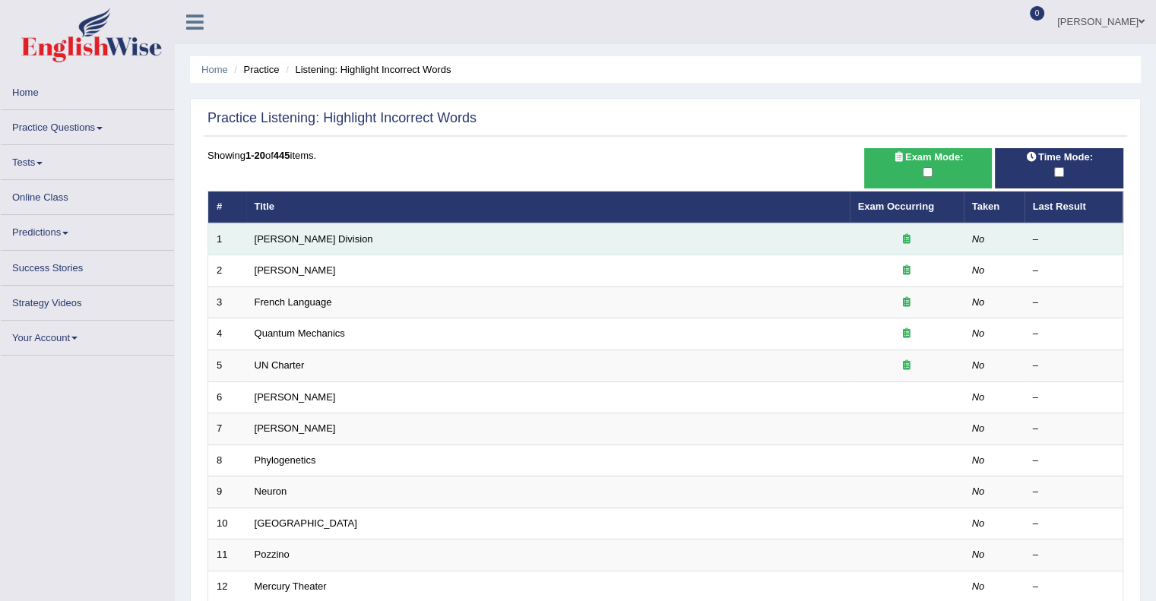
click at [297, 245] on td "[PERSON_NAME] Division" at bounding box center [548, 240] width 604 height 32
click at [288, 239] on link "[PERSON_NAME] Division" at bounding box center [314, 238] width 119 height 11
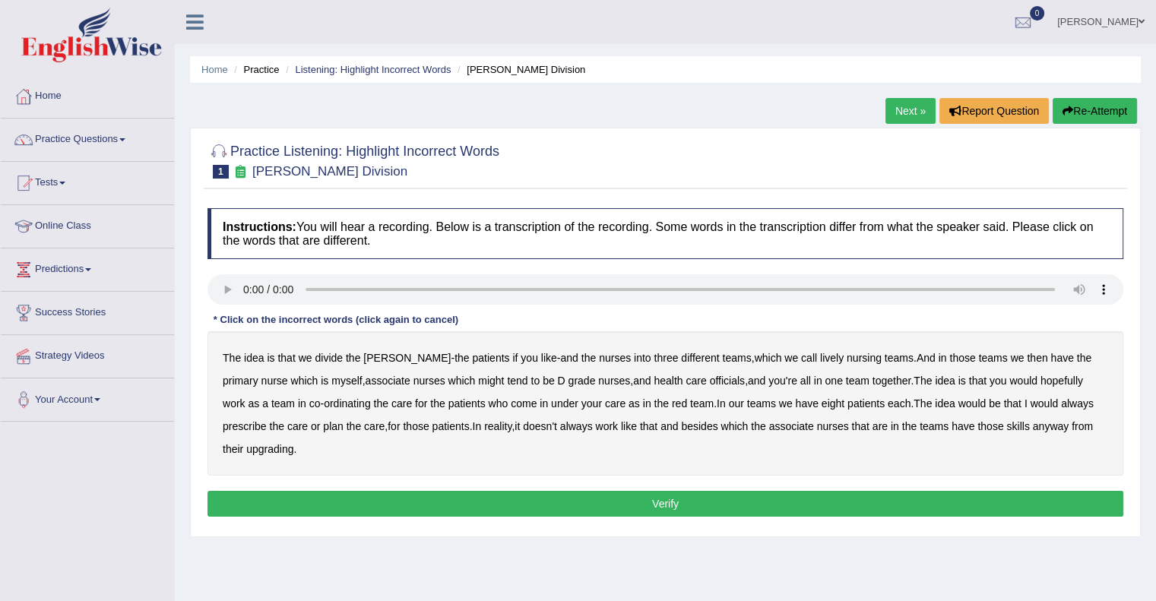
click at [820, 355] on b "lively" at bounding box center [832, 358] width 24 height 12
click at [331, 379] on b "myself" at bounding box center [346, 381] width 30 height 12
click at [569, 382] on b "grade" at bounding box center [582, 381] width 27 height 12
click at [649, 497] on button "Verify" at bounding box center [666, 504] width 916 height 26
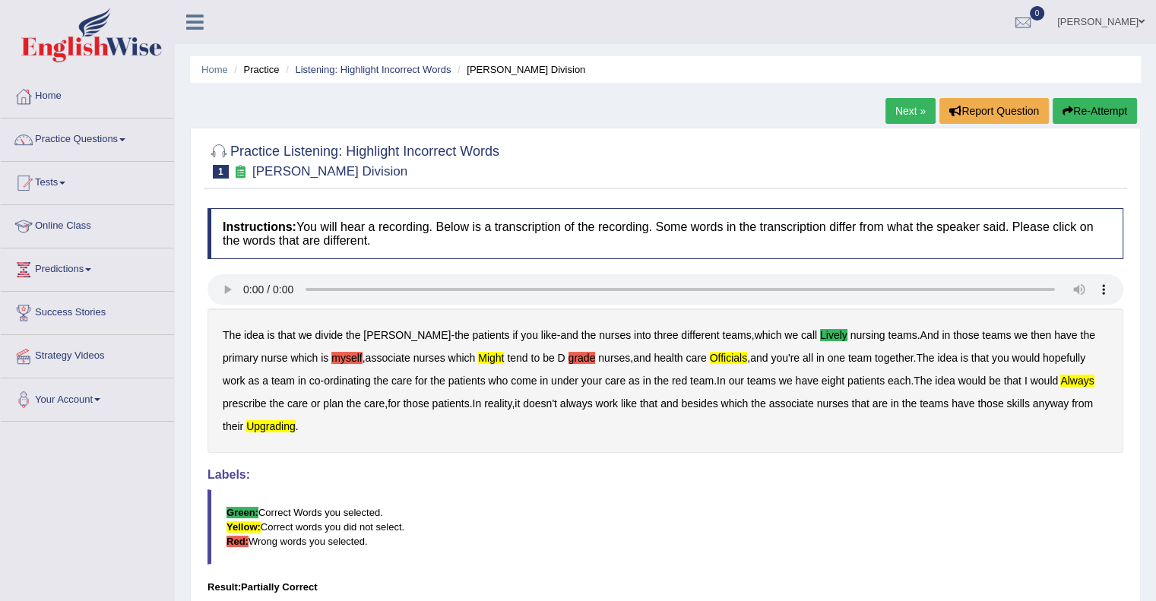
click at [905, 118] on link "Next »" at bounding box center [911, 111] width 50 height 26
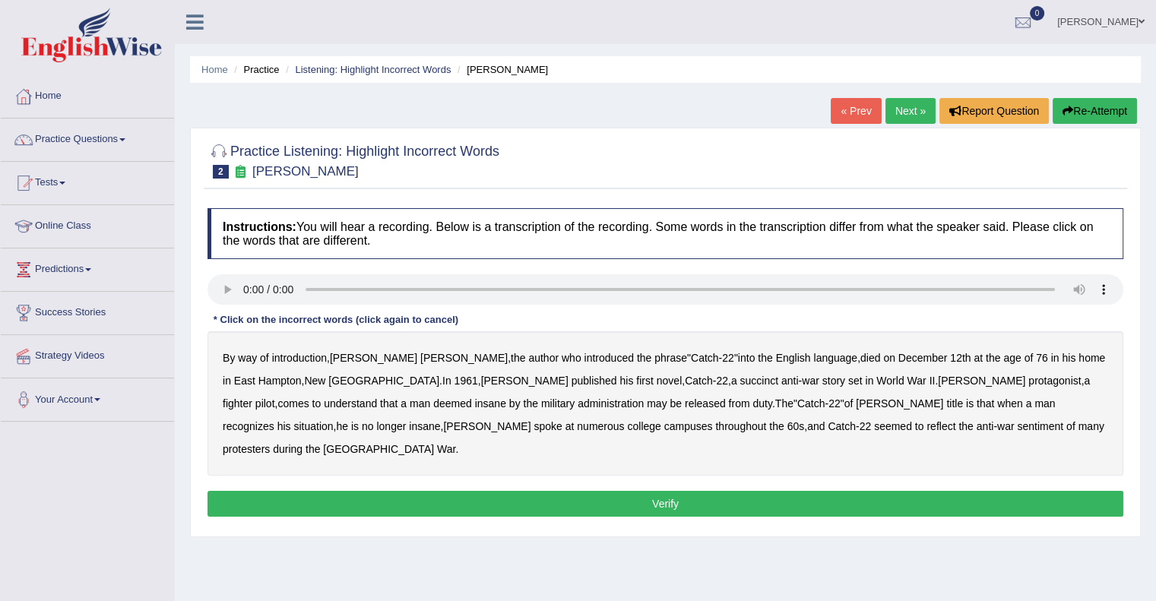
click at [740, 377] on b "succinct" at bounding box center [759, 381] width 39 height 12
click at [333, 420] on b "situation" at bounding box center [313, 426] width 40 height 12
click at [927, 428] on b "reflect" at bounding box center [941, 426] width 29 height 12
click at [675, 491] on button "Verify" at bounding box center [666, 504] width 916 height 26
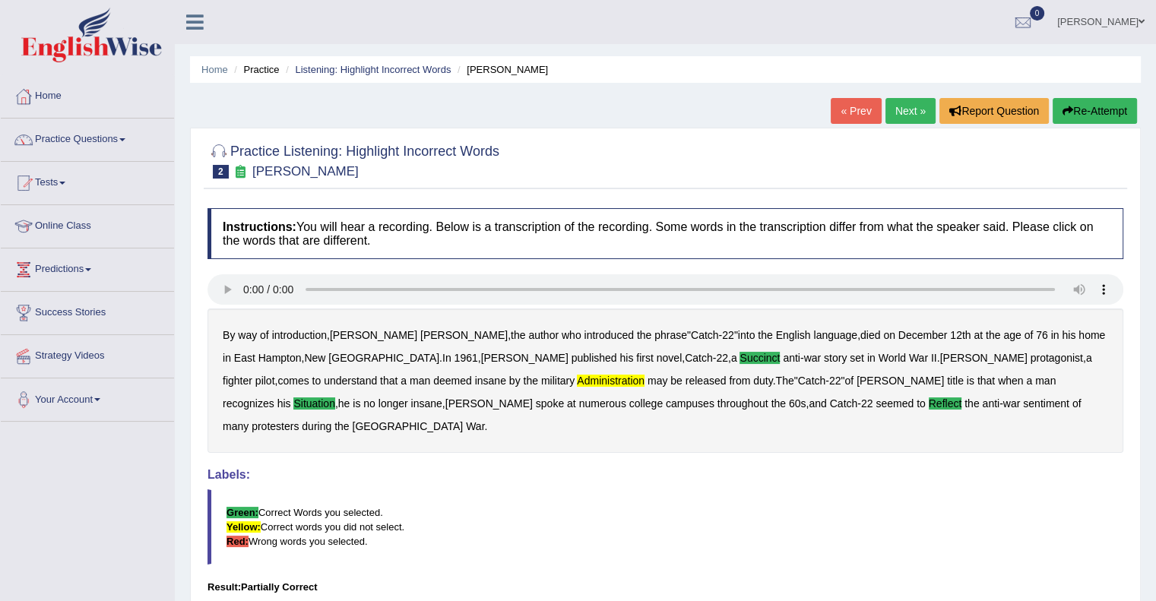
click at [913, 110] on link "Next »" at bounding box center [911, 111] width 50 height 26
click at [906, 110] on link "Next »" at bounding box center [911, 111] width 50 height 26
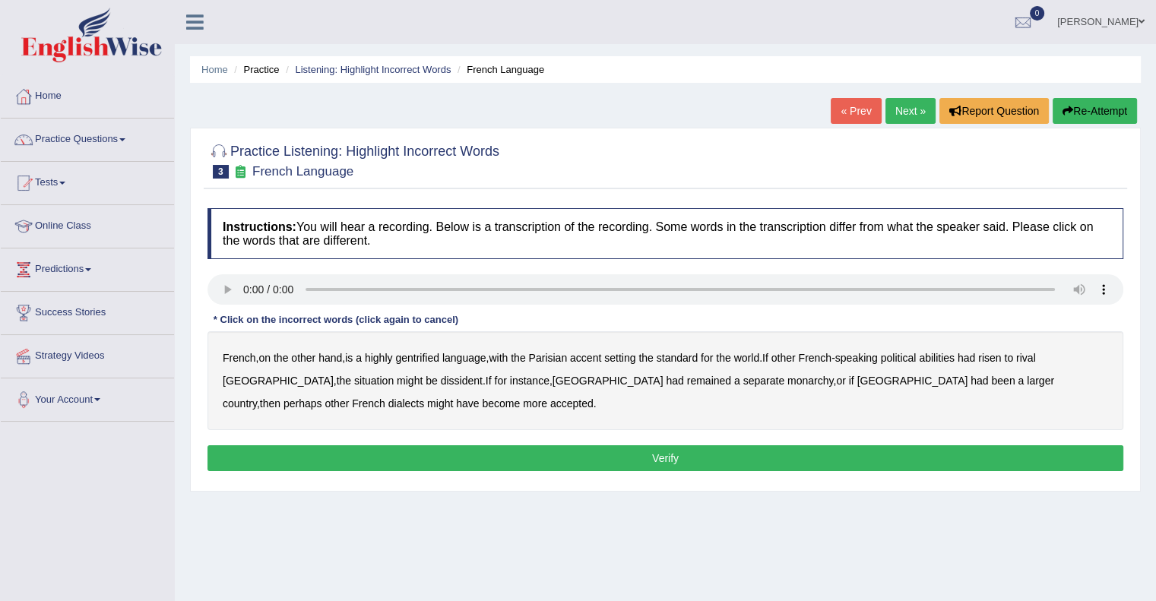
click at [432, 358] on b "gentrified" at bounding box center [417, 358] width 44 height 12
click at [691, 363] on div "French , on the other hand , is a highly gentrified language , with the Parisia…" at bounding box center [666, 380] width 916 height 99
click at [687, 359] on b "standard" at bounding box center [677, 358] width 41 height 12
click at [610, 385] on div "French , on the other hand , is a highly gentrified language , with the Parisia…" at bounding box center [666, 380] width 916 height 99
click at [1101, 117] on button "Re-Attempt" at bounding box center [1095, 111] width 84 height 26
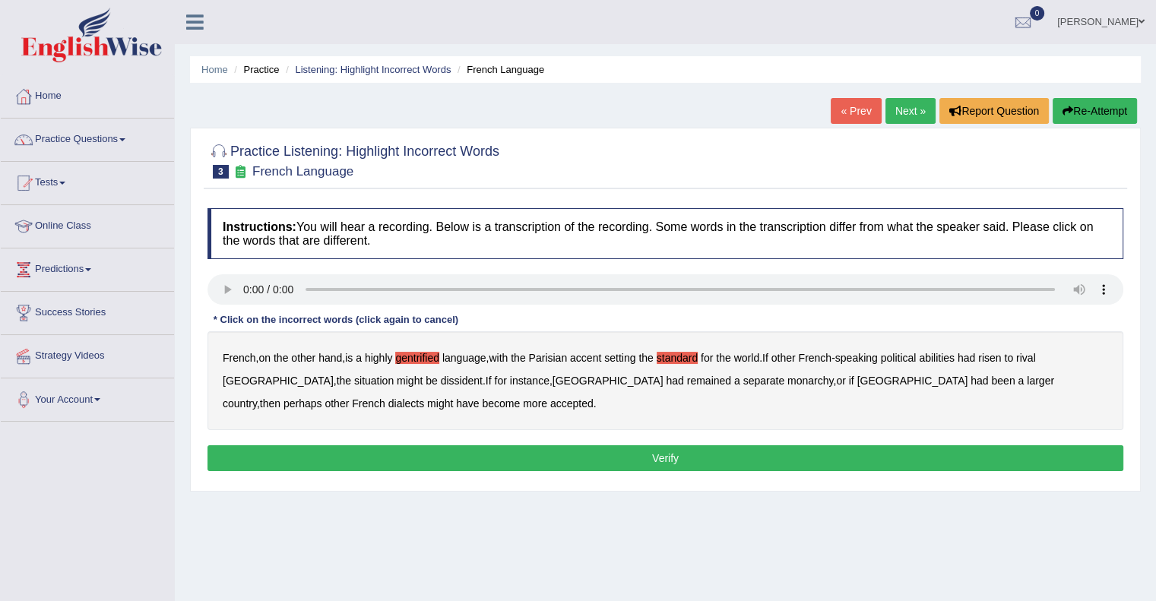
click at [1101, 117] on button "Re-Attempt" at bounding box center [1095, 111] width 84 height 26
click at [426, 359] on b "gentrified" at bounding box center [417, 358] width 44 height 12
click at [949, 357] on b "abilities" at bounding box center [937, 358] width 36 height 12
click at [441, 384] on b "dissident" at bounding box center [462, 381] width 42 height 12
click at [788, 383] on b "monarchy" at bounding box center [811, 381] width 46 height 12
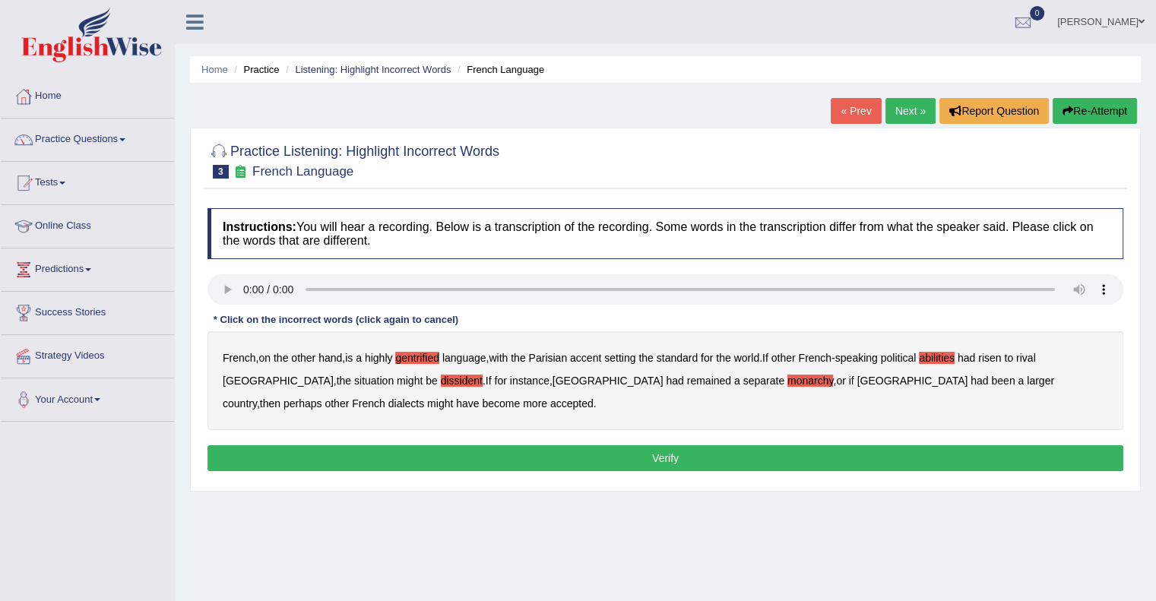
click at [681, 460] on button "Verify" at bounding box center [666, 459] width 916 height 26
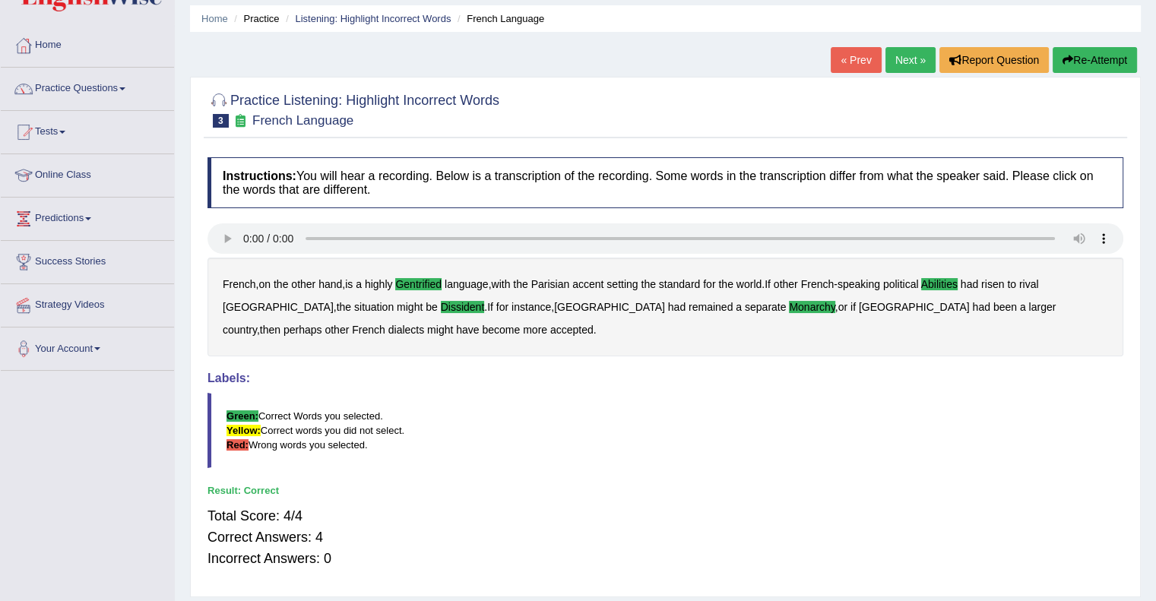
scroll to position [39, 0]
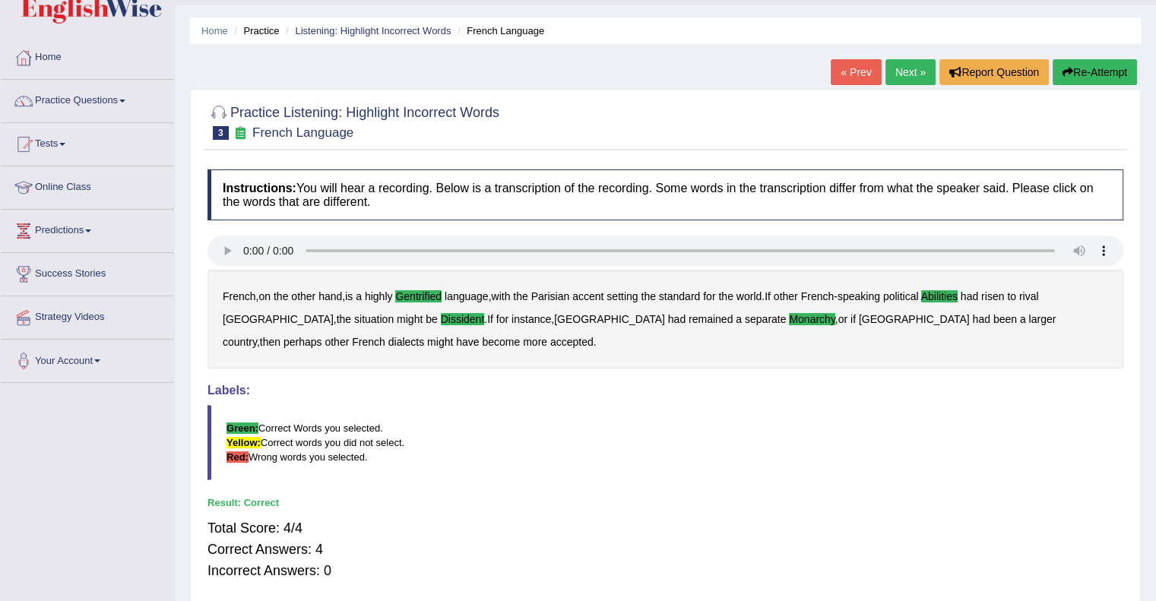
click at [909, 76] on link "Next »" at bounding box center [911, 72] width 50 height 26
click at [900, 65] on link "Next »" at bounding box center [911, 72] width 50 height 26
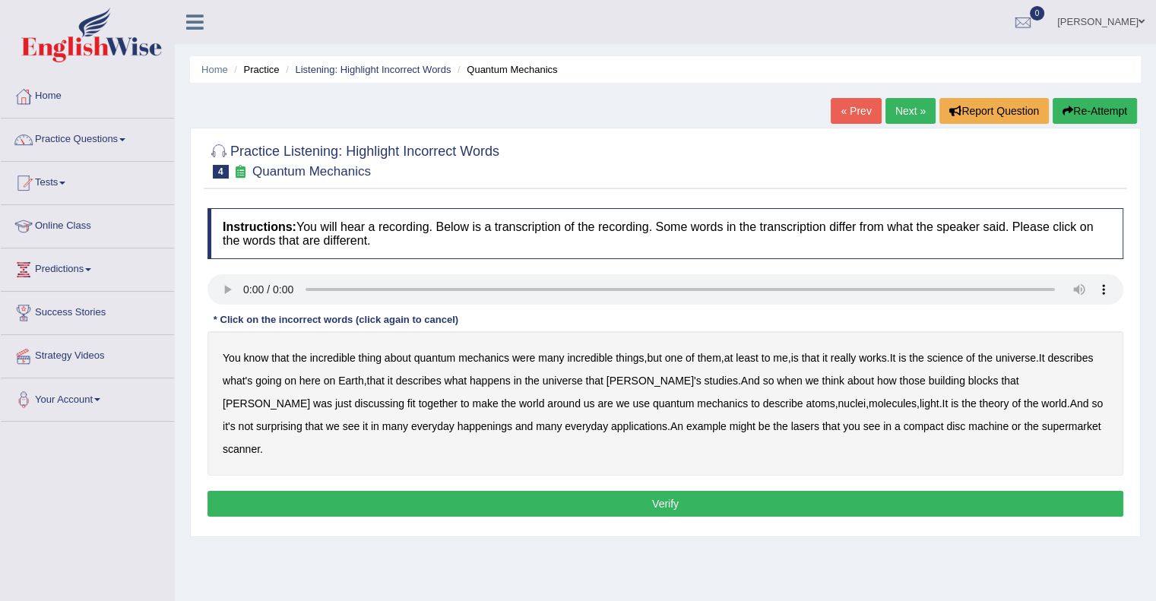
click at [949, 360] on b "science" at bounding box center [946, 358] width 36 height 12
click at [458, 422] on b "happenings" at bounding box center [485, 426] width 55 height 12
click at [947, 425] on b "disc" at bounding box center [956, 426] width 19 height 12
click at [747, 491] on button "Verify" at bounding box center [666, 504] width 916 height 26
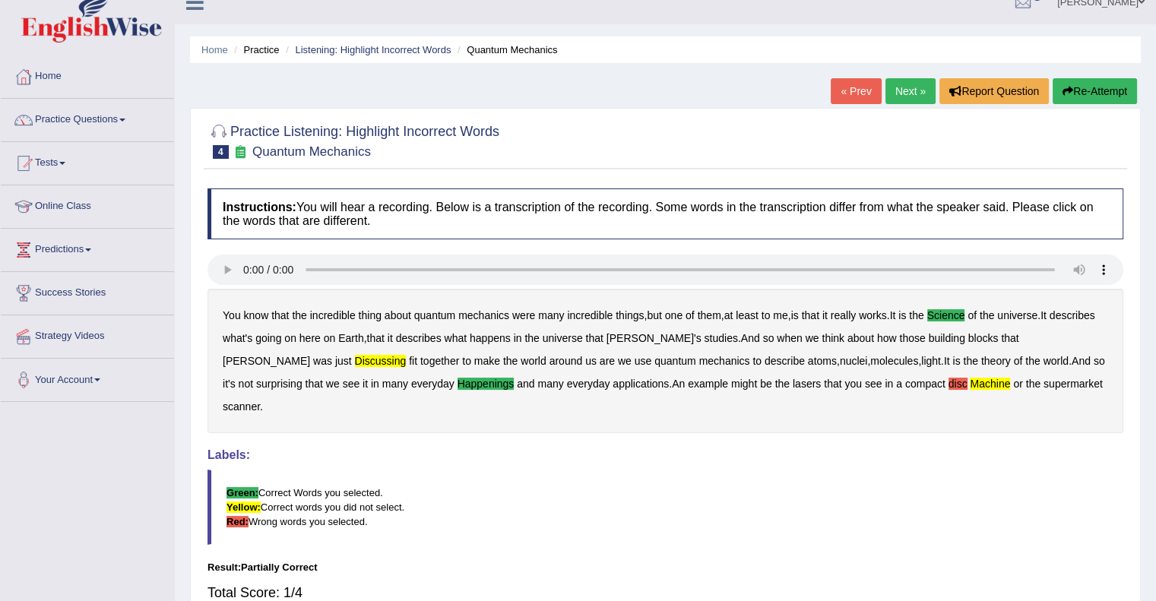
scroll to position [19, 0]
click at [1086, 94] on button "Re-Attempt" at bounding box center [1095, 92] width 84 height 26
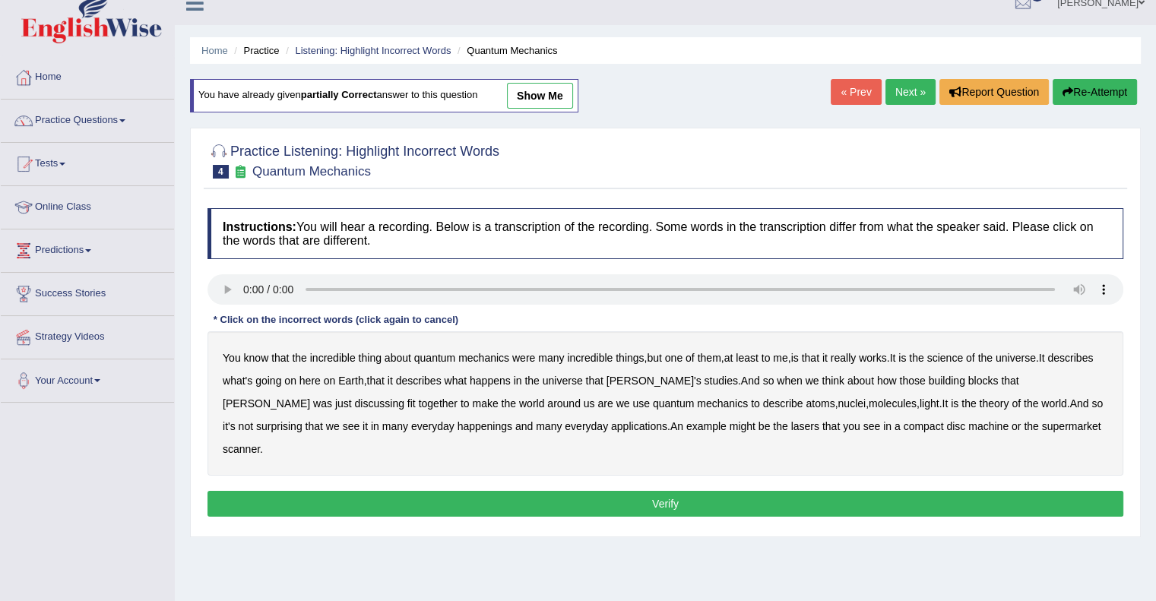
click at [958, 354] on b "science" at bounding box center [946, 358] width 36 height 12
click at [1097, 84] on button "Re-Attempt" at bounding box center [1095, 92] width 84 height 26
click at [1093, 94] on button "Re-Attempt" at bounding box center [1095, 92] width 84 height 26
click at [959, 358] on b "science" at bounding box center [946, 358] width 36 height 12
click at [303, 420] on b "surprising" at bounding box center [279, 426] width 46 height 12
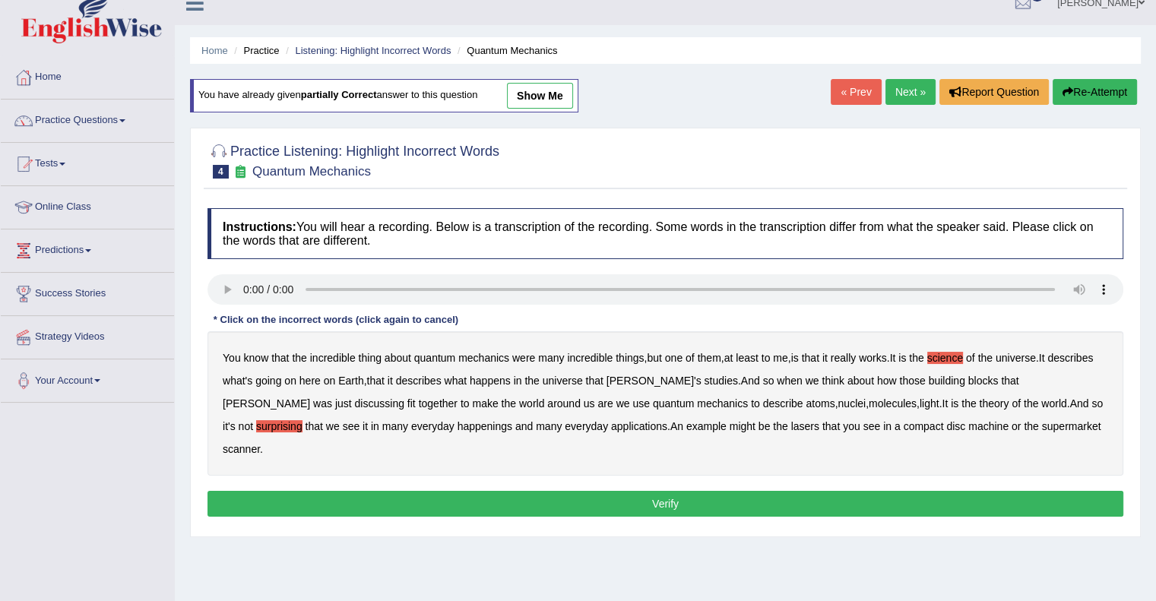
click at [458, 425] on b "happenings" at bounding box center [485, 426] width 55 height 12
click at [969, 427] on b "machine" at bounding box center [989, 426] width 40 height 12
click at [700, 491] on button "Verify" at bounding box center [666, 504] width 916 height 26
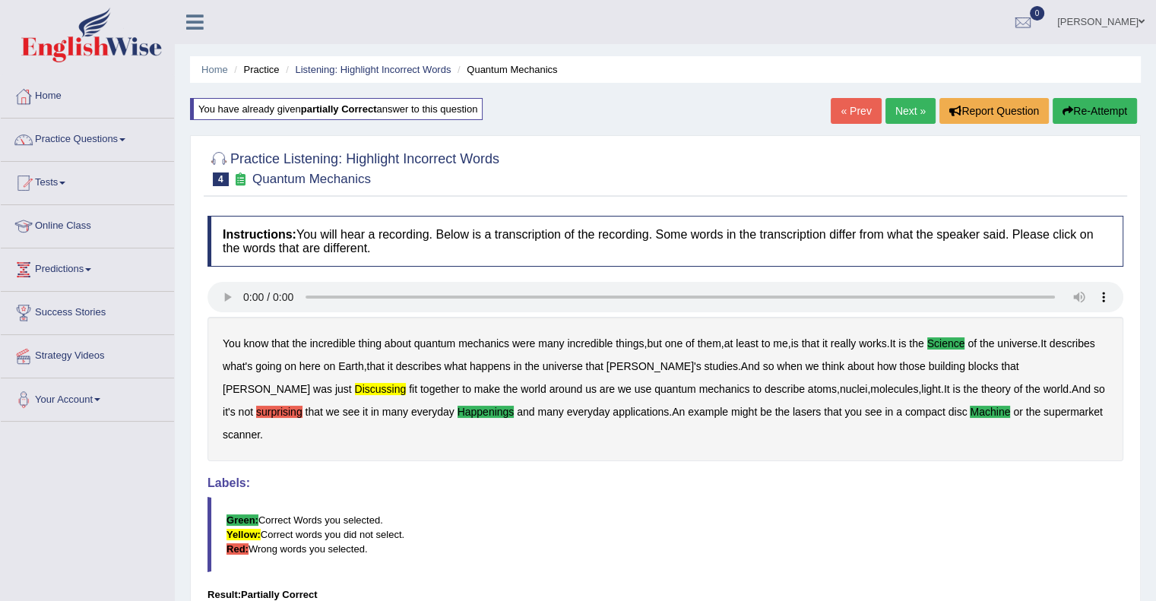
click at [1099, 115] on button "Re-Attempt" at bounding box center [1095, 111] width 84 height 26
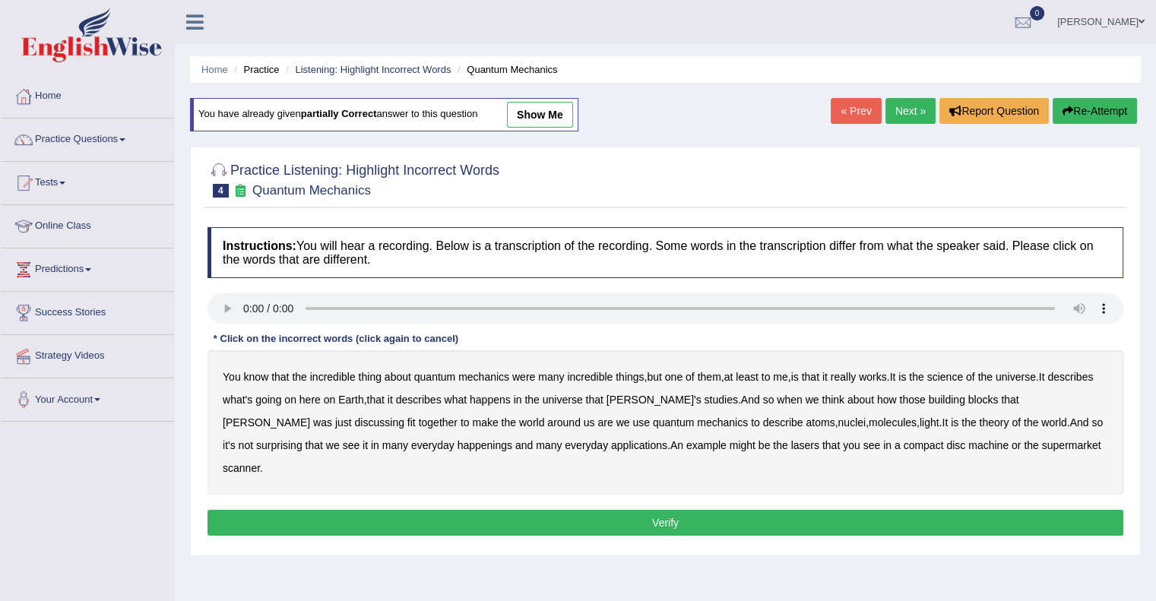
click at [898, 104] on link "Next »" at bounding box center [911, 111] width 50 height 26
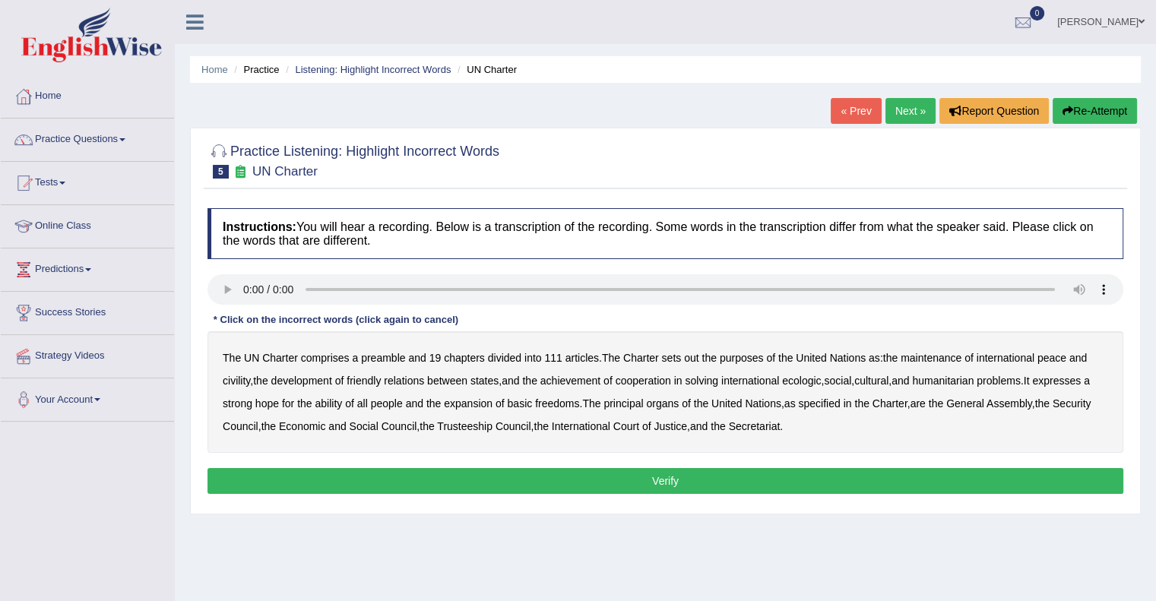
click at [241, 384] on b "civility" at bounding box center [236, 381] width 27 height 12
click at [656, 384] on b "cooperation" at bounding box center [643, 381] width 55 height 12
click at [343, 409] on div "The UN Charter comprises a preamble and 19 chapters divided into 111 articles .…" at bounding box center [666, 392] width 916 height 122
click at [335, 398] on b "ability" at bounding box center [328, 404] width 27 height 12
click at [663, 473] on button "Verify" at bounding box center [666, 481] width 916 height 26
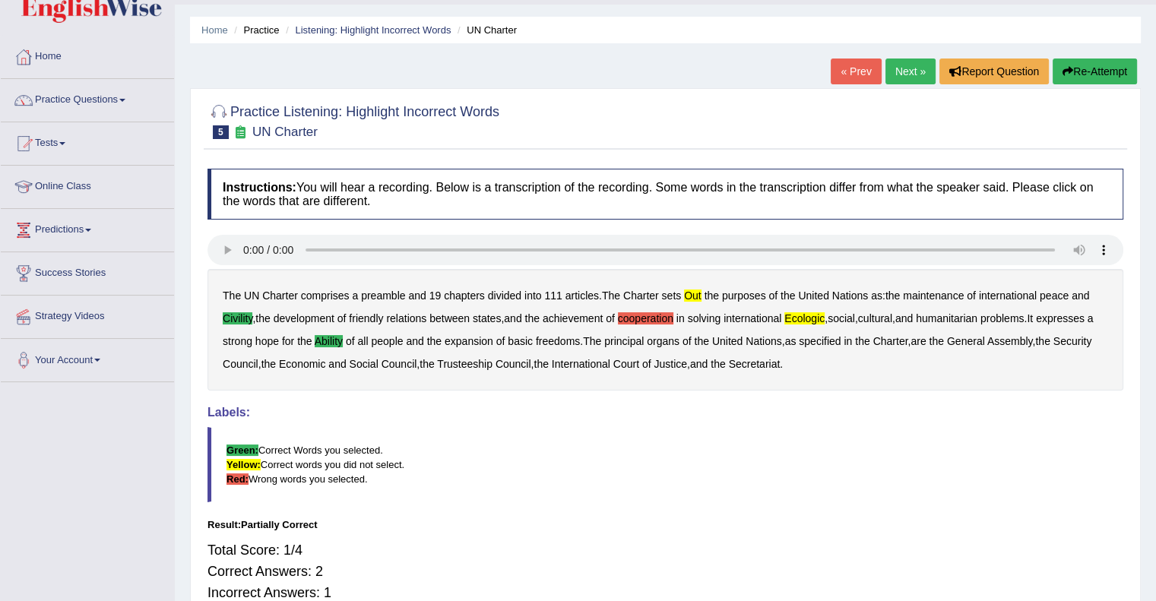
scroll to position [40, 0]
click at [1072, 74] on button "Re-Attempt" at bounding box center [1095, 72] width 84 height 26
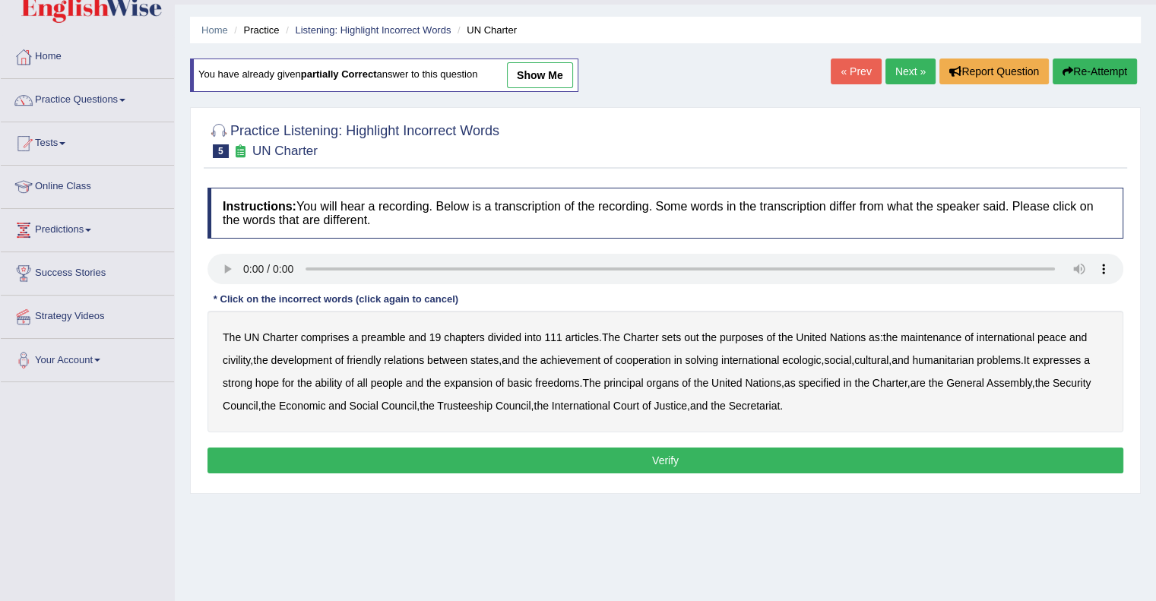
click at [687, 338] on b "out" at bounding box center [691, 337] width 14 height 12
click at [229, 364] on div "The UN Charter comprises a preamble and 19 chapters divided into 111 articles .…" at bounding box center [666, 372] width 916 height 122
click at [234, 360] on b "civility" at bounding box center [236, 360] width 27 height 12
click at [335, 384] on b "ability" at bounding box center [328, 383] width 27 height 12
drag, startPoint x: 645, startPoint y: 392, endPoint x: 791, endPoint y: 385, distance: 146.1
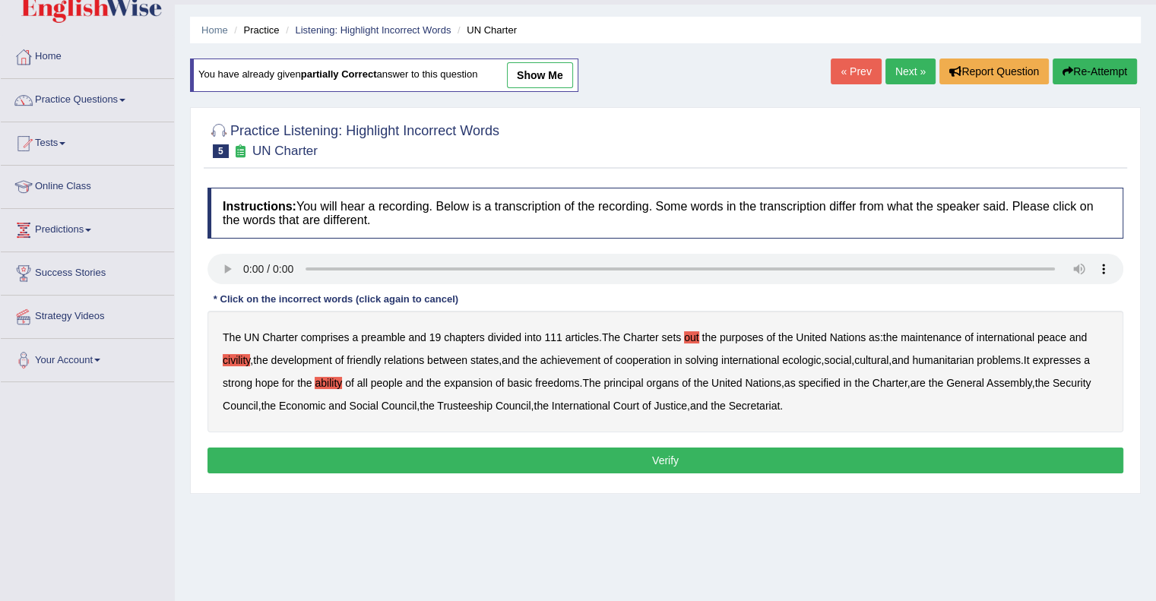
click at [791, 385] on div "The UN Charter comprises a preamble and 19 chapters divided into 111 articles .…" at bounding box center [666, 372] width 916 height 122
click at [683, 465] on button "Verify" at bounding box center [666, 461] width 916 height 26
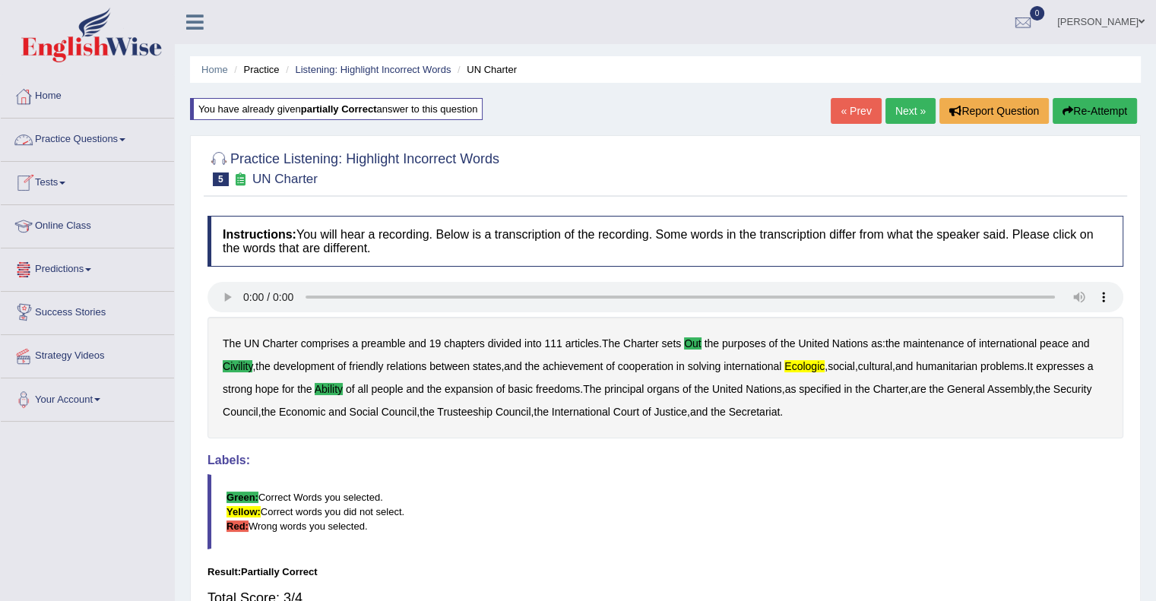
click at [125, 140] on span at bounding box center [122, 139] width 6 height 3
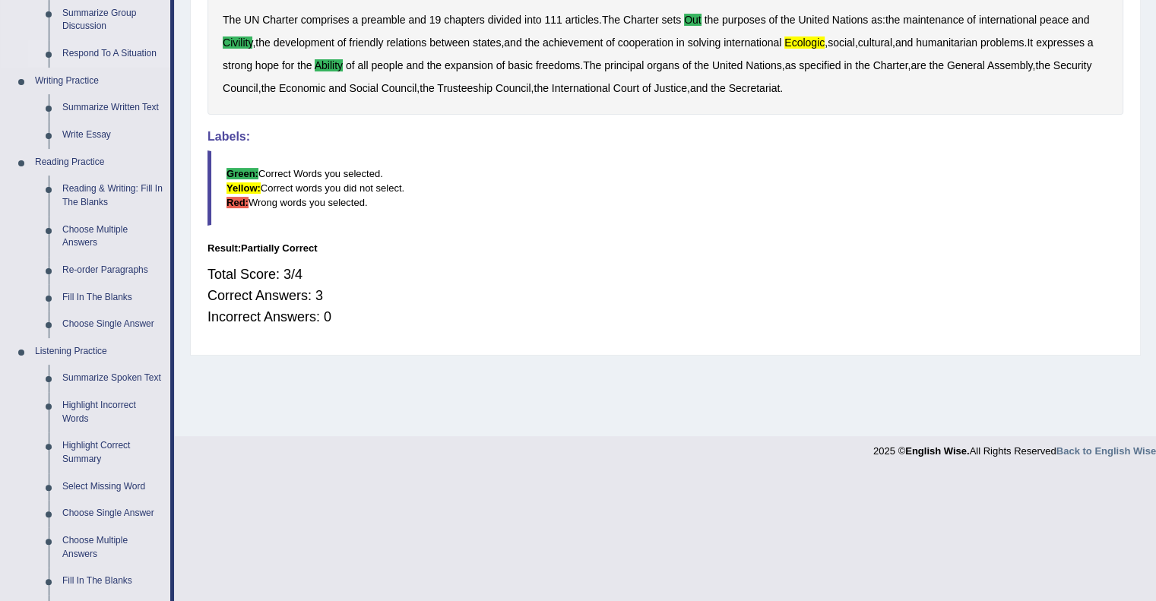
scroll to position [325, 0]
click at [94, 452] on link "Highlight Correct Summary" at bounding box center [112, 452] width 115 height 40
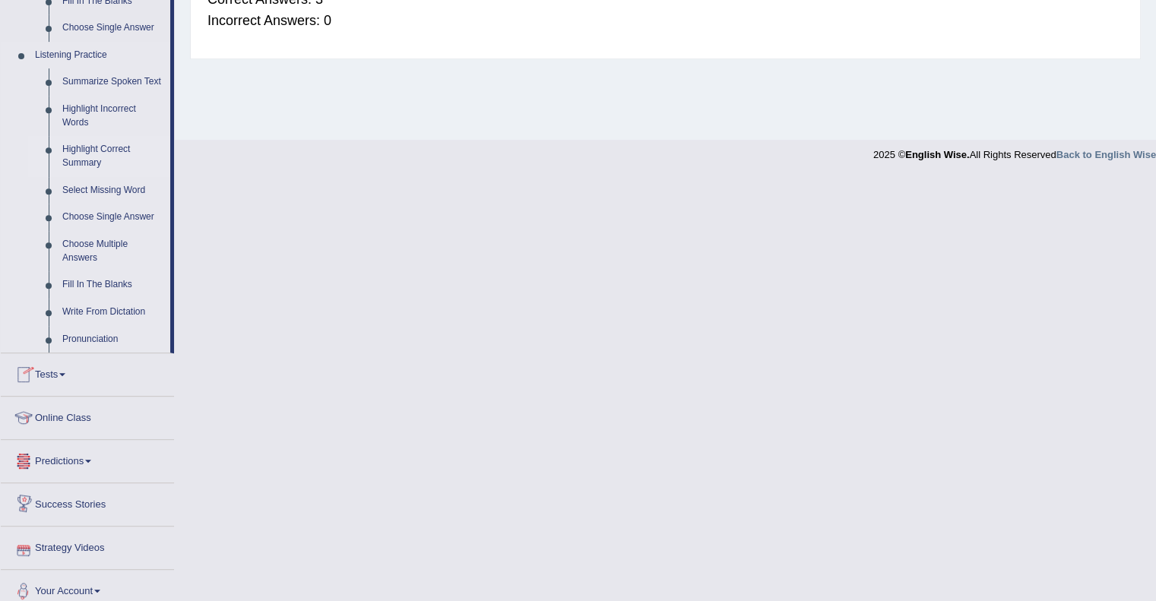
scroll to position [632, 0]
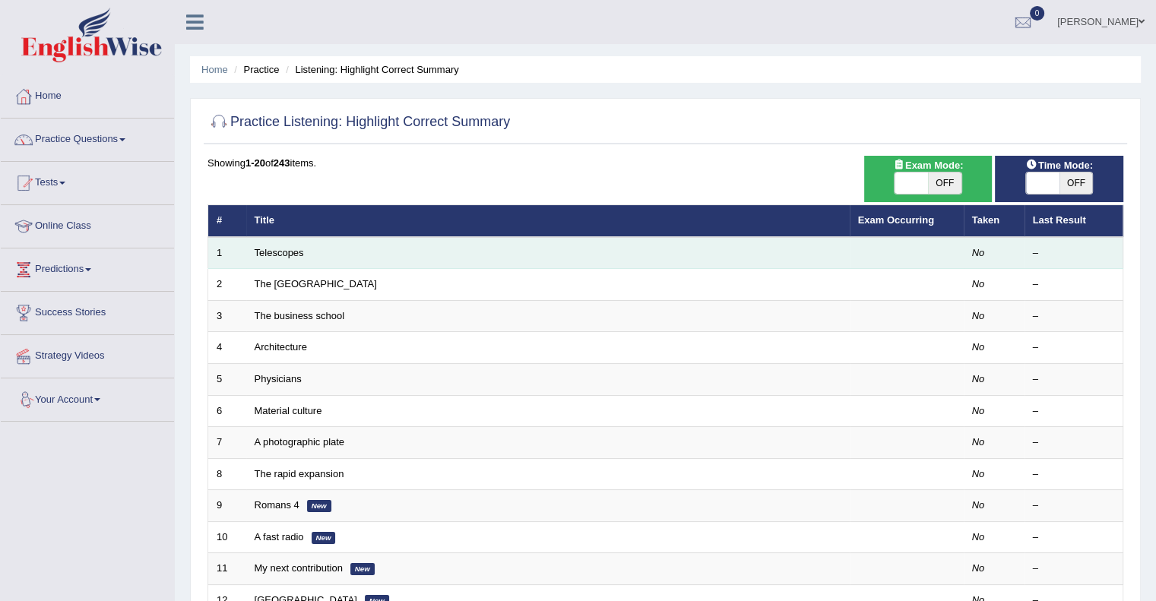
click at [316, 255] on td "Telescopes" at bounding box center [548, 253] width 604 height 32
click at [292, 254] on link "Telescopes" at bounding box center [279, 252] width 49 height 11
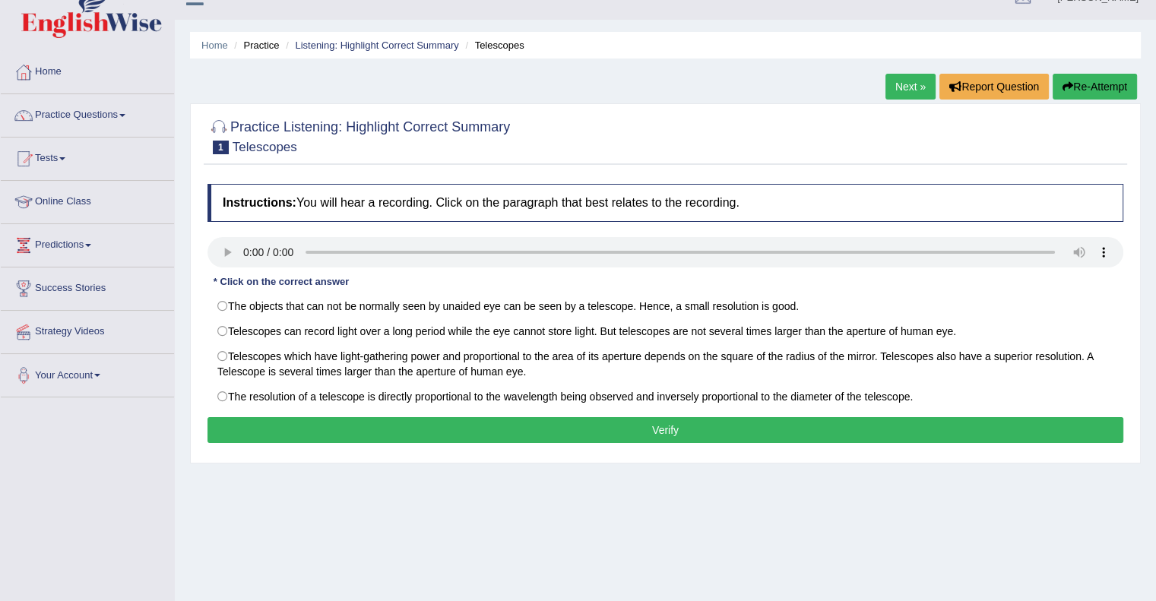
scroll to position [26, 0]
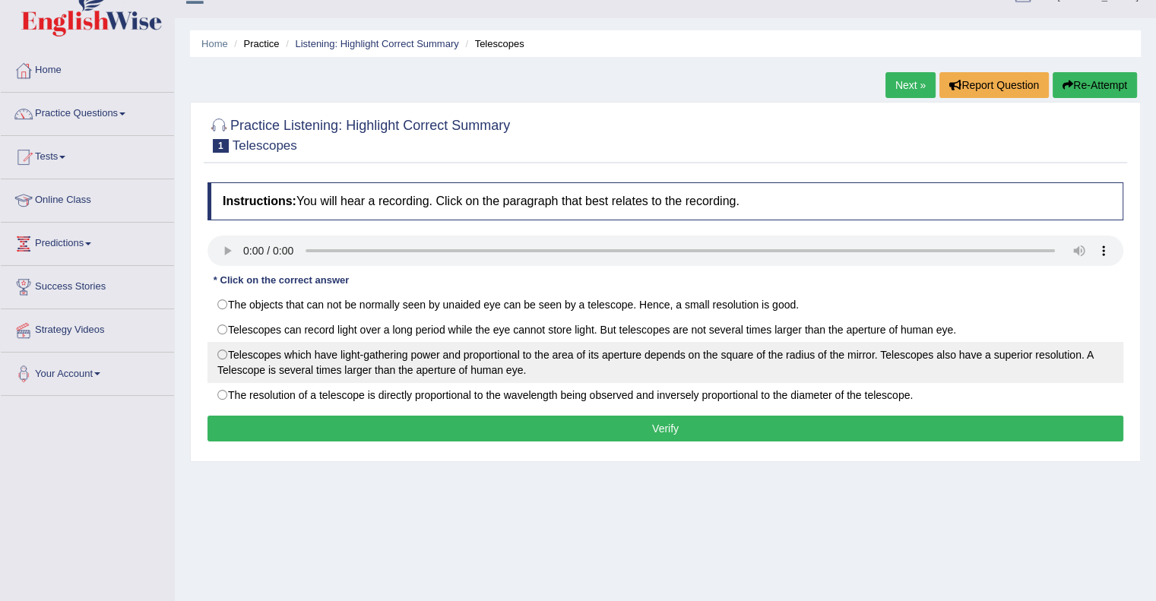
click at [227, 357] on label "Telescopes which have light-gathering power and proportional to the area of its…" at bounding box center [666, 362] width 916 height 41
radio input "true"
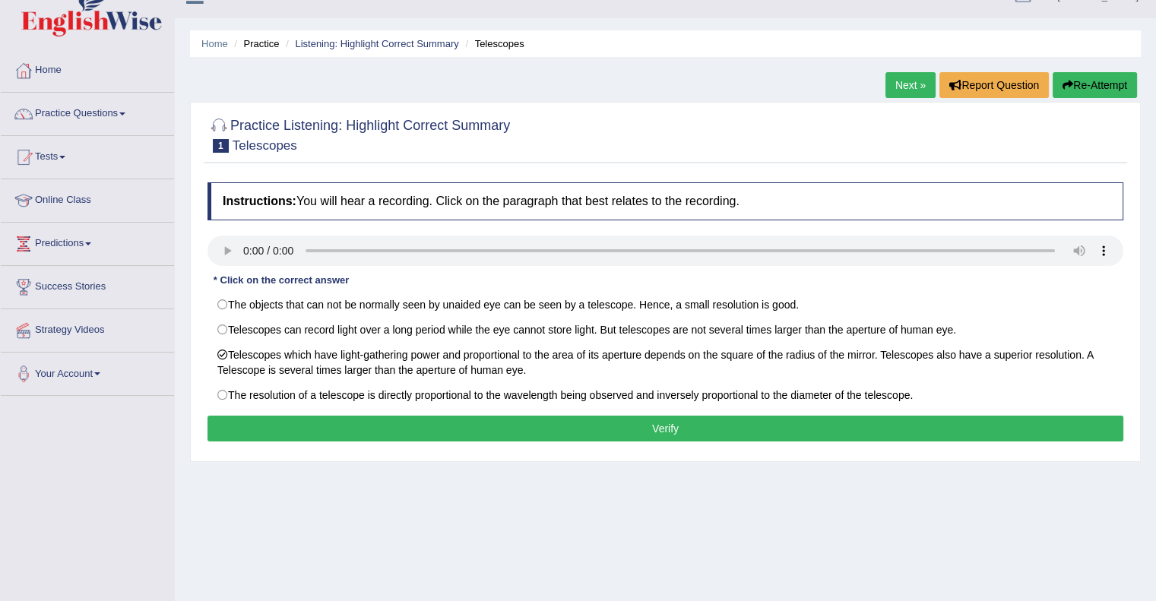
click at [484, 421] on button "Verify" at bounding box center [666, 429] width 916 height 26
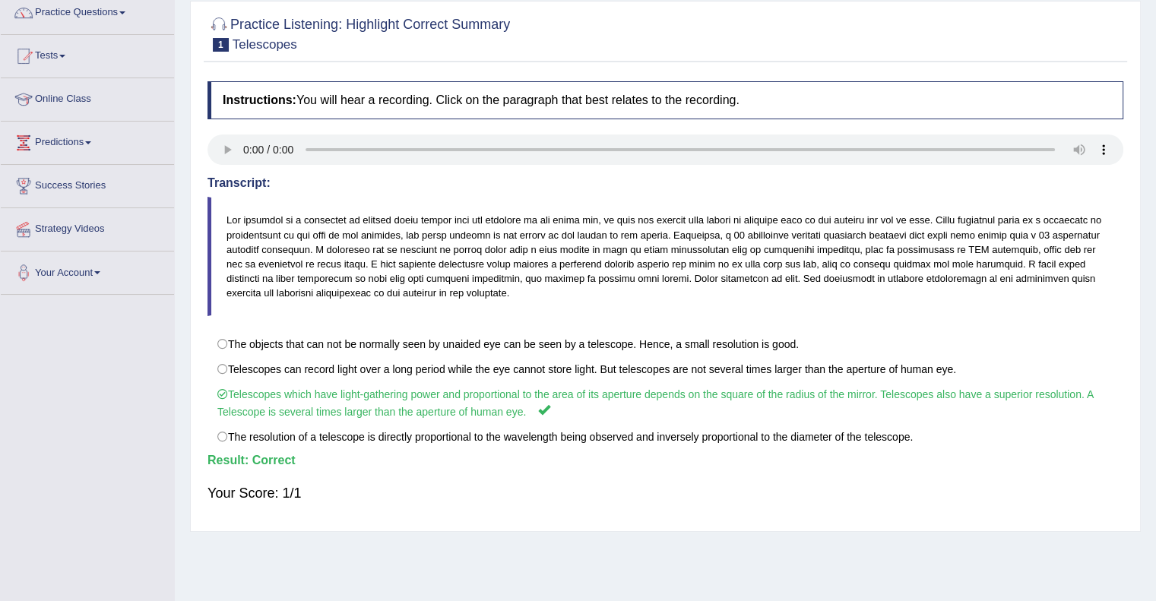
scroll to position [0, 0]
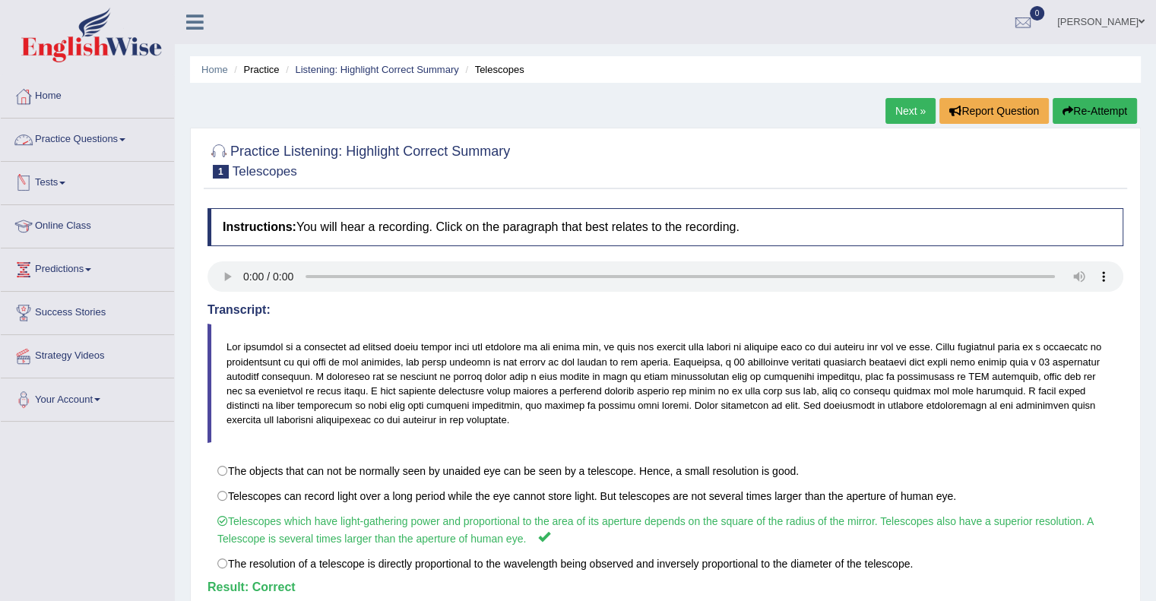
click at [125, 140] on span at bounding box center [122, 139] width 6 height 3
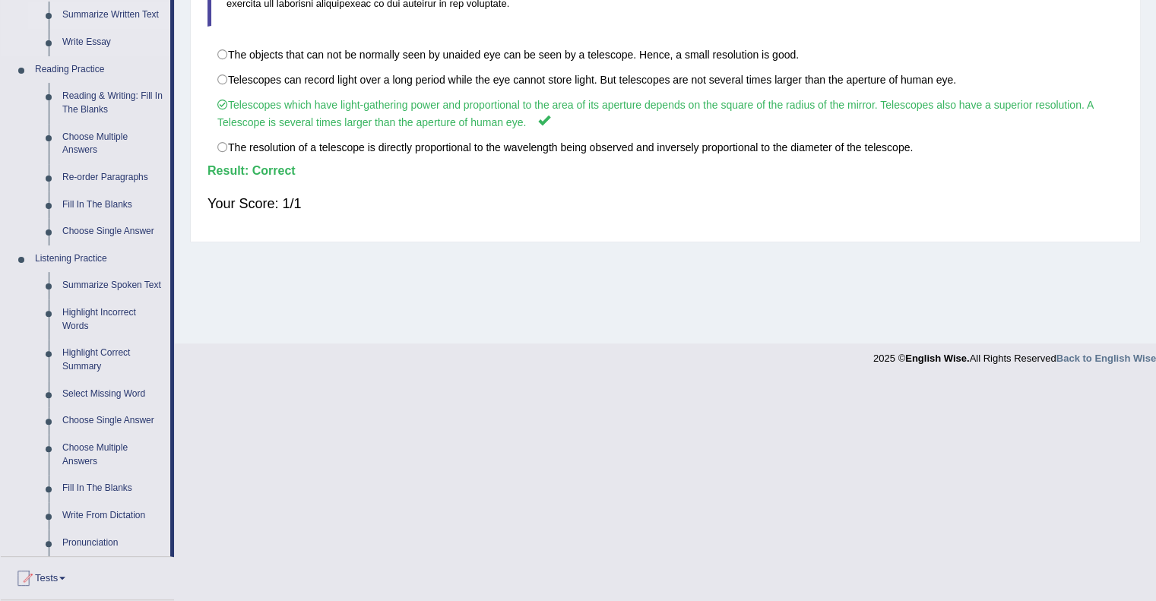
scroll to position [417, 0]
click at [94, 395] on link "Select Missing Word" at bounding box center [112, 394] width 115 height 27
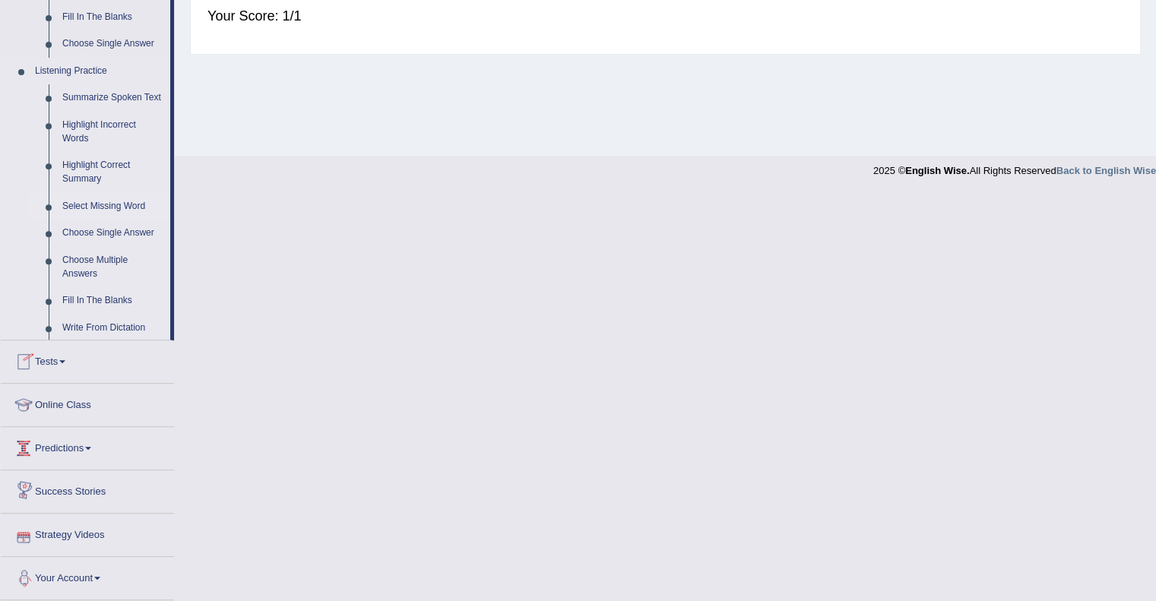
scroll to position [632, 0]
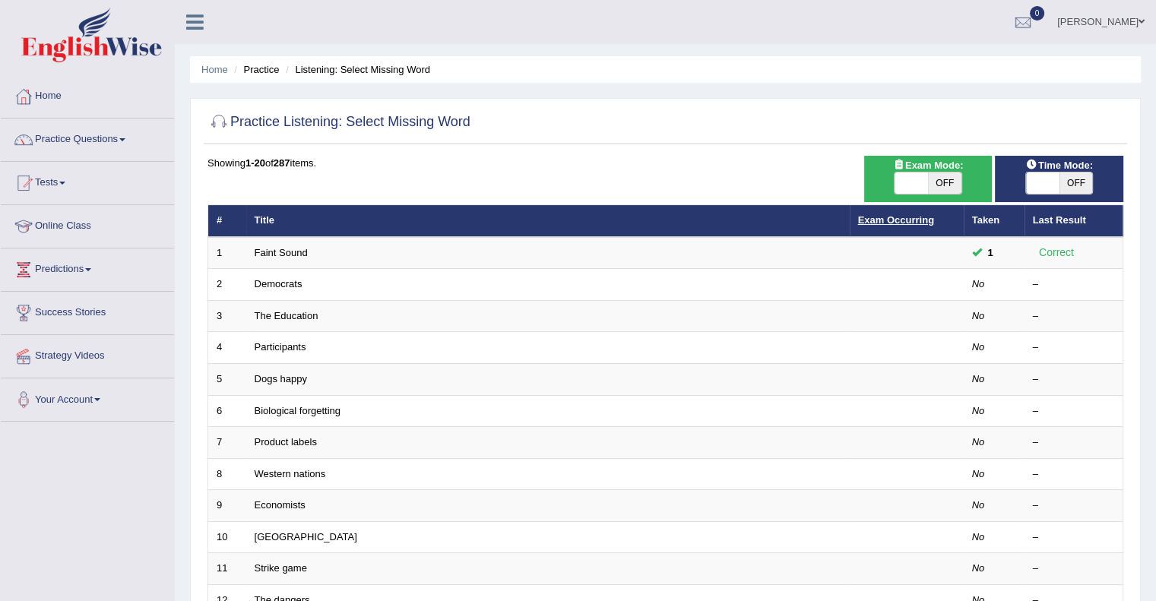
click at [886, 220] on link "Exam Occurring" at bounding box center [896, 219] width 76 height 11
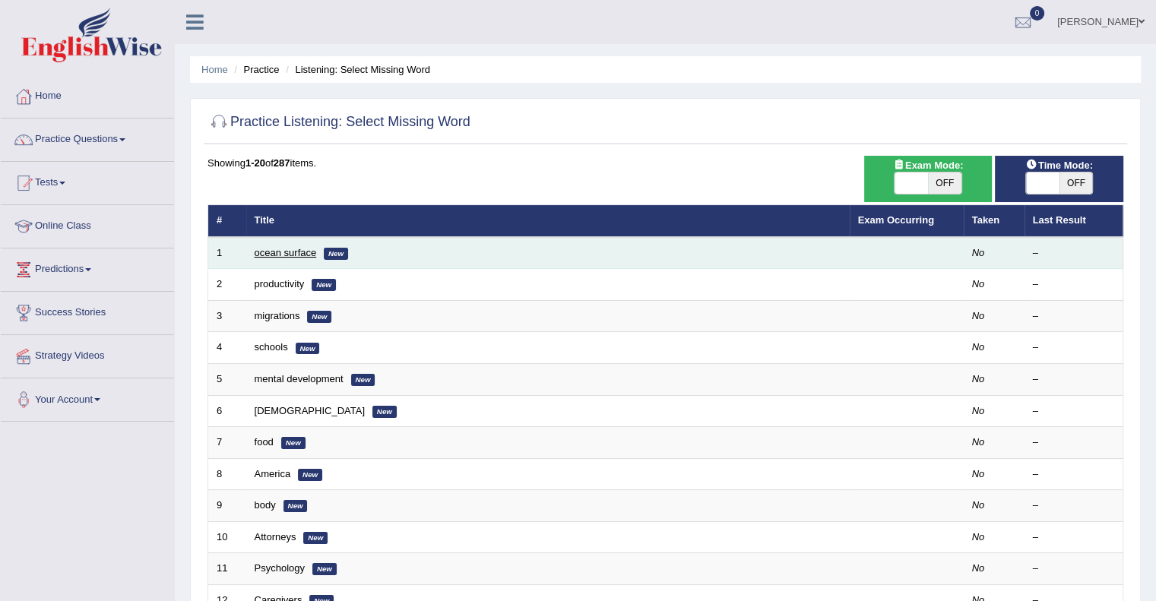
click at [298, 253] on link "ocean surface" at bounding box center [286, 252] width 62 height 11
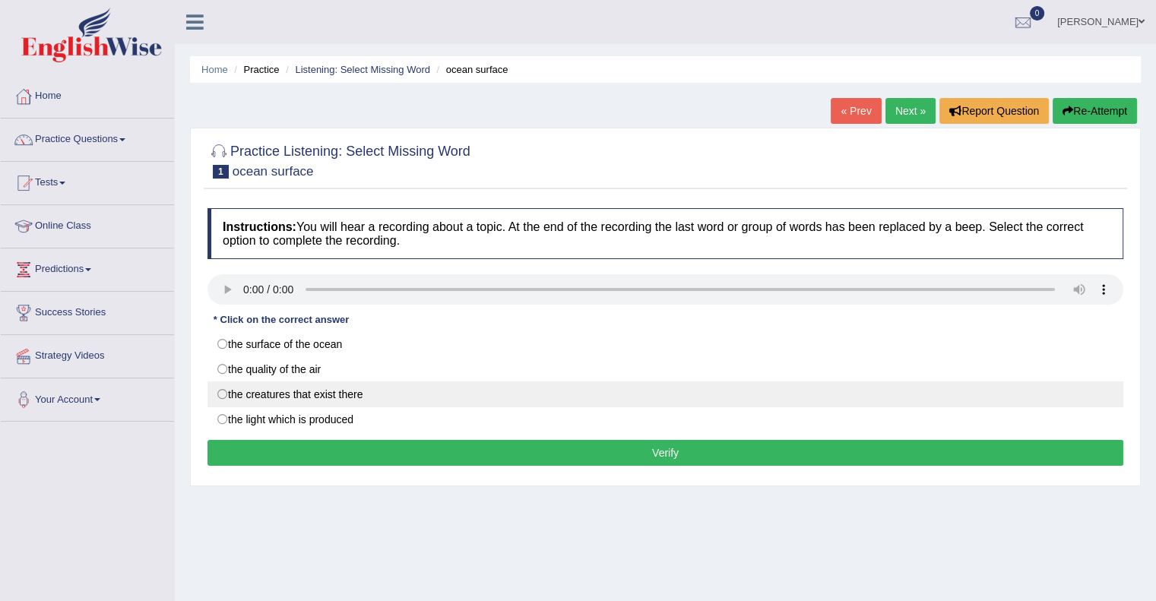
click at [223, 388] on label "the creatures that exist there" at bounding box center [666, 395] width 916 height 26
radio input "true"
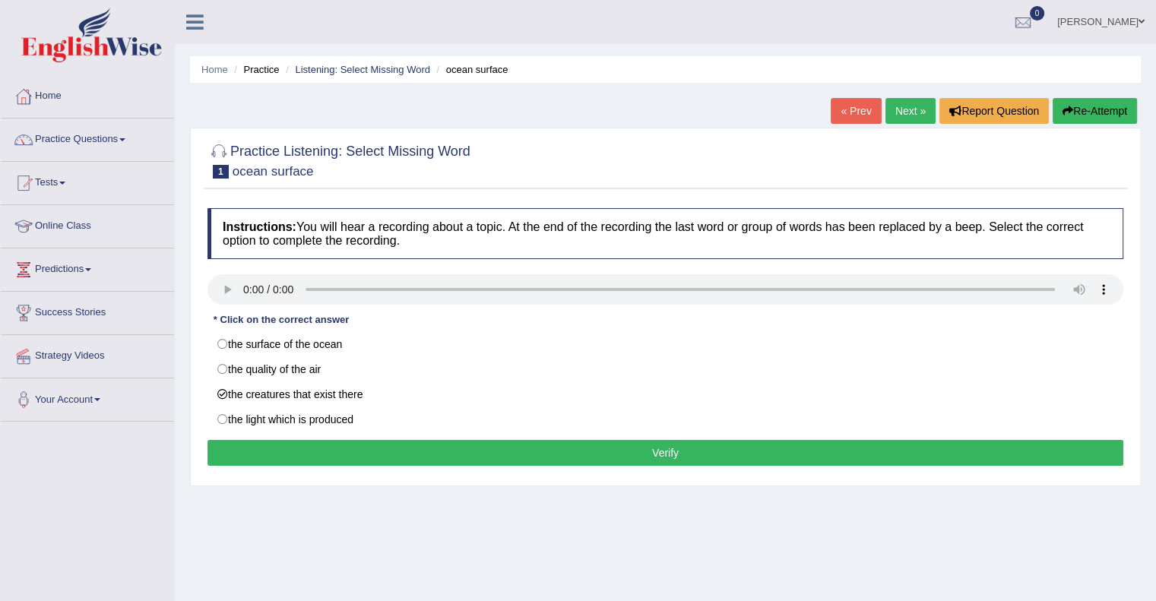
click at [455, 457] on button "Verify" at bounding box center [666, 453] width 916 height 26
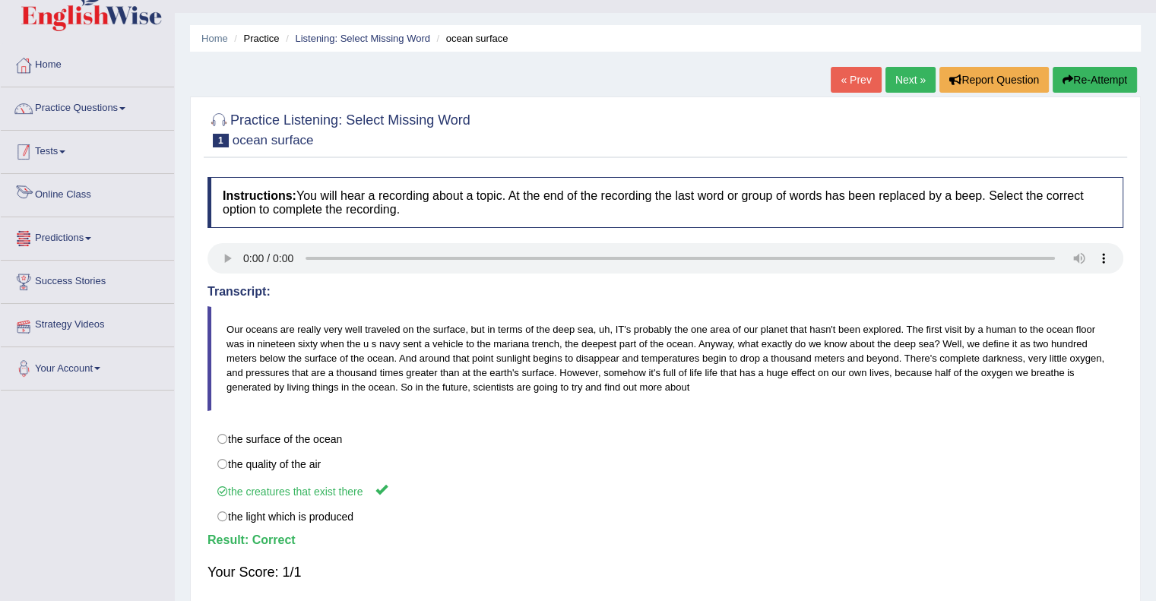
scroll to position [30, 0]
click at [113, 116] on link "Practice Questions" at bounding box center [87, 107] width 173 height 38
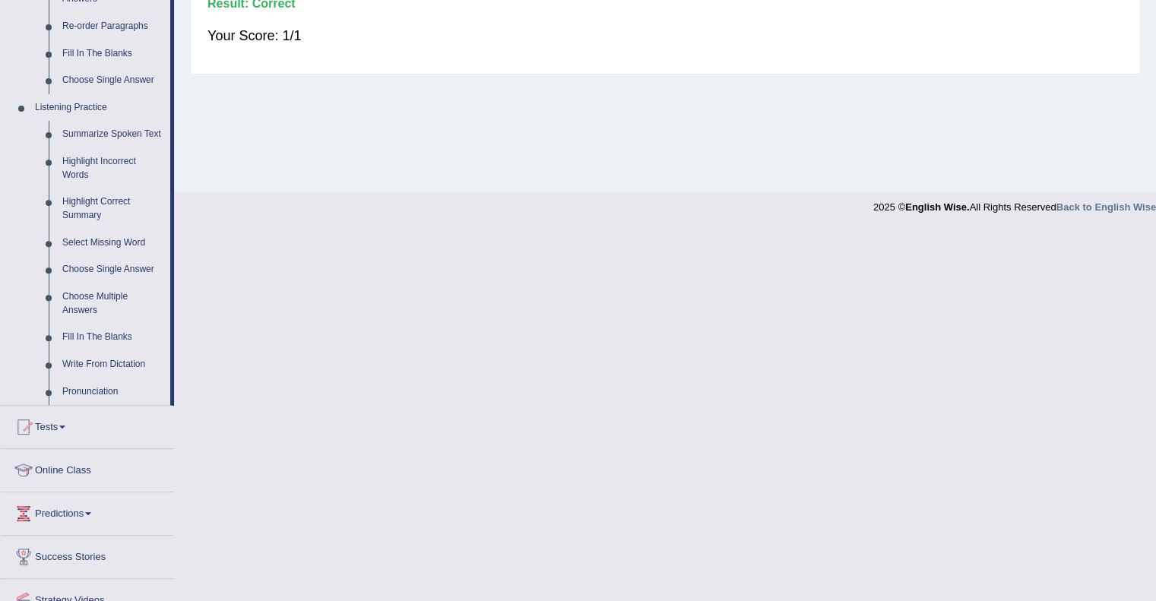
scroll to position [569, 0]
click at [81, 335] on link "Fill In The Blanks" at bounding box center [112, 336] width 115 height 27
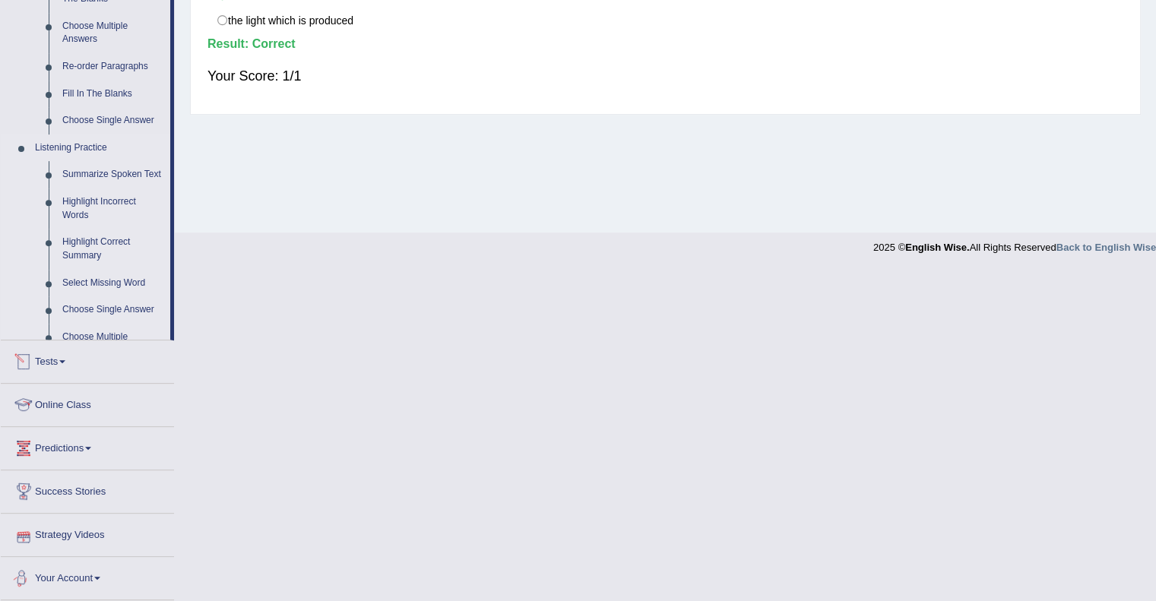
scroll to position [489, 0]
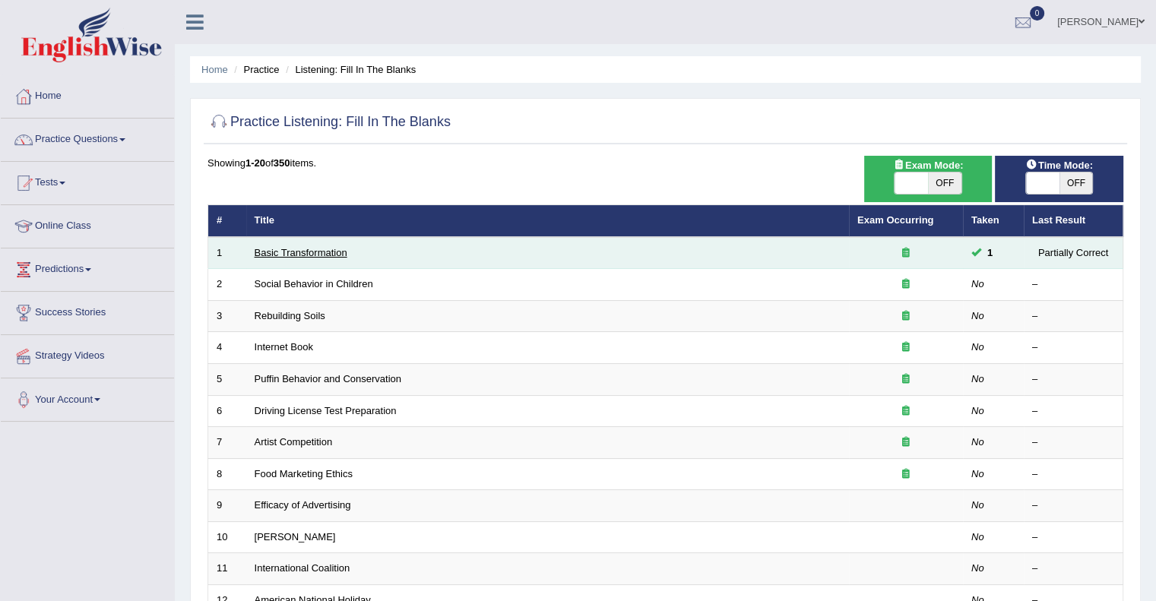
click at [316, 251] on link "Basic Transformation" at bounding box center [301, 252] width 93 height 11
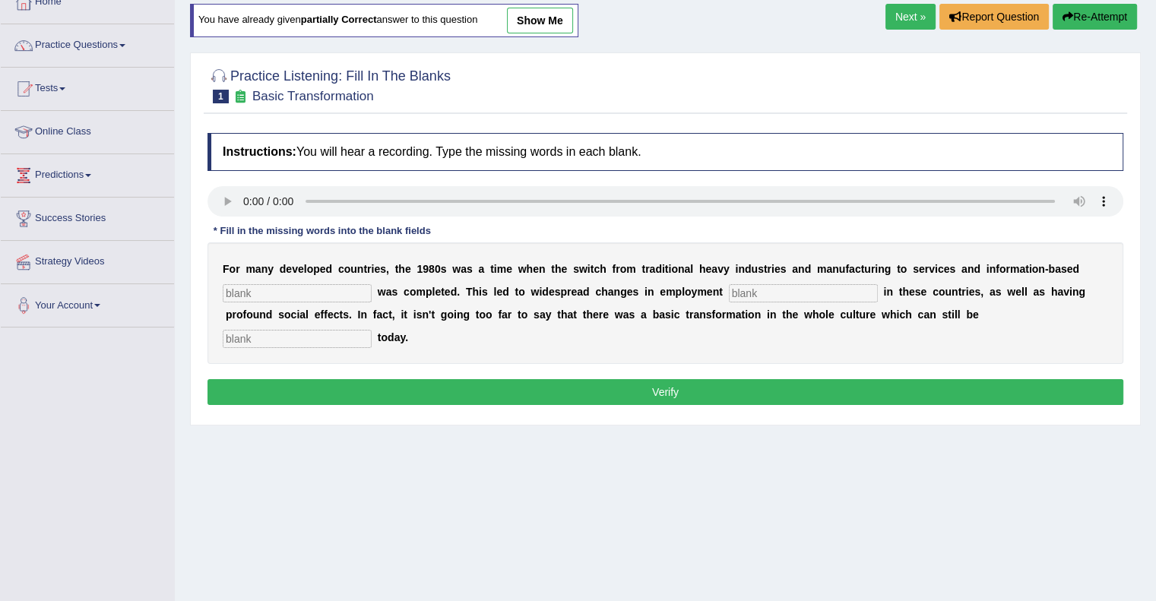
scroll to position [109, 0]
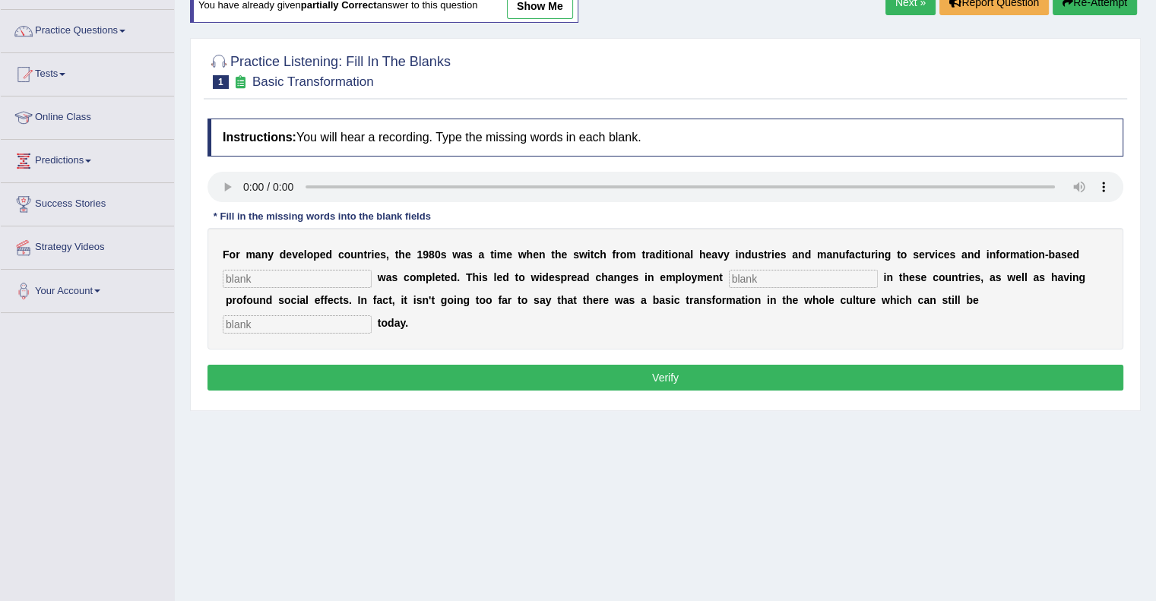
click at [347, 281] on input "text" at bounding box center [297, 279] width 149 height 18
click at [260, 277] on input "text" at bounding box center [297, 279] width 149 height 18
click at [294, 277] on input "text" at bounding box center [297, 279] width 149 height 18
type input "enterprise"
click at [763, 276] on input "text" at bounding box center [803, 279] width 149 height 18
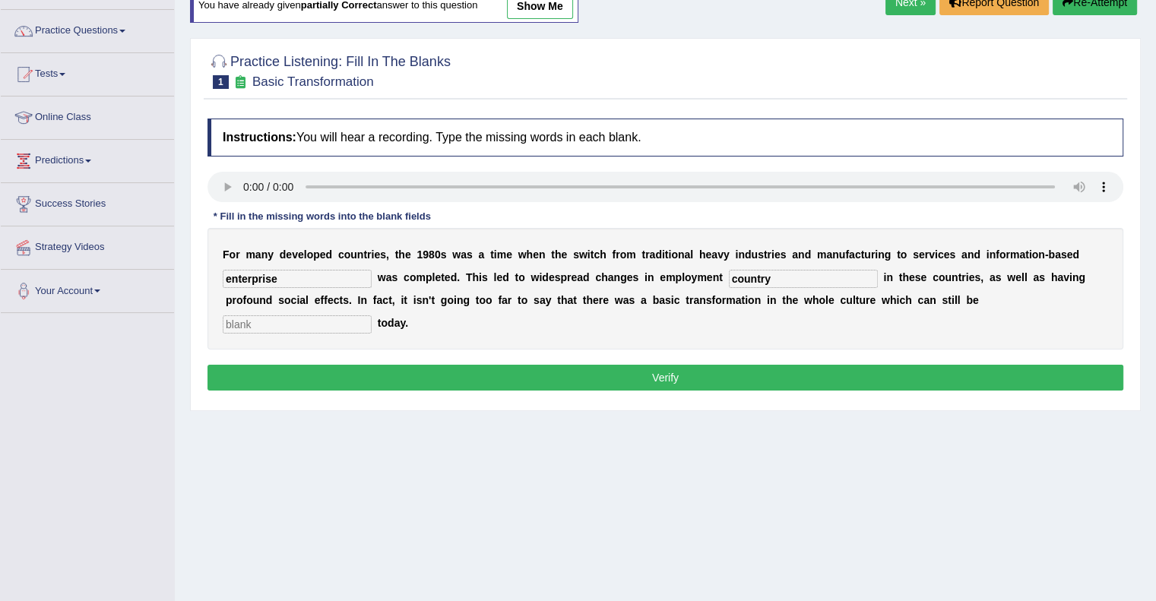
type input "country"
click at [314, 318] on input "text" at bounding box center [297, 325] width 149 height 18
type input "b"
type input "observe"
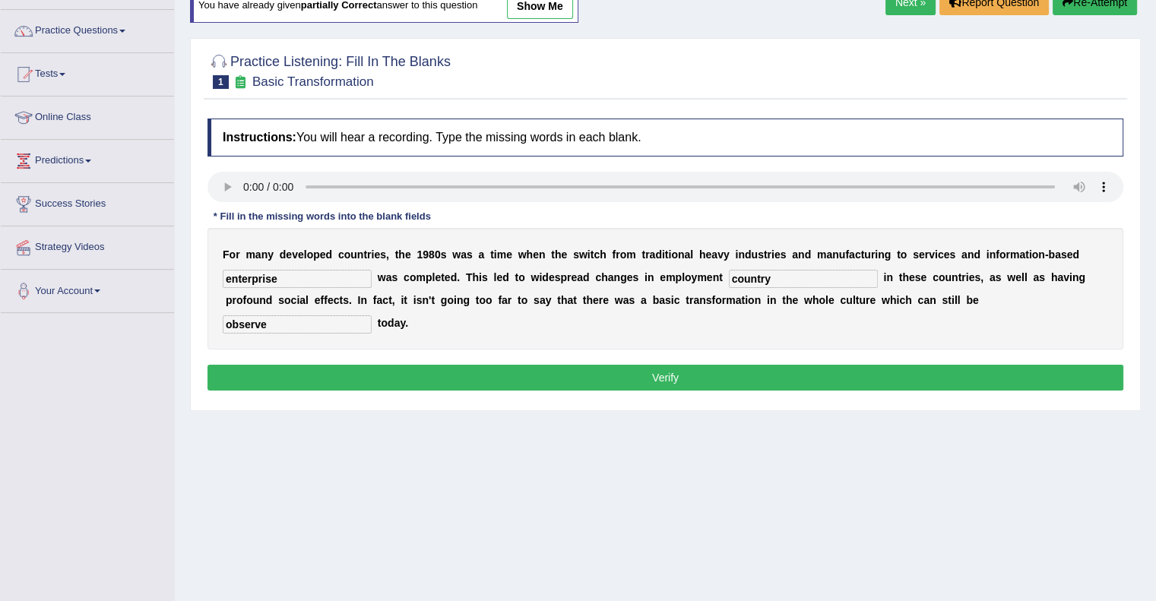
click at [626, 371] on button "Verify" at bounding box center [666, 378] width 916 height 26
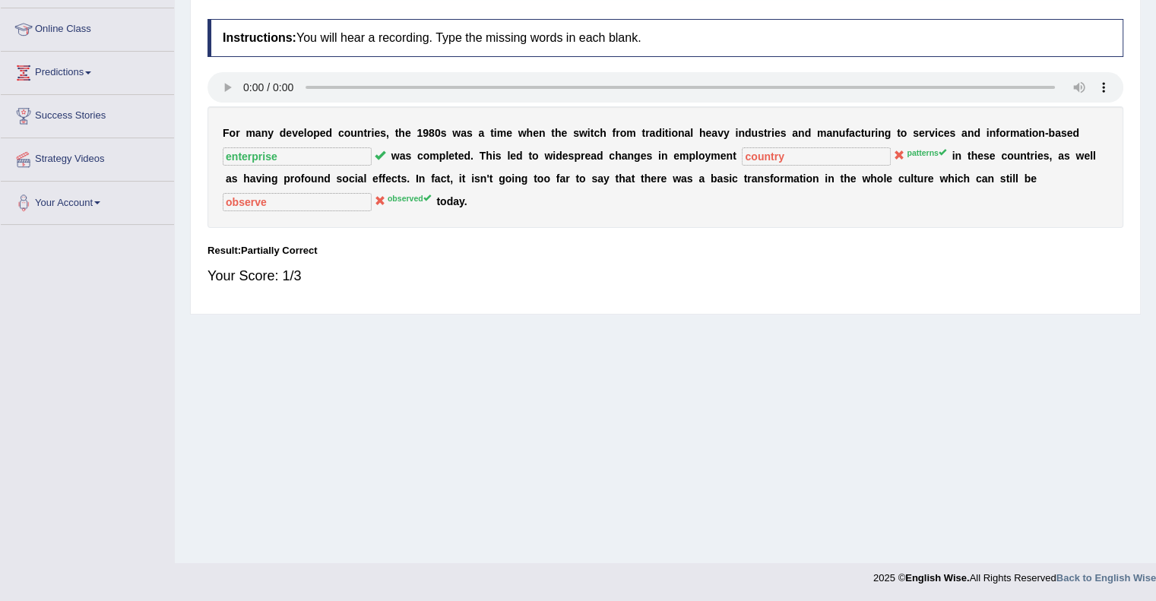
scroll to position [0, 0]
